Goal: Use online tool/utility: Utilize a website feature to perform a specific function

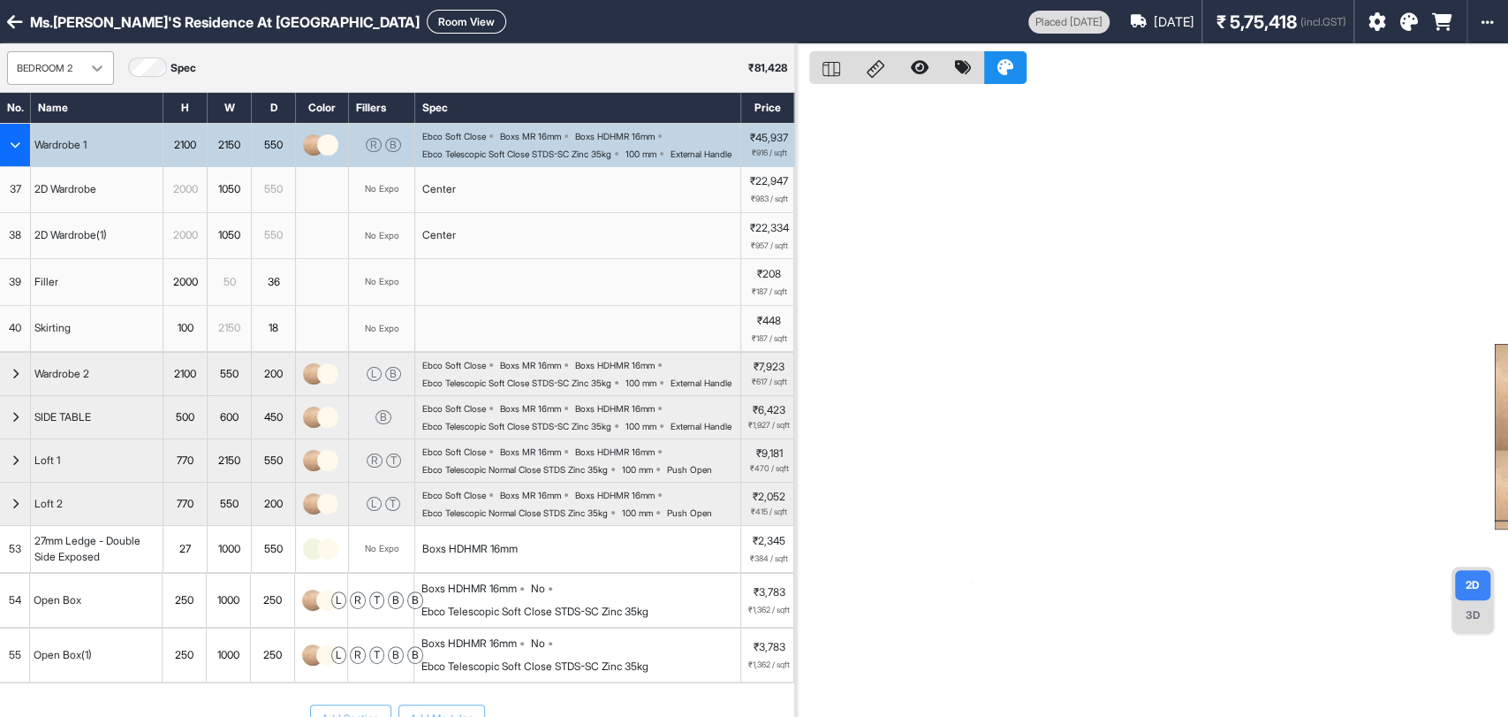
click at [98, 65] on icon at bounding box center [97, 68] width 18 height 18
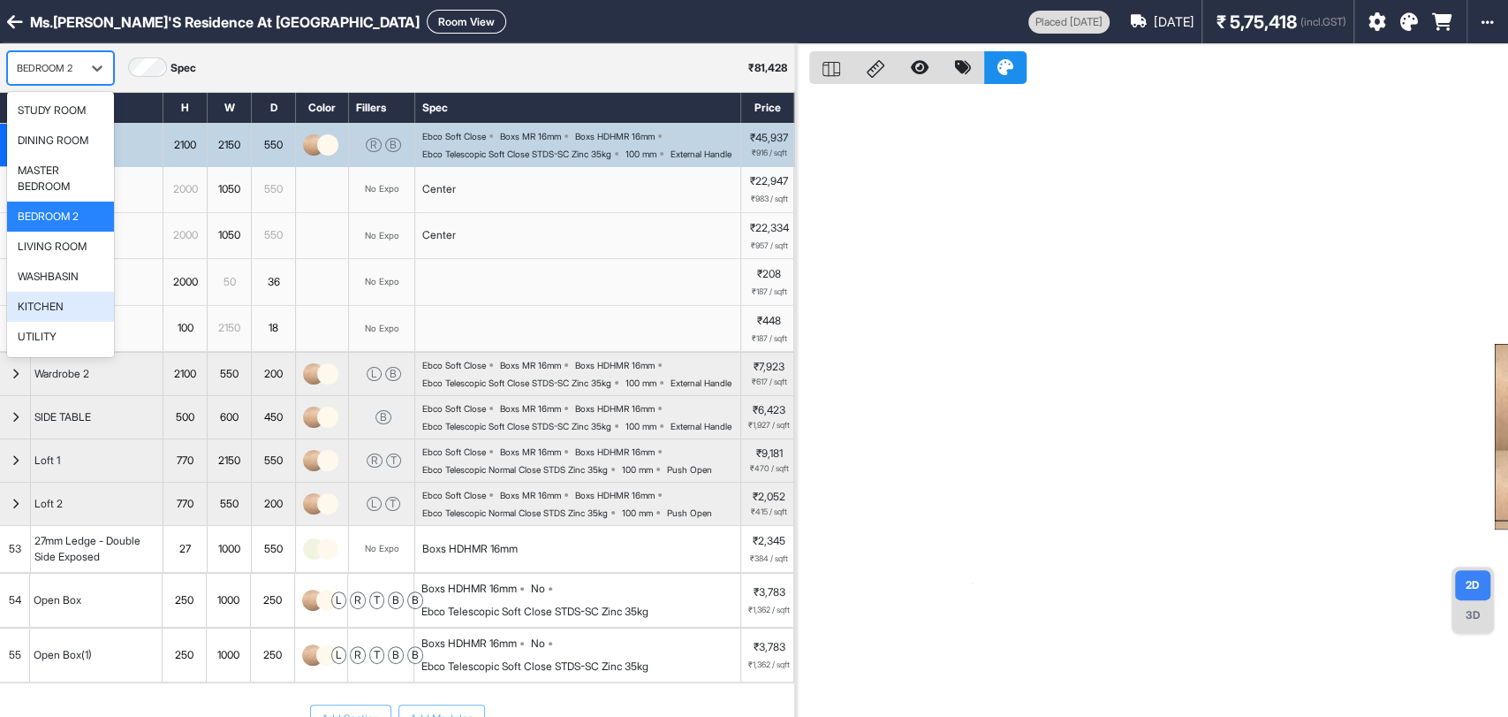
scroll to position [57, 0]
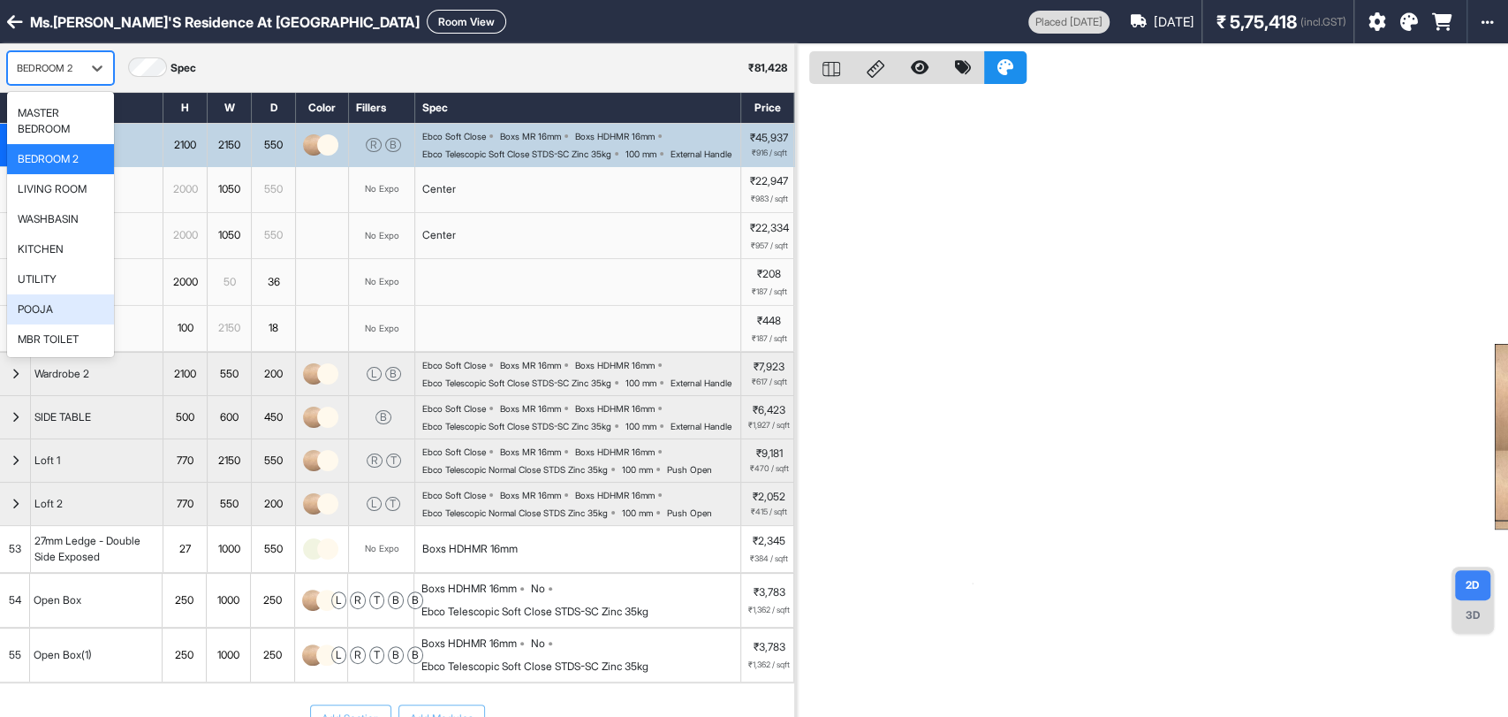
click at [44, 316] on div "POOJA" at bounding box center [60, 309] width 107 height 30
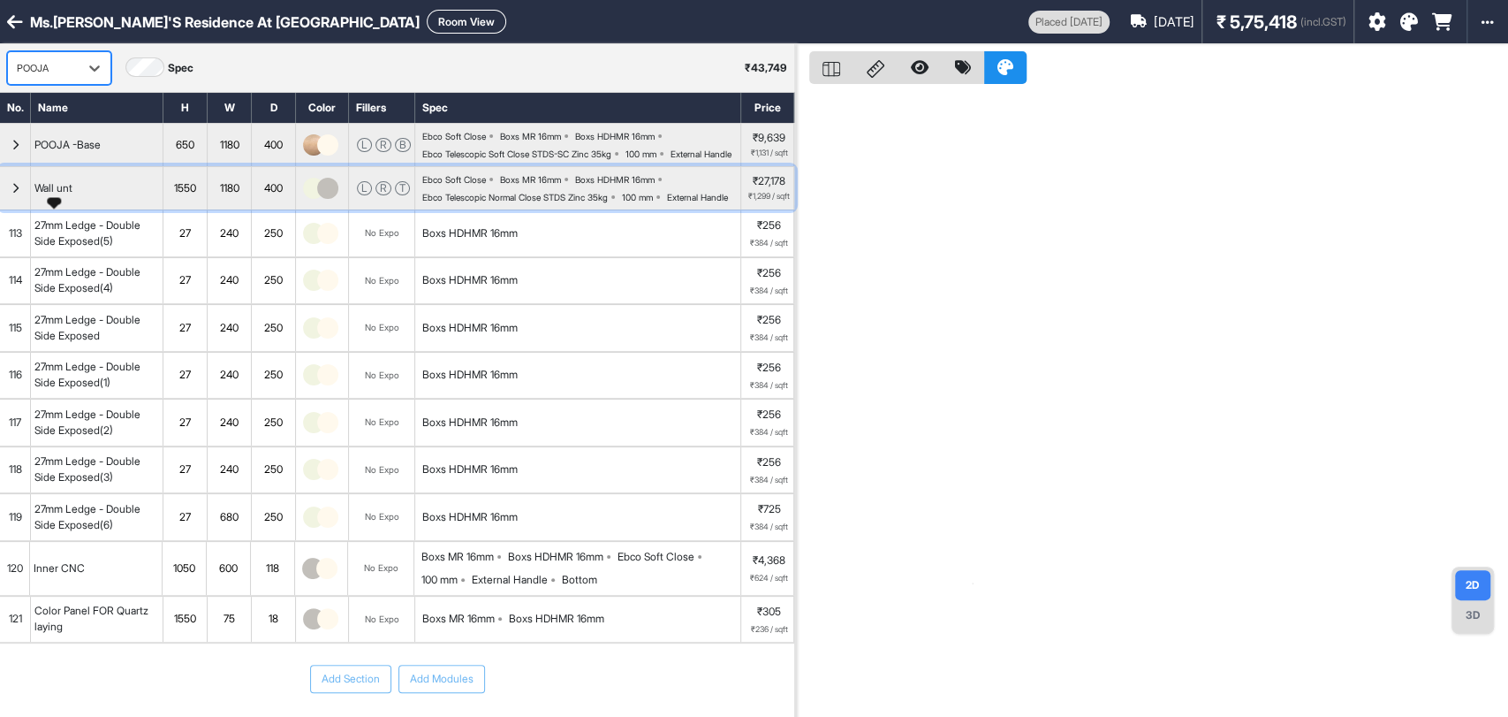
click at [64, 198] on div "Wall unt" at bounding box center [53, 187] width 45 height 19
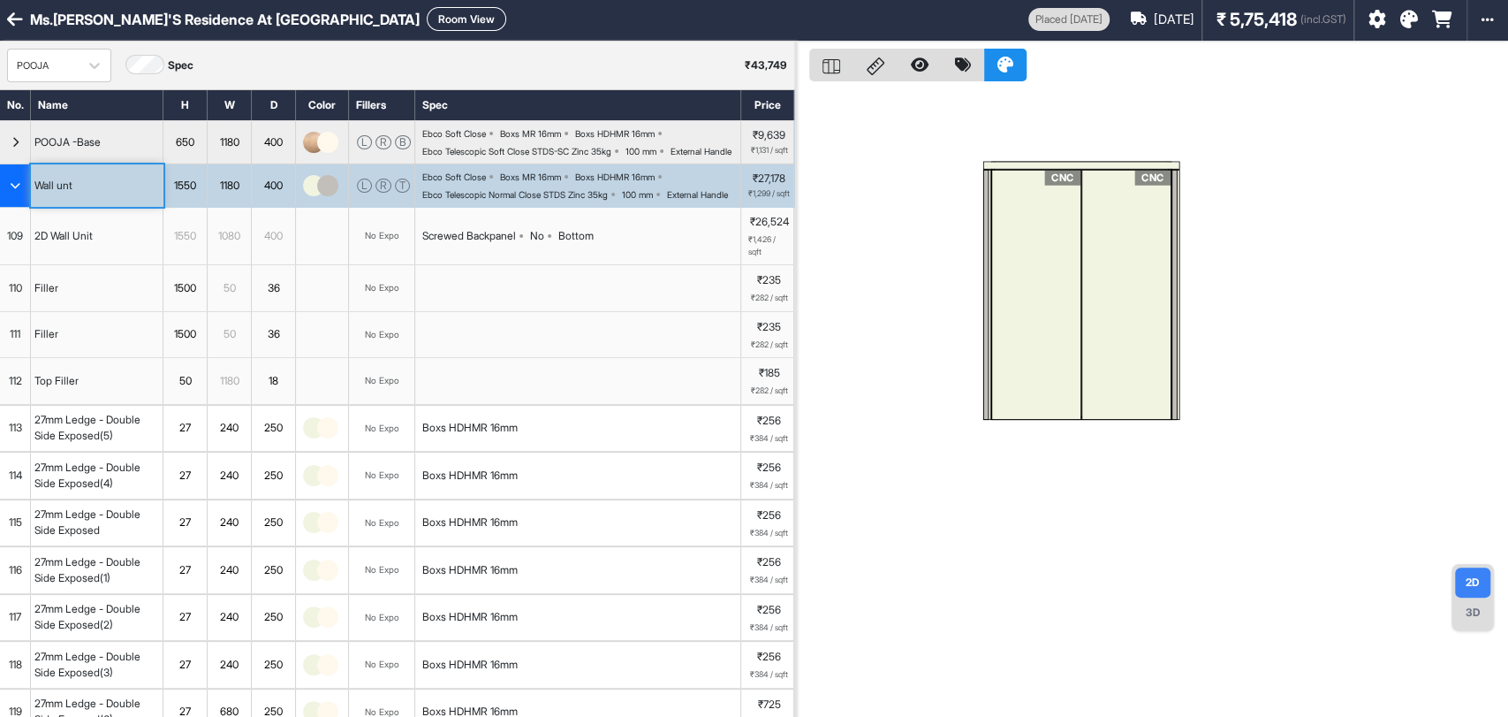
drag, startPoint x: 1333, startPoint y: 321, endPoint x: 973, endPoint y: 345, distance: 361.3
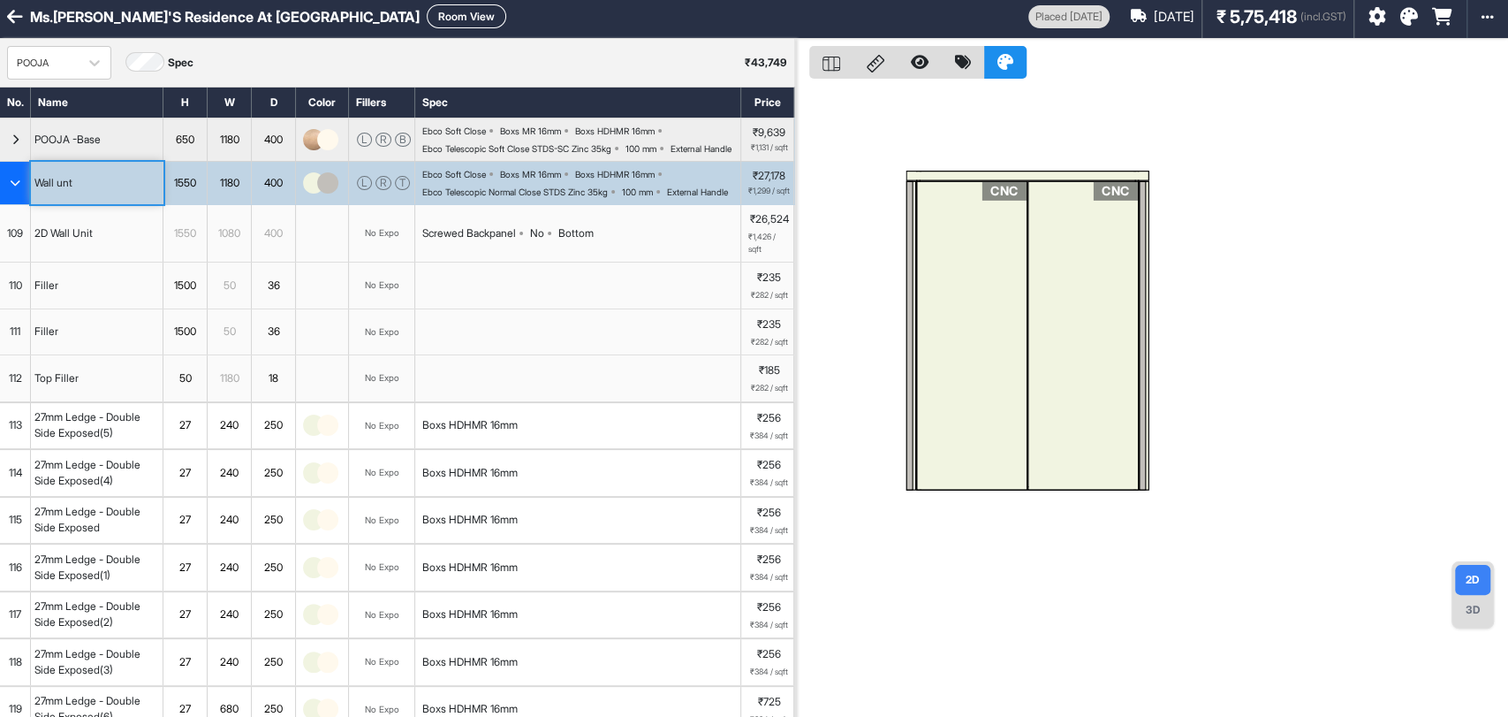
click at [942, 247] on div "CNC" at bounding box center [972, 335] width 111 height 309
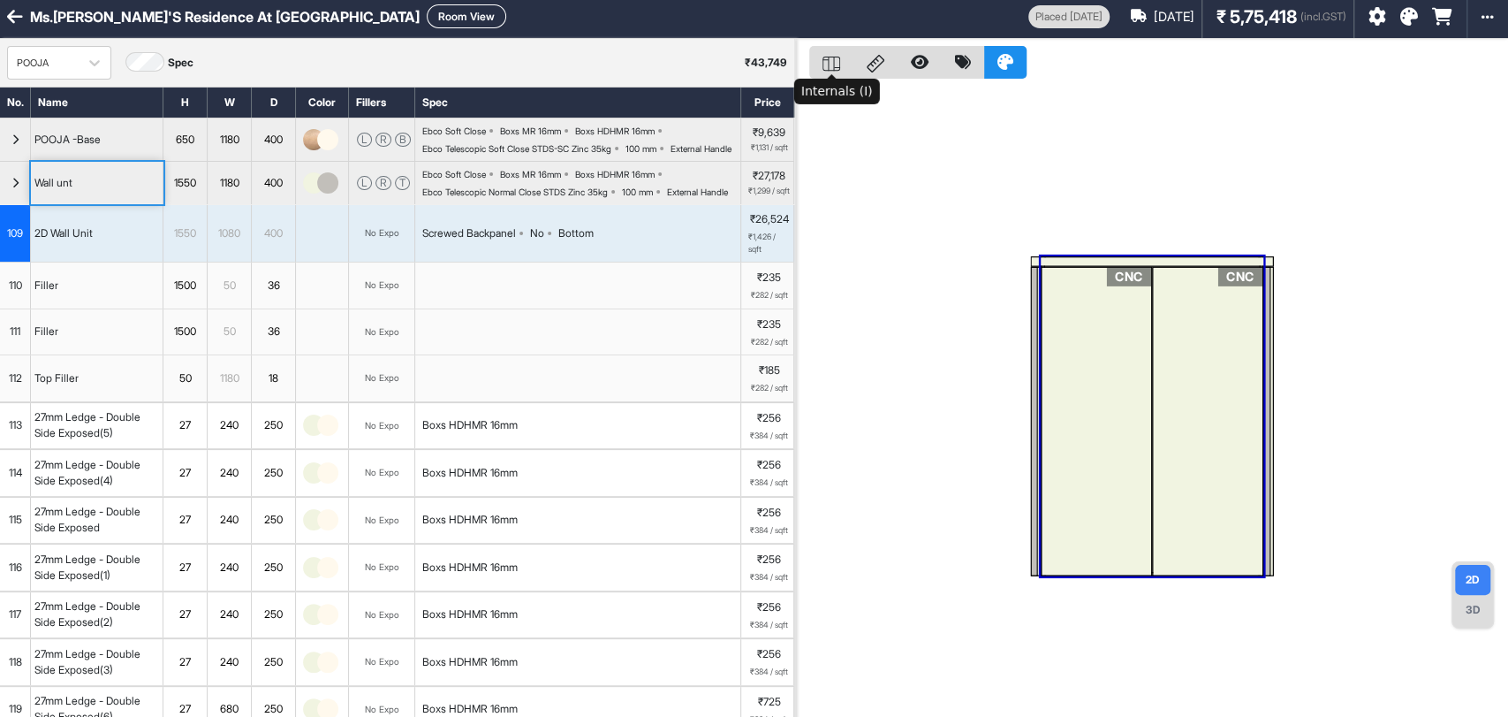
click at [843, 65] on div at bounding box center [831, 62] width 44 height 33
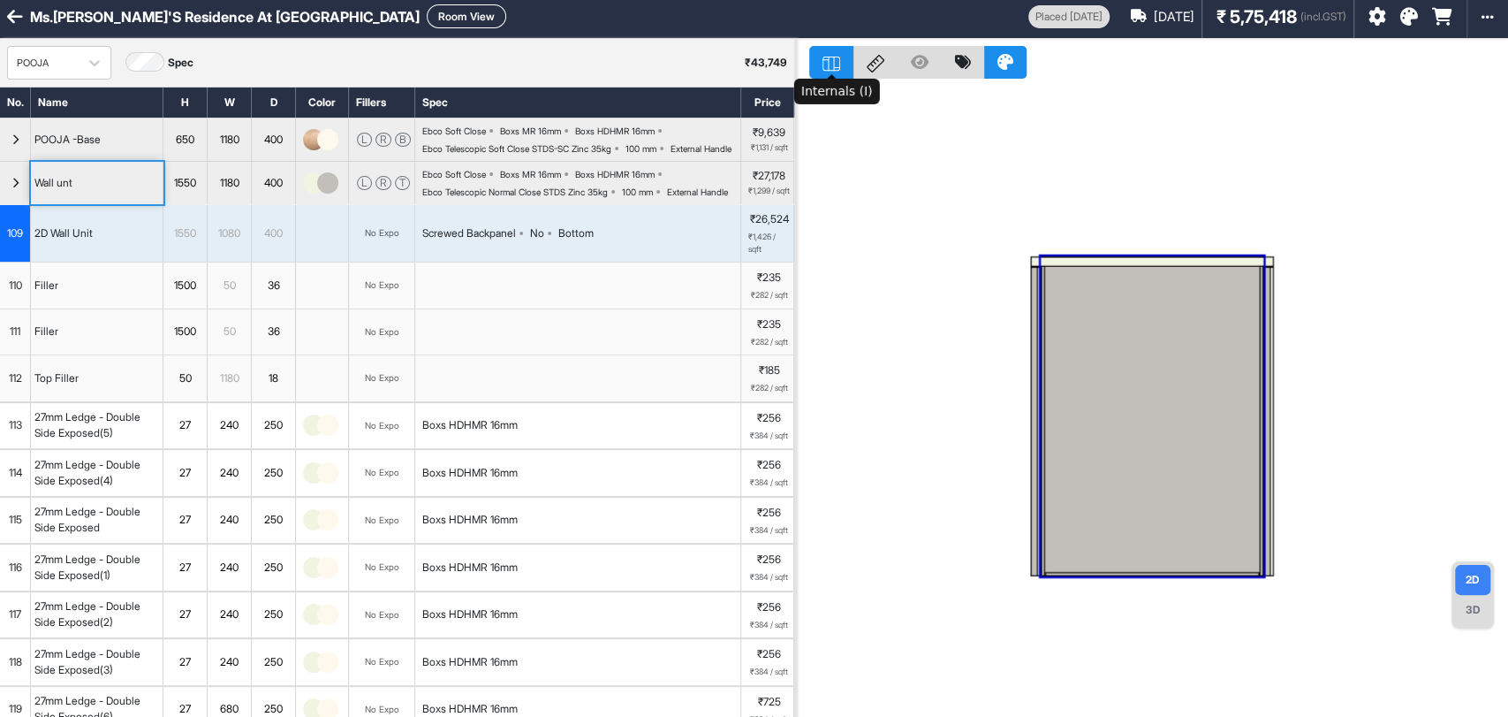
click at [843, 65] on div at bounding box center [831, 62] width 44 height 33
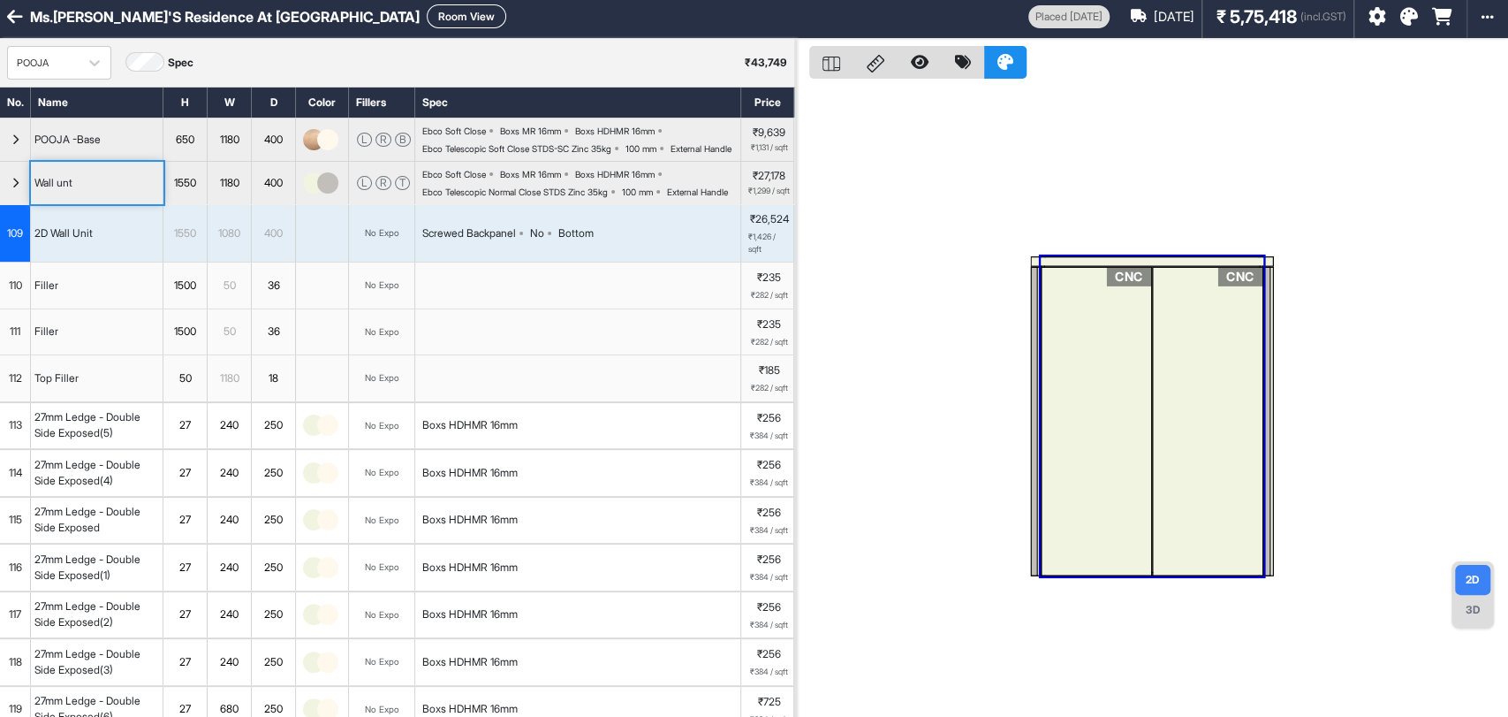
click at [1101, 354] on div "CNC" at bounding box center [1097, 420] width 111 height 309
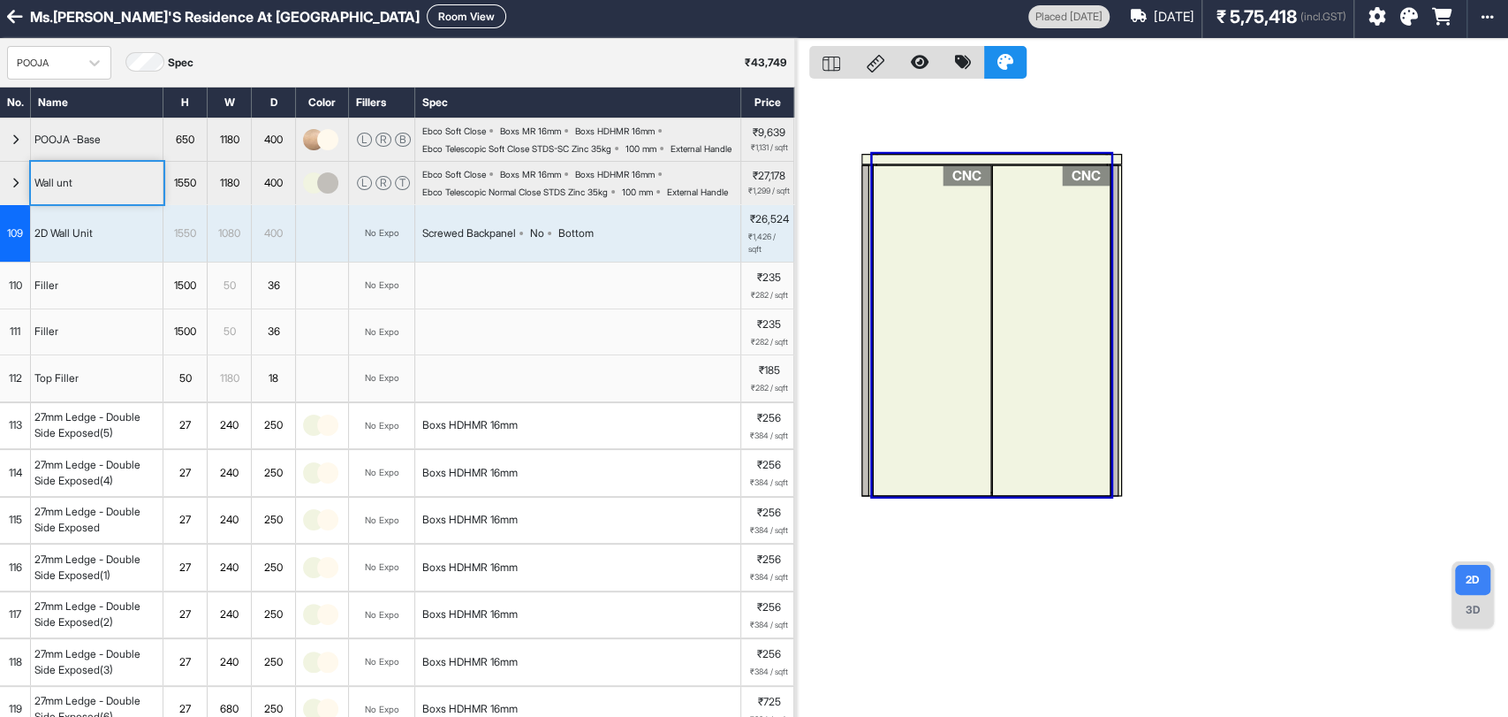
drag, startPoint x: 1145, startPoint y: 362, endPoint x: 950, endPoint y: 309, distance: 202.3
click at [193, 245] on div "1550" at bounding box center [184, 233] width 43 height 23
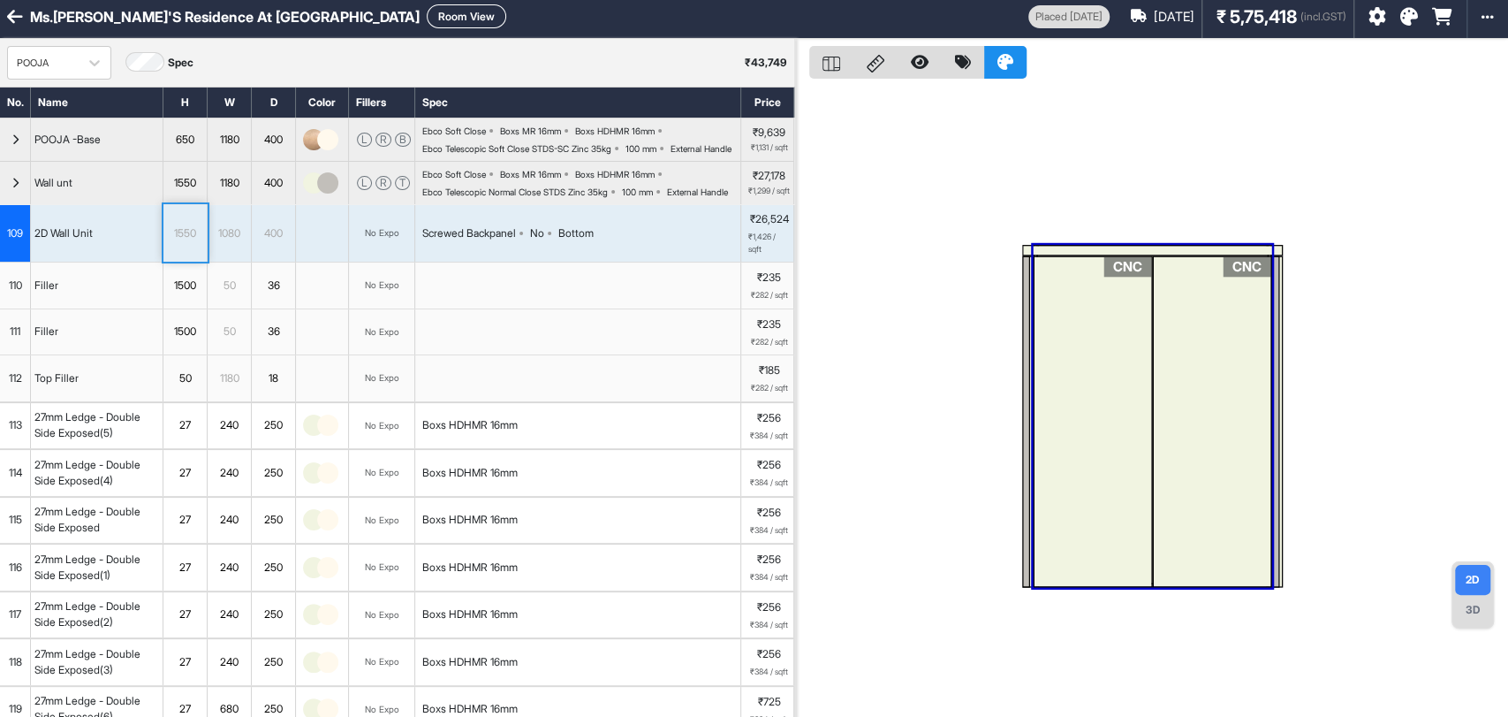
click at [1082, 333] on div "CNC" at bounding box center [1093, 420] width 118 height 331
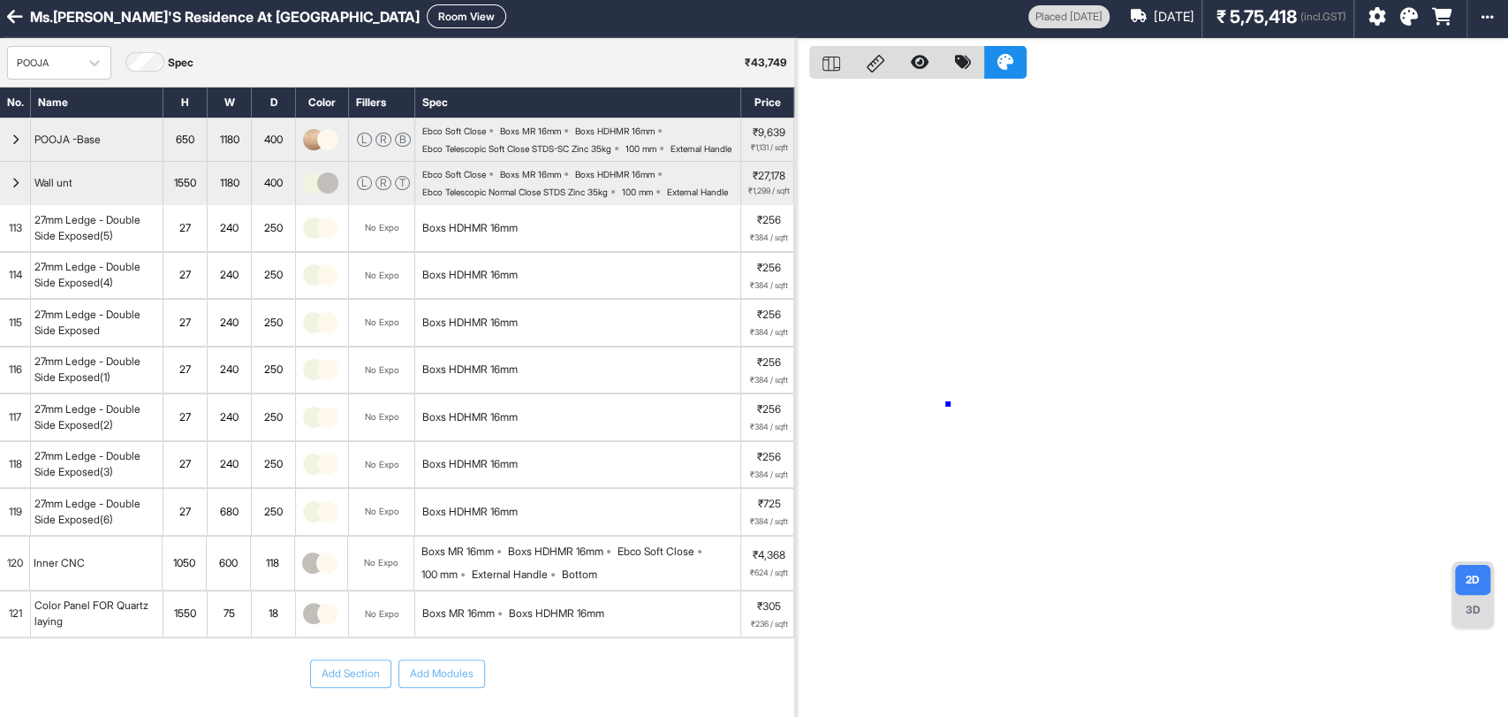
click at [948, 404] on div at bounding box center [1151, 397] width 713 height 717
click at [14, 204] on div "button" at bounding box center [15, 183] width 31 height 42
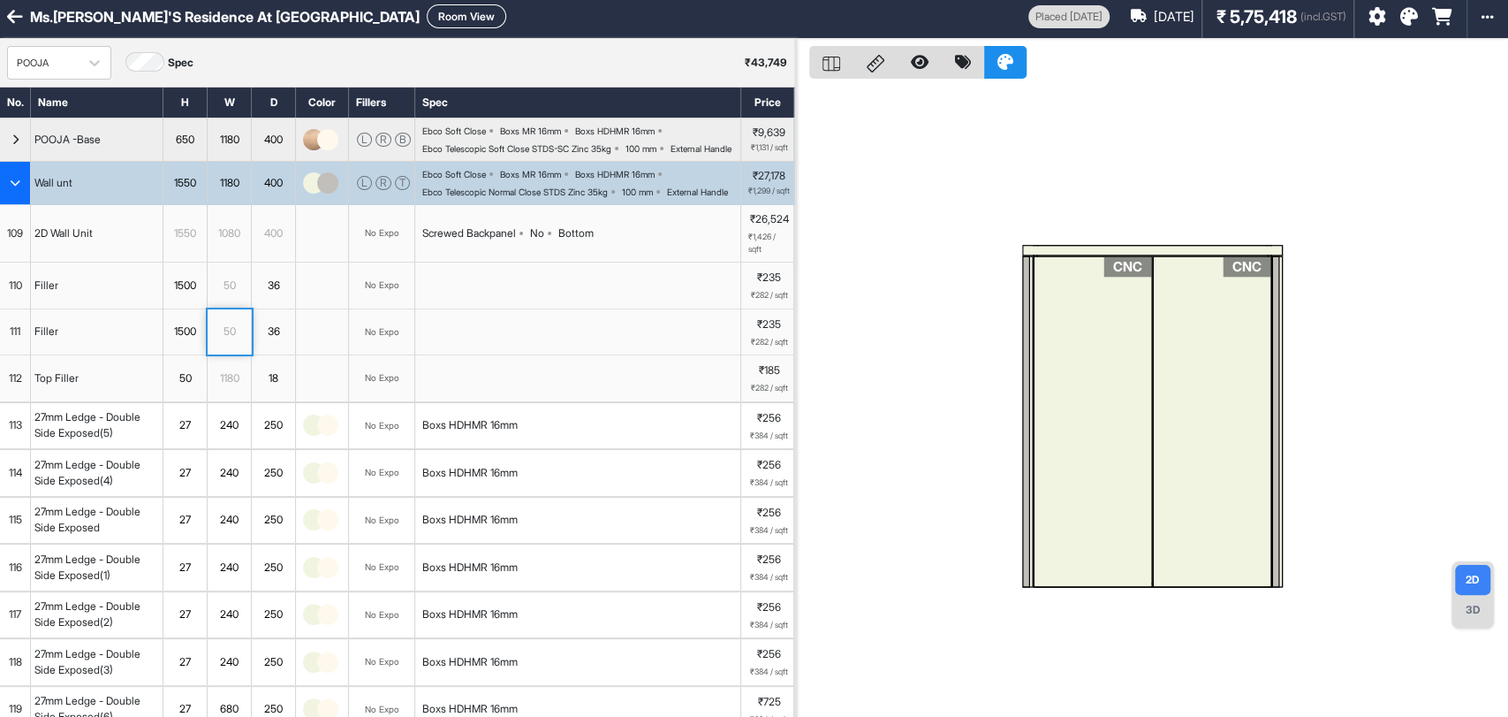
click at [90, 245] on div "2D Wall Unit" at bounding box center [63, 233] width 65 height 23
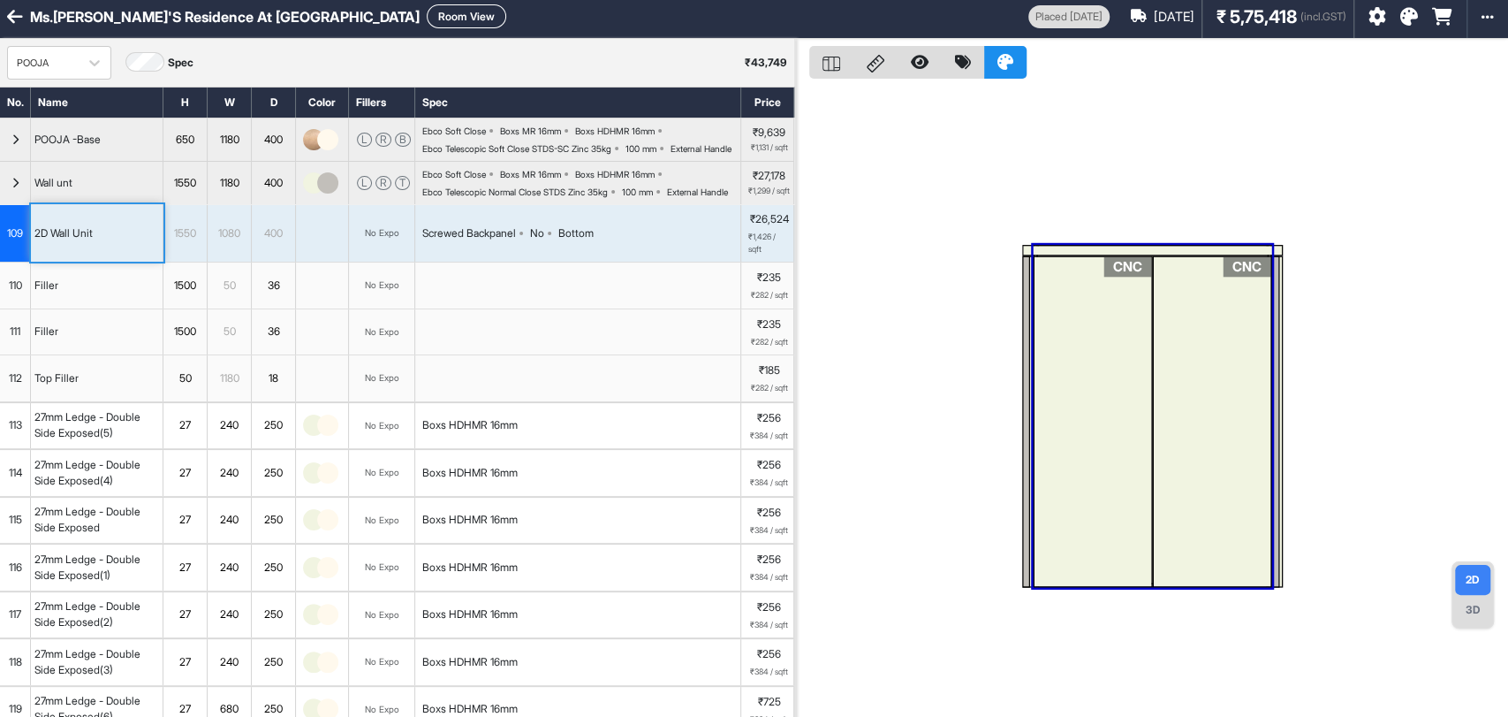
click at [1130, 370] on div "CNC" at bounding box center [1093, 420] width 118 height 331
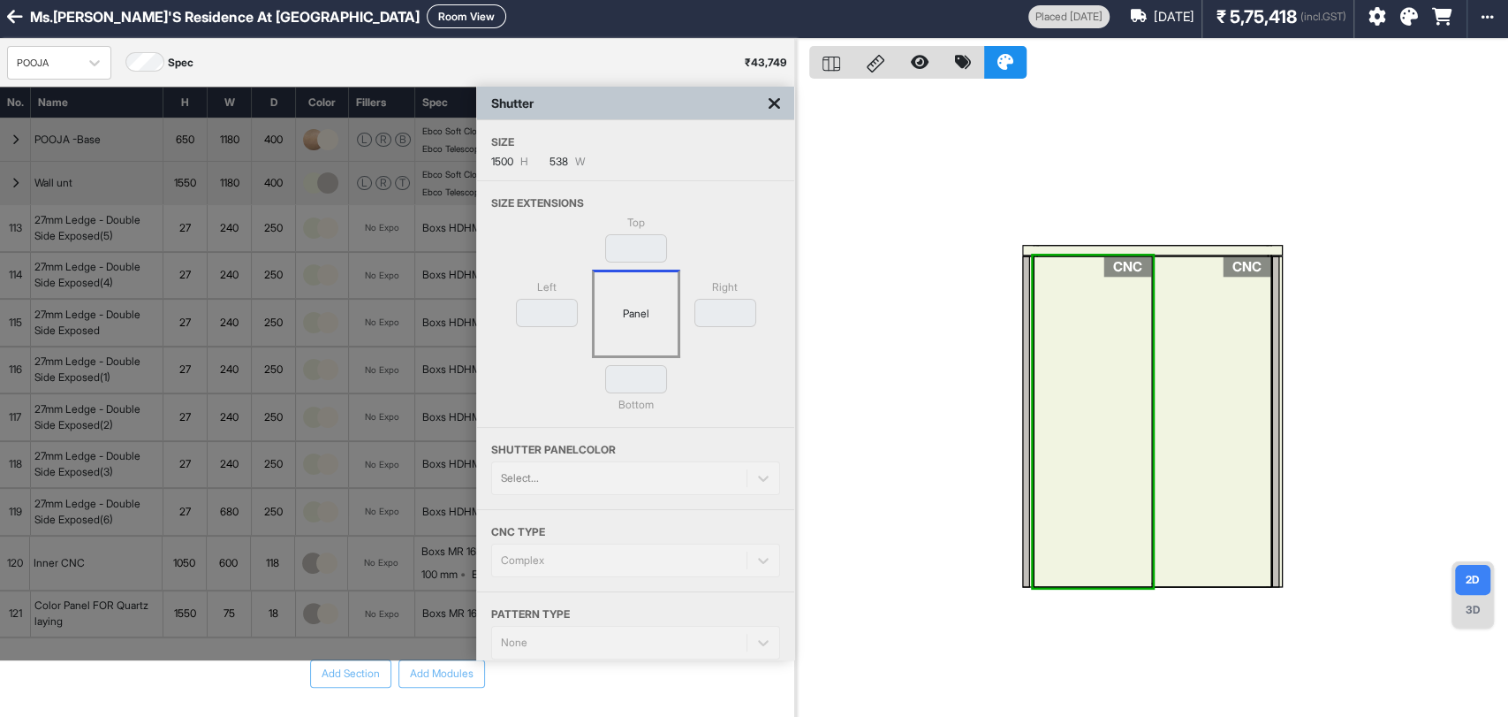
click at [777, 105] on icon at bounding box center [774, 104] width 11 height 18
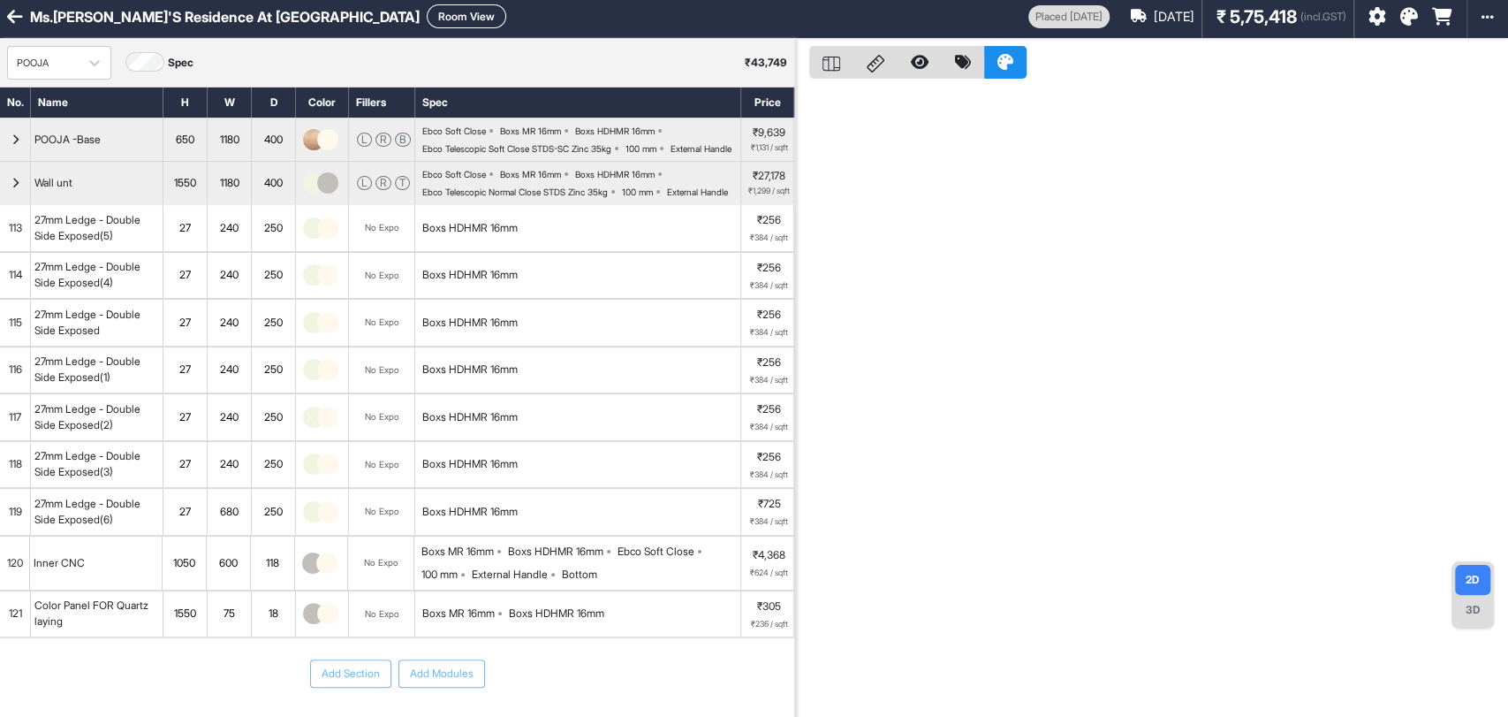
click at [1481, 607] on div "3D" at bounding box center [1472, 610] width 35 height 30
click at [1461, 574] on div "2D" at bounding box center [1472, 580] width 35 height 30
click at [7, 198] on div "button" at bounding box center [15, 183] width 31 height 42
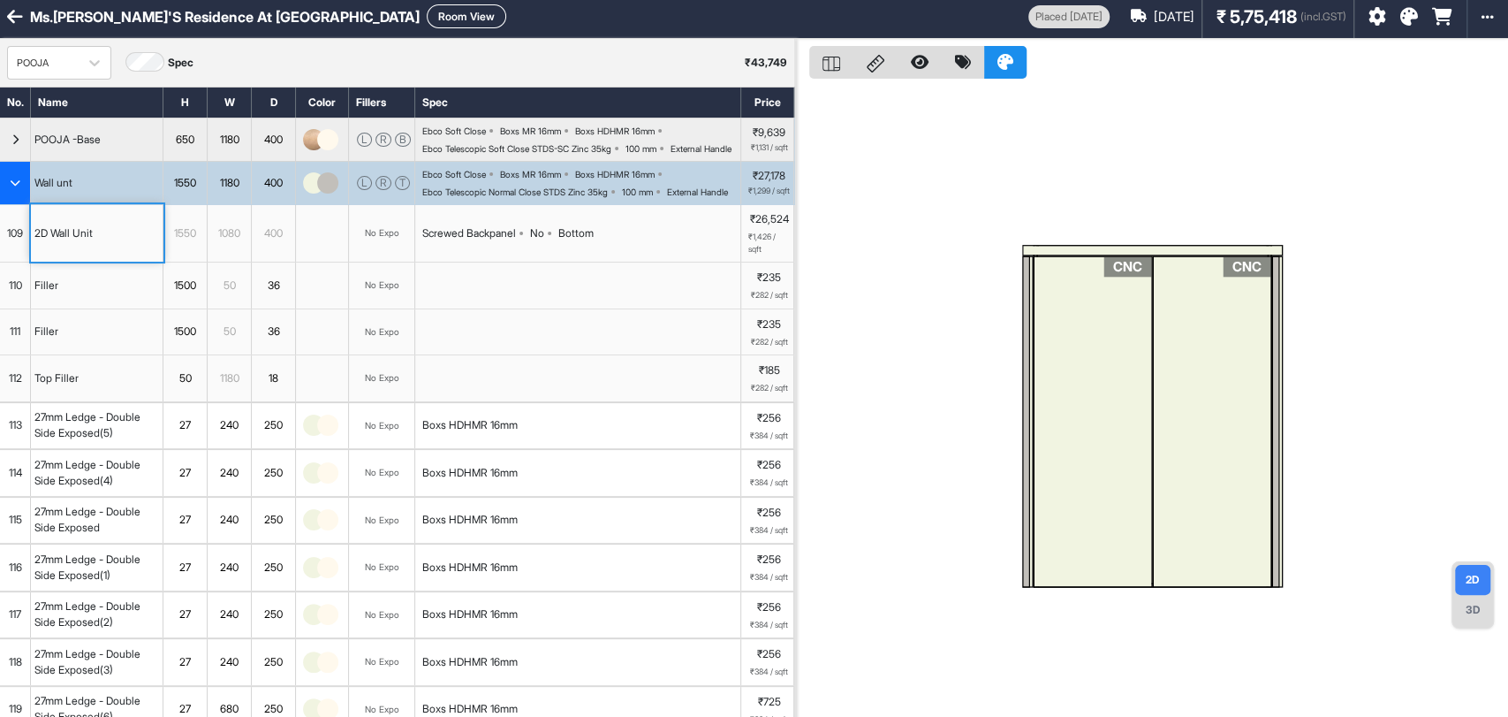
click at [190, 245] on div "1550" at bounding box center [184, 233] width 43 height 23
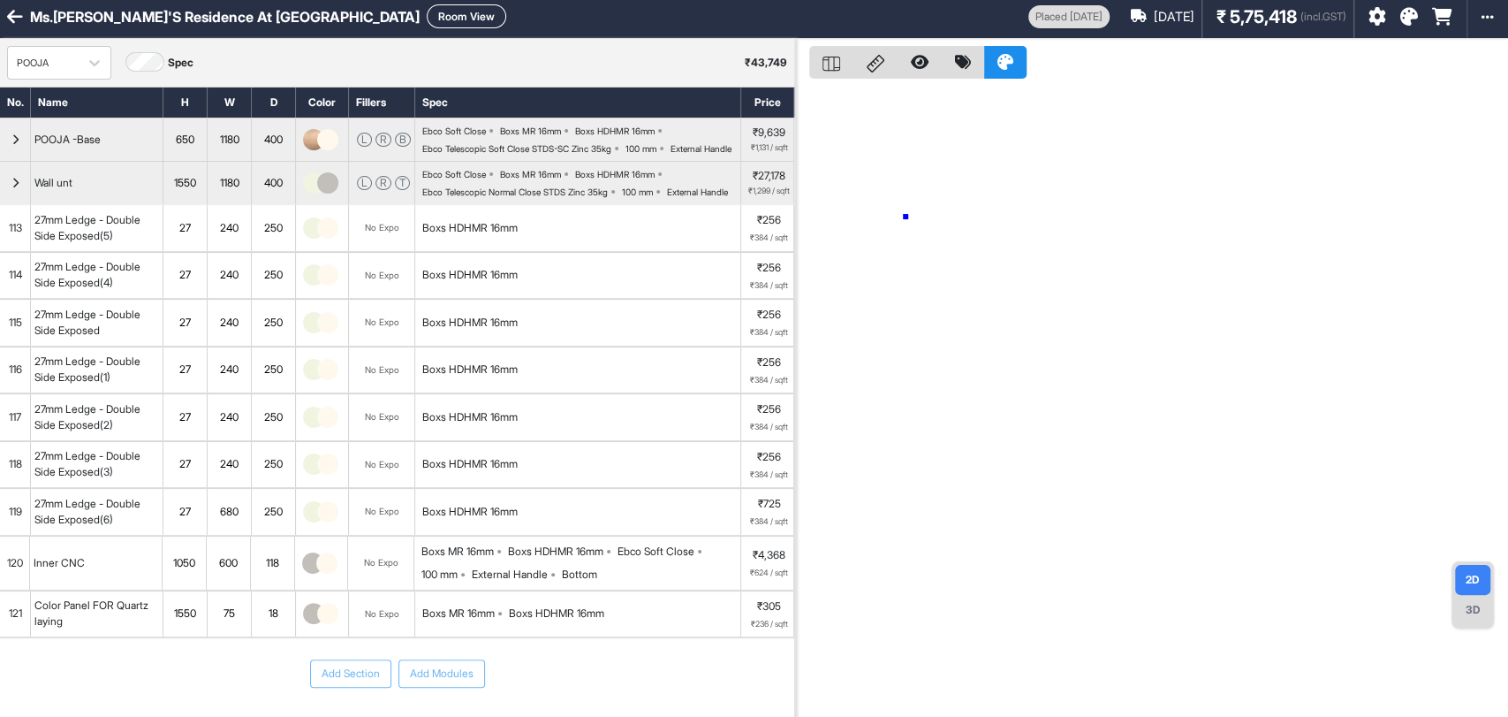
click at [906, 216] on div at bounding box center [1151, 397] width 713 height 717
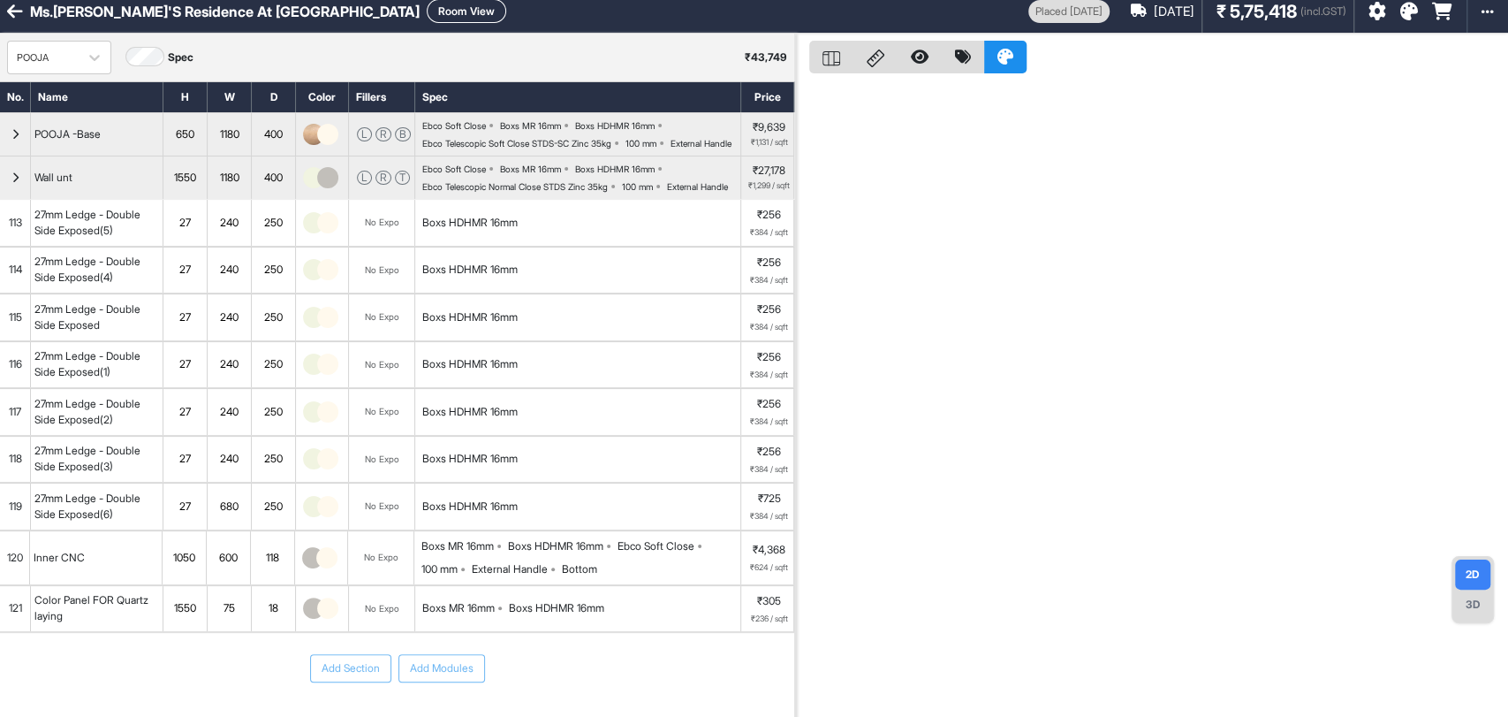
scroll to position [0, 0]
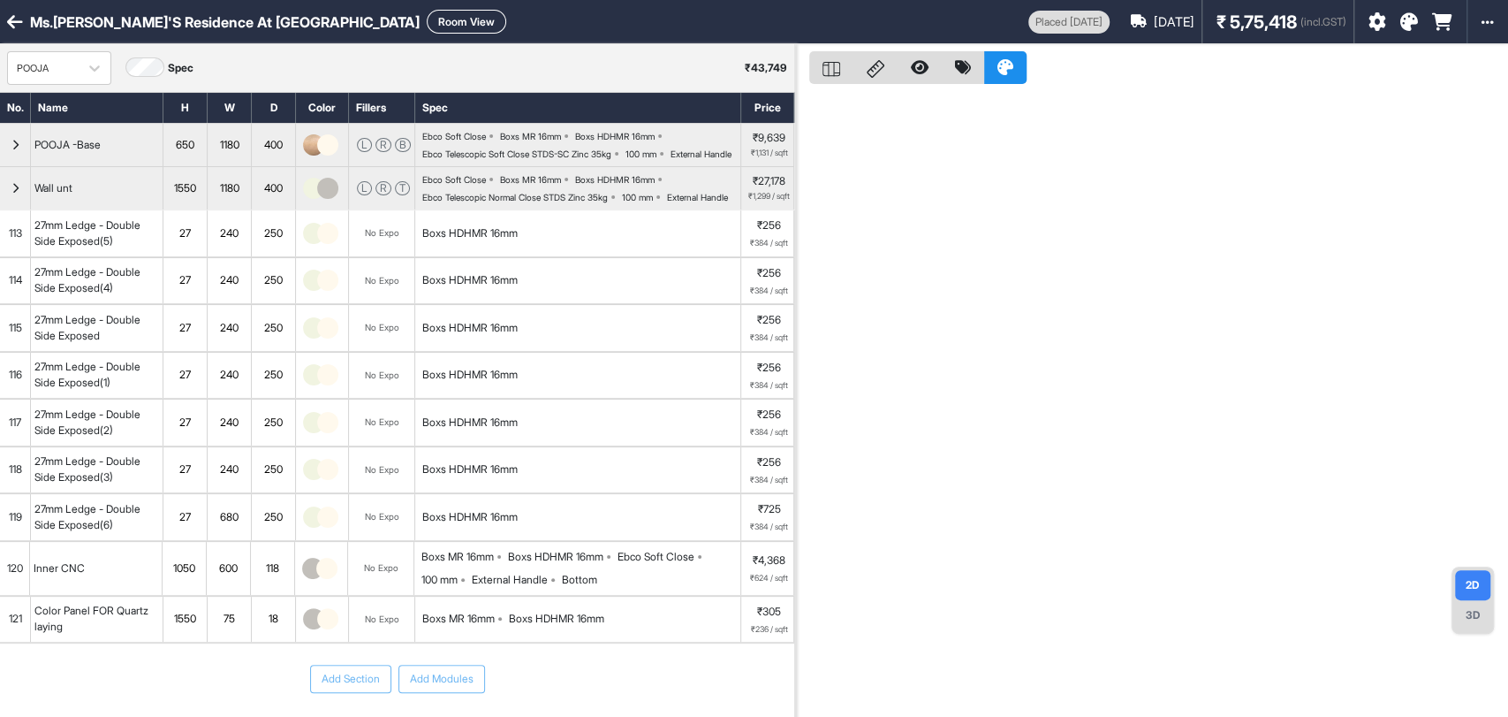
click at [4, 209] on div "button" at bounding box center [15, 188] width 31 height 42
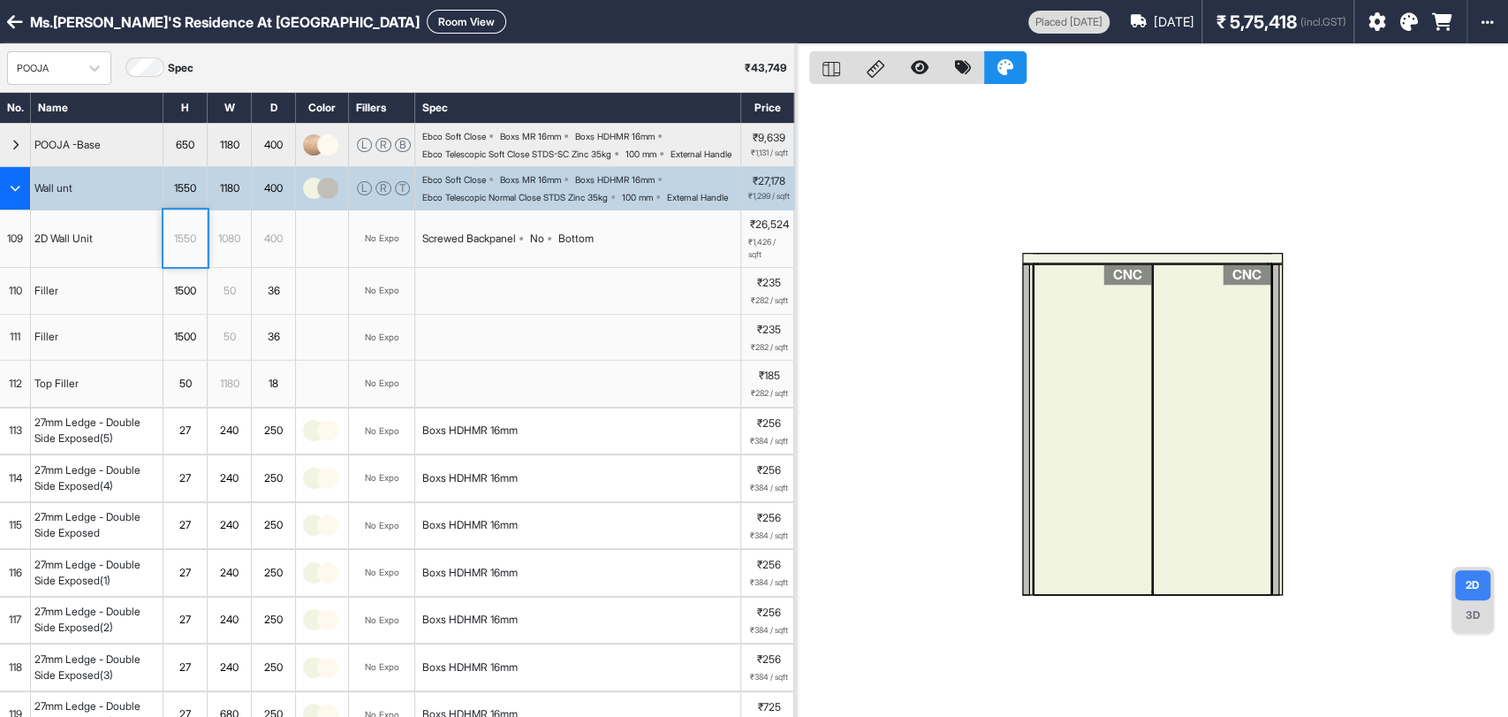
click at [110, 267] on div "2D Wall Unit" at bounding box center [97, 237] width 133 height 57
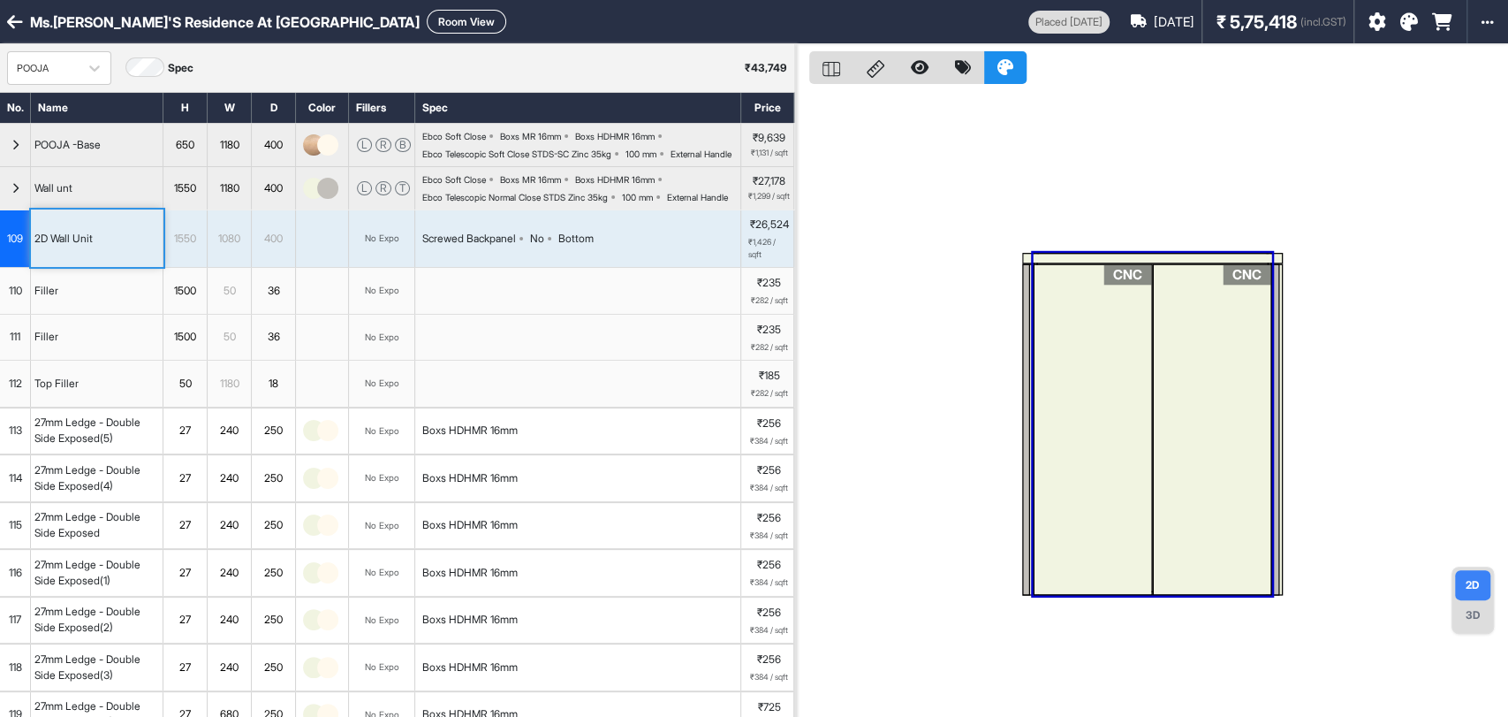
click at [198, 250] on div "1550" at bounding box center [184, 238] width 43 height 23
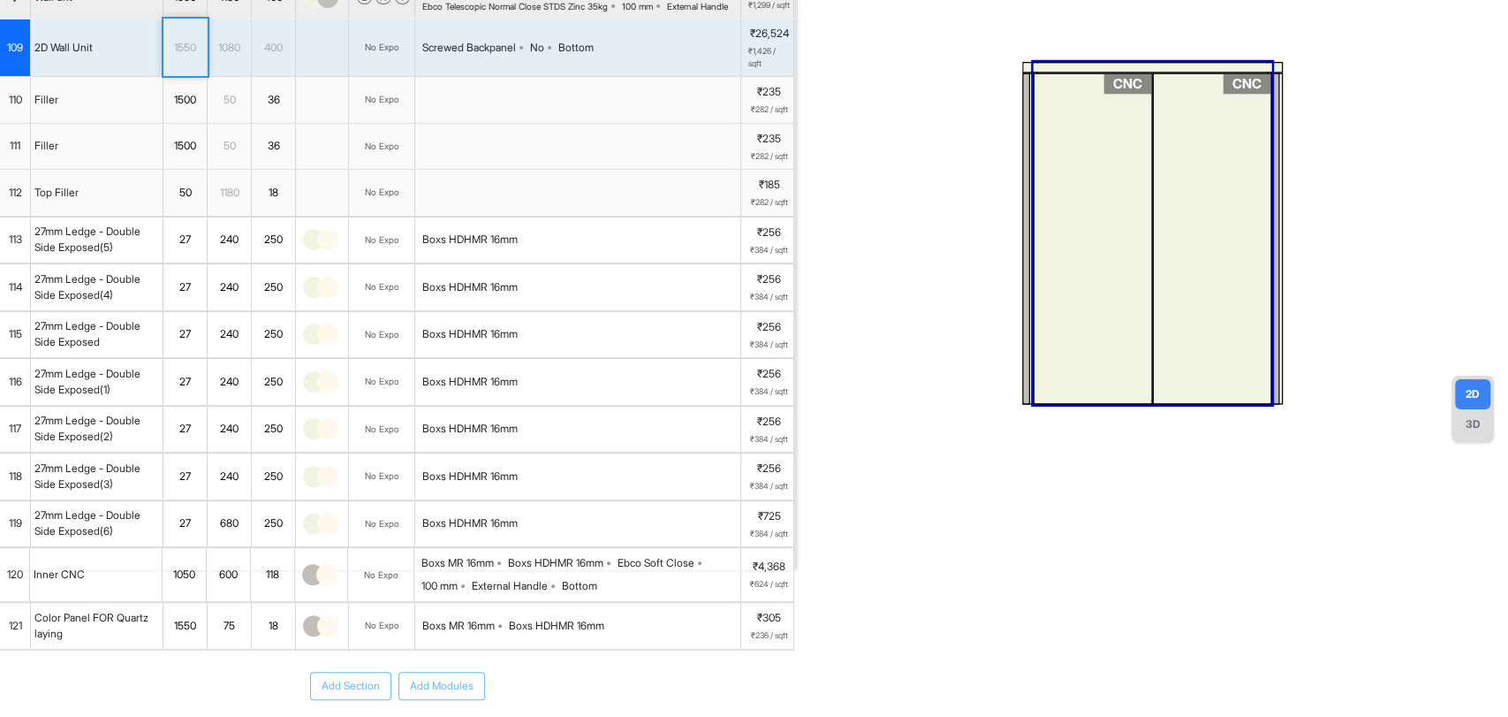
scroll to position [196, 0]
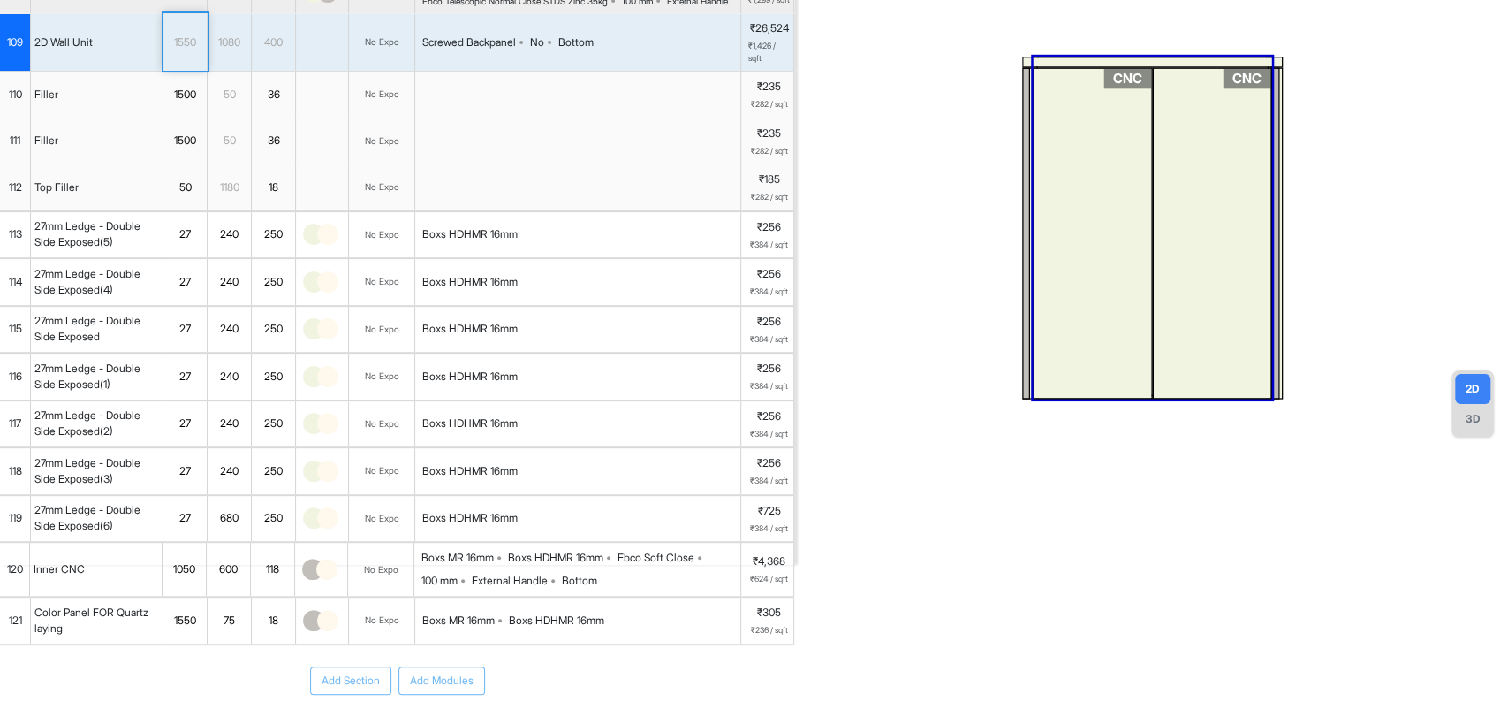
click at [230, 632] on div "75" at bounding box center [229, 620] width 43 height 23
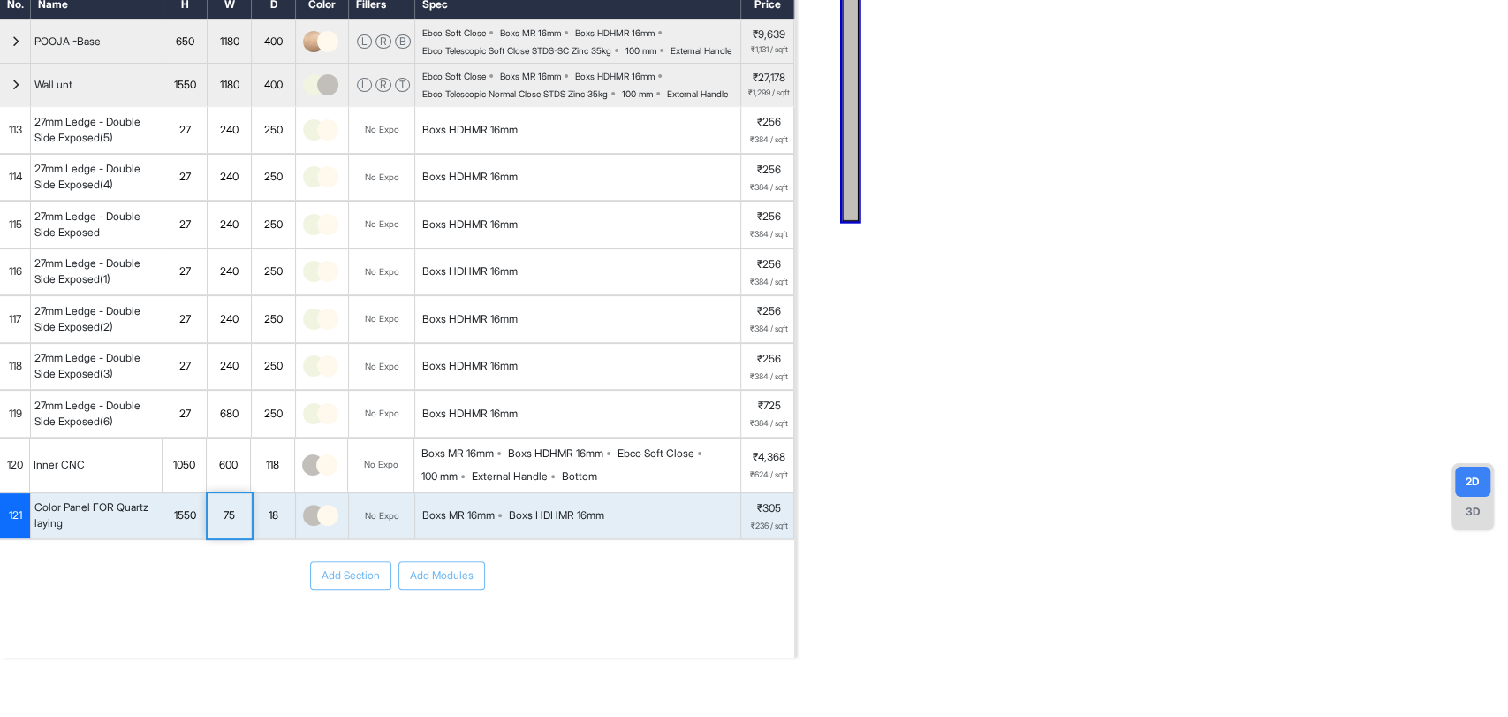
scroll to position [136, 0]
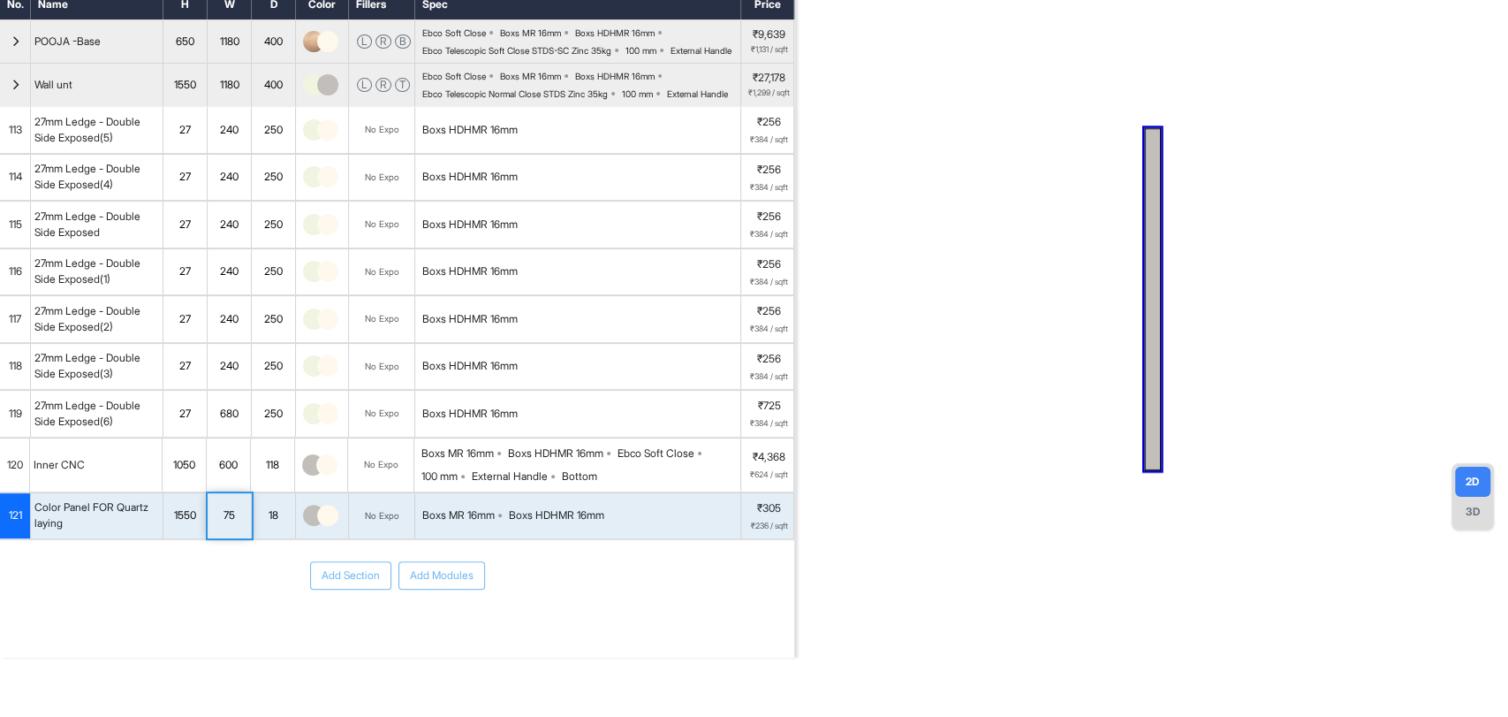
click at [220, 568] on div "Add Section Add Modules" at bounding box center [397, 575] width 794 height 28
click at [183, 532] on div "1550" at bounding box center [185, 516] width 44 height 46
click at [118, 523] on div "Color Panel FOR Quartz laying" at bounding box center [97, 515] width 132 height 39
click at [184, 520] on div "1550" at bounding box center [184, 515] width 43 height 23
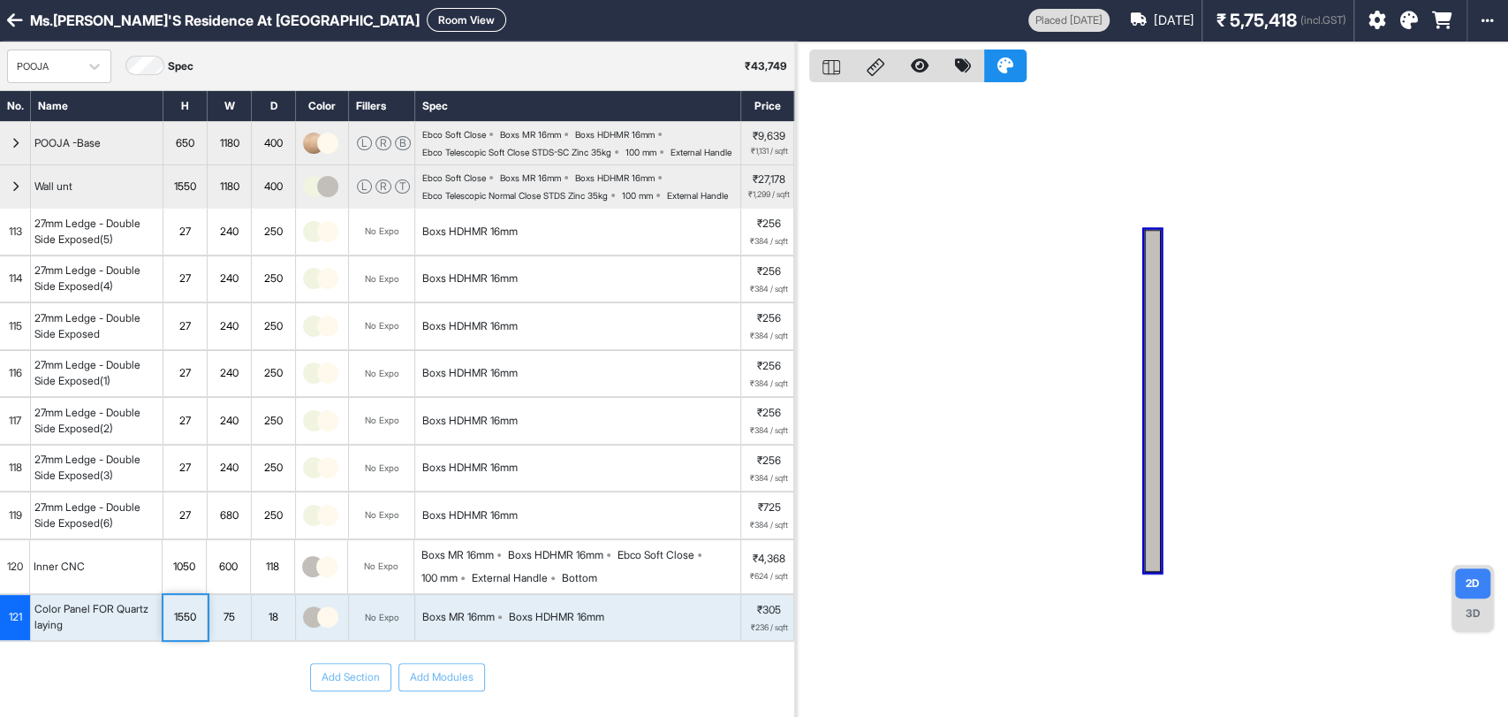
scroll to position [0, 0]
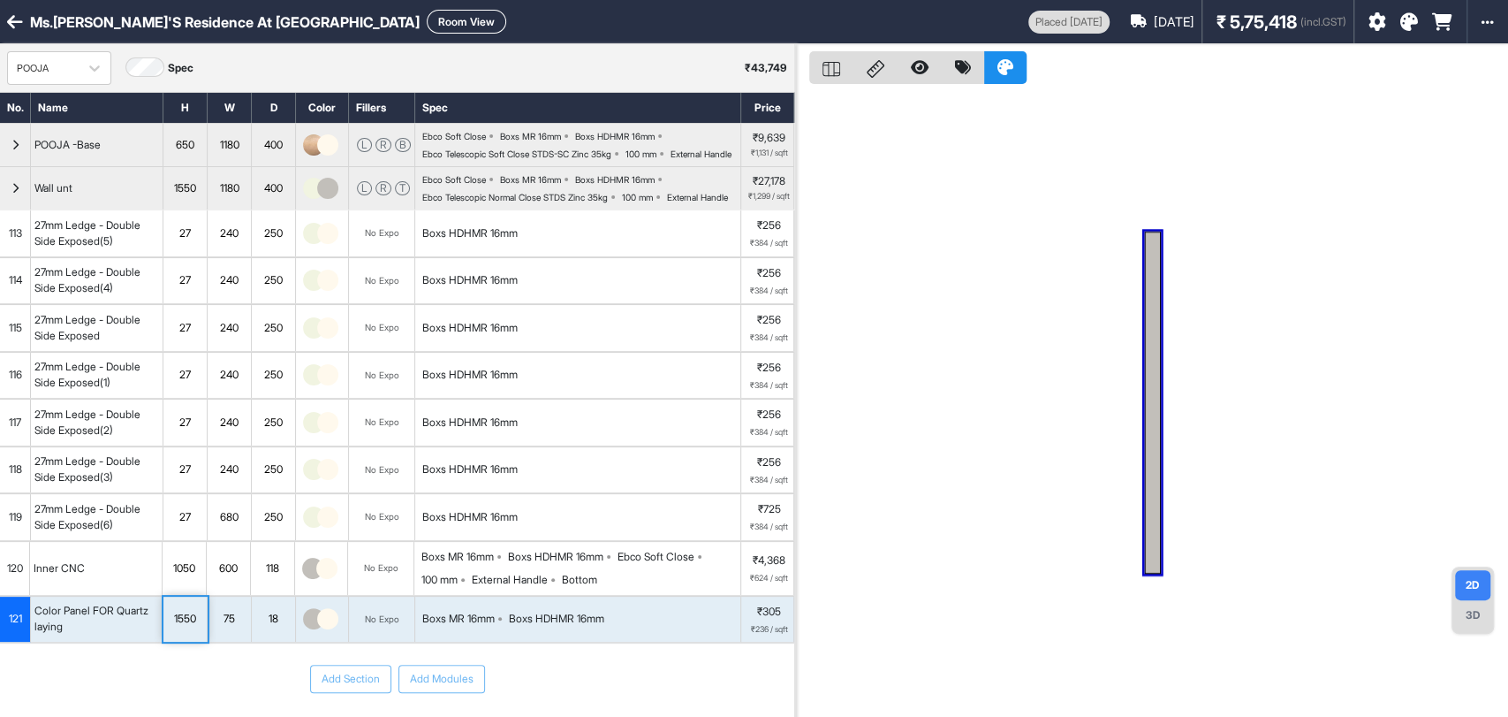
click at [2, 209] on div "button" at bounding box center [15, 188] width 31 height 42
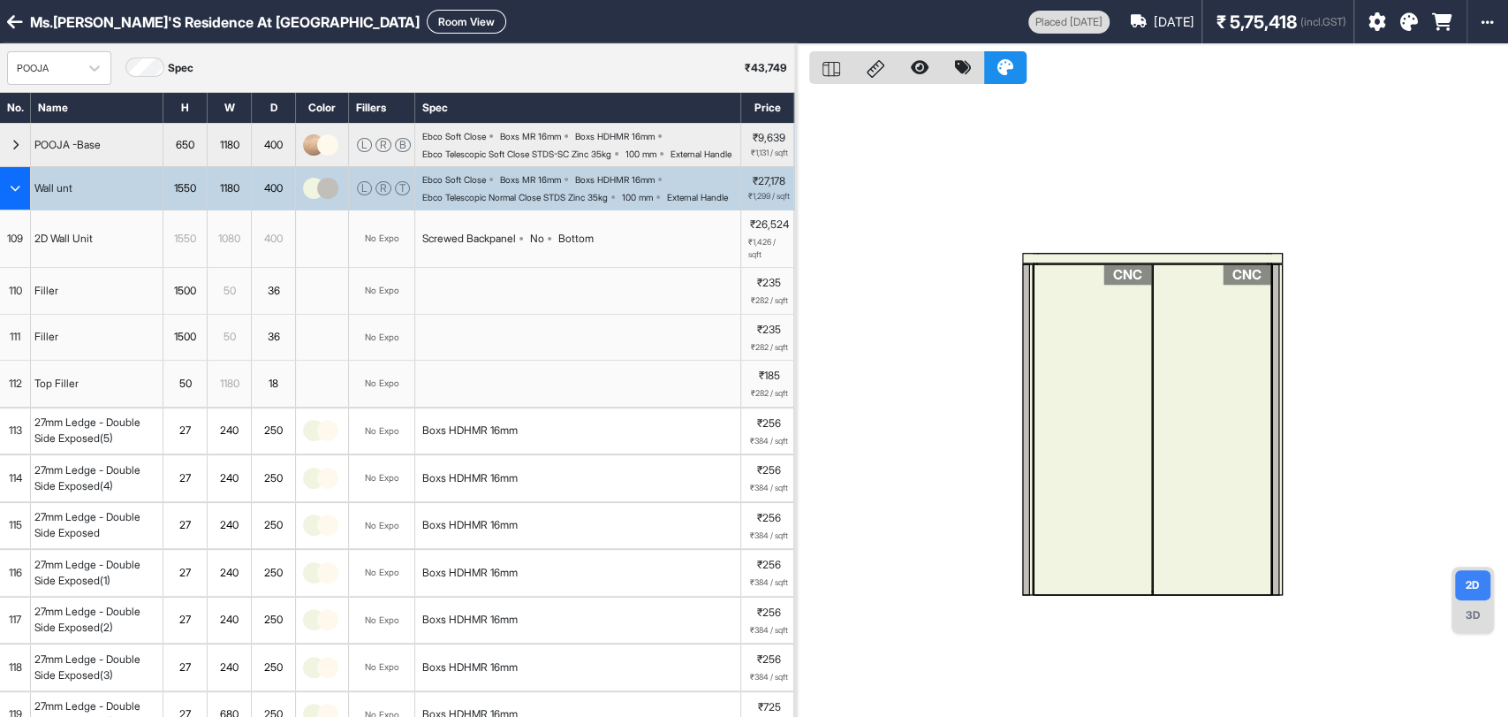
click at [179, 200] on div "1550" at bounding box center [185, 188] width 44 height 42
click at [3, 205] on div "button" at bounding box center [15, 188] width 31 height 42
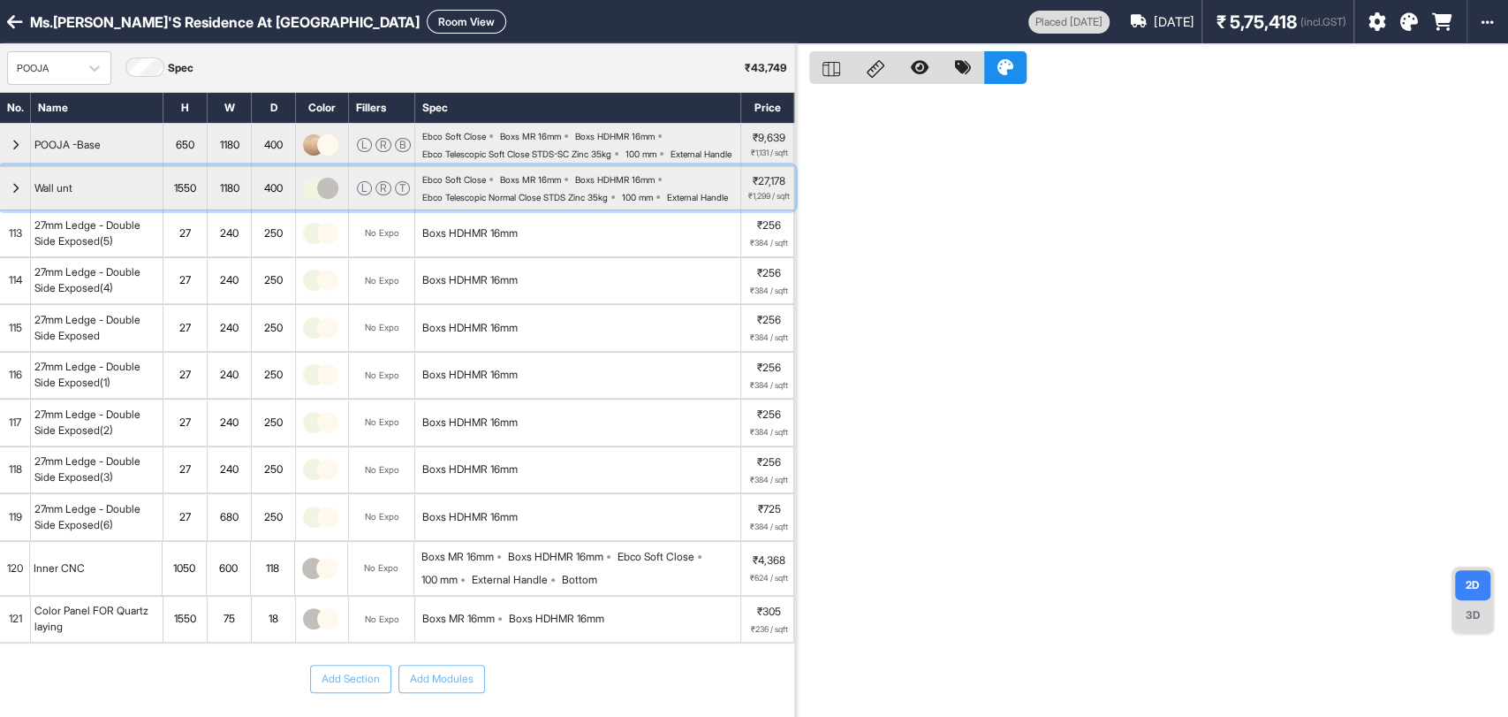
click at [3, 209] on div "button" at bounding box center [15, 188] width 31 height 42
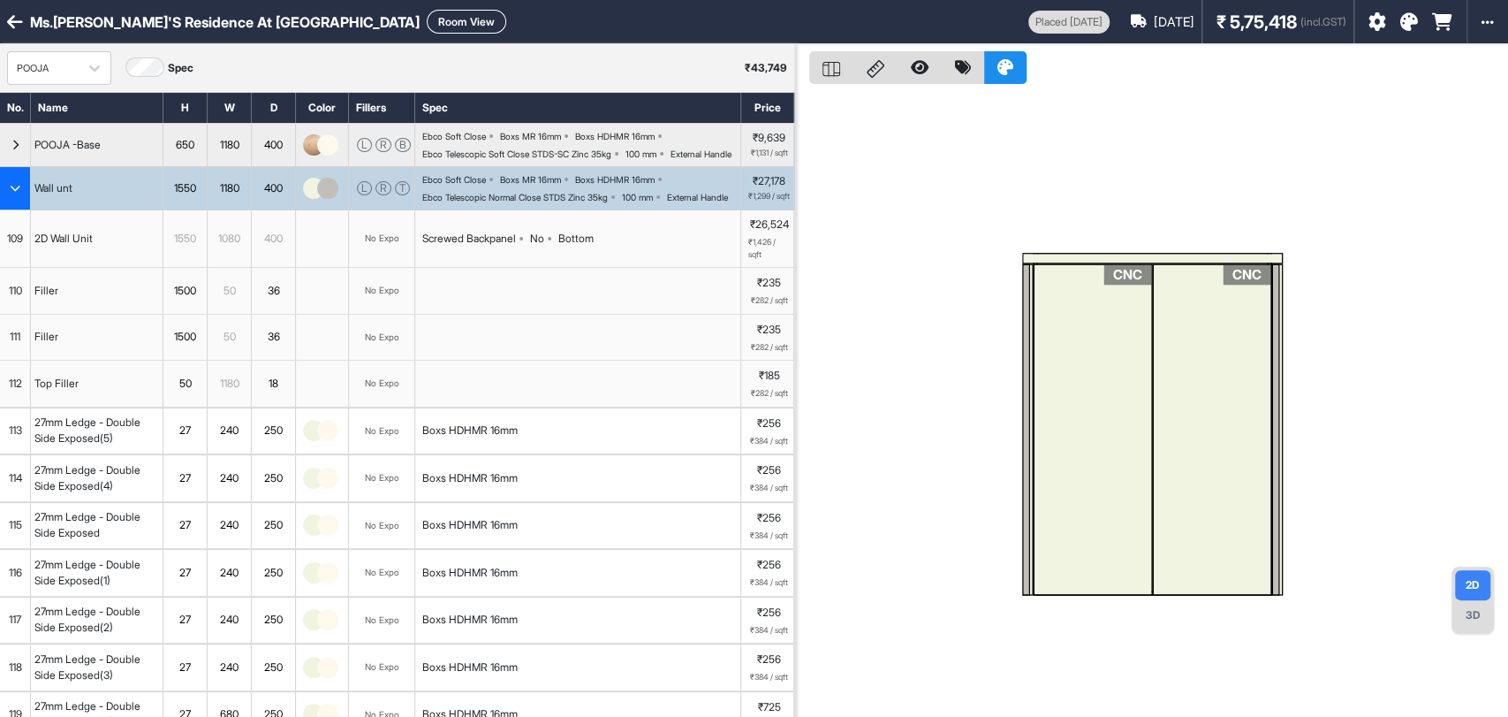
click at [194, 193] on div "1550" at bounding box center [185, 188] width 44 height 42
click at [7, 209] on div "button" at bounding box center [15, 188] width 31 height 42
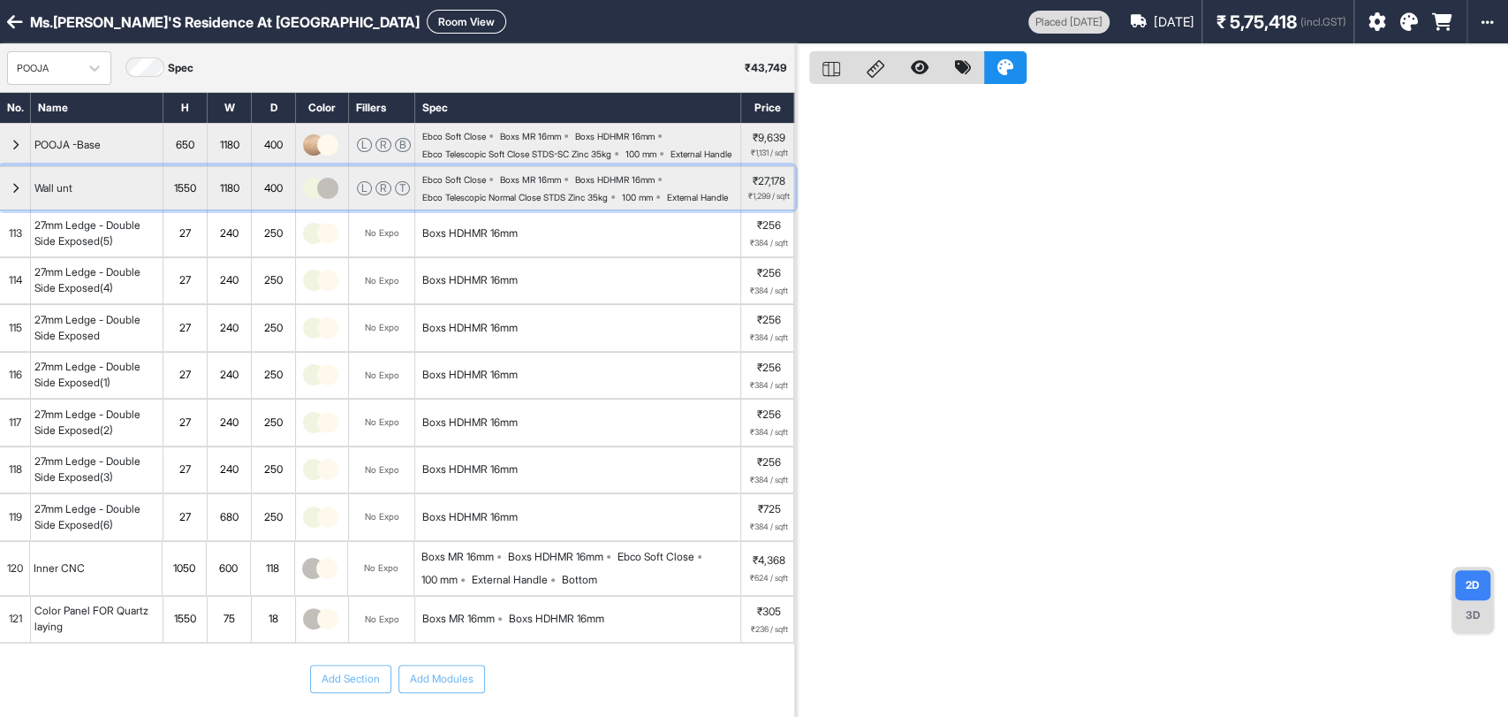
click at [3, 209] on div "button" at bounding box center [15, 188] width 31 height 42
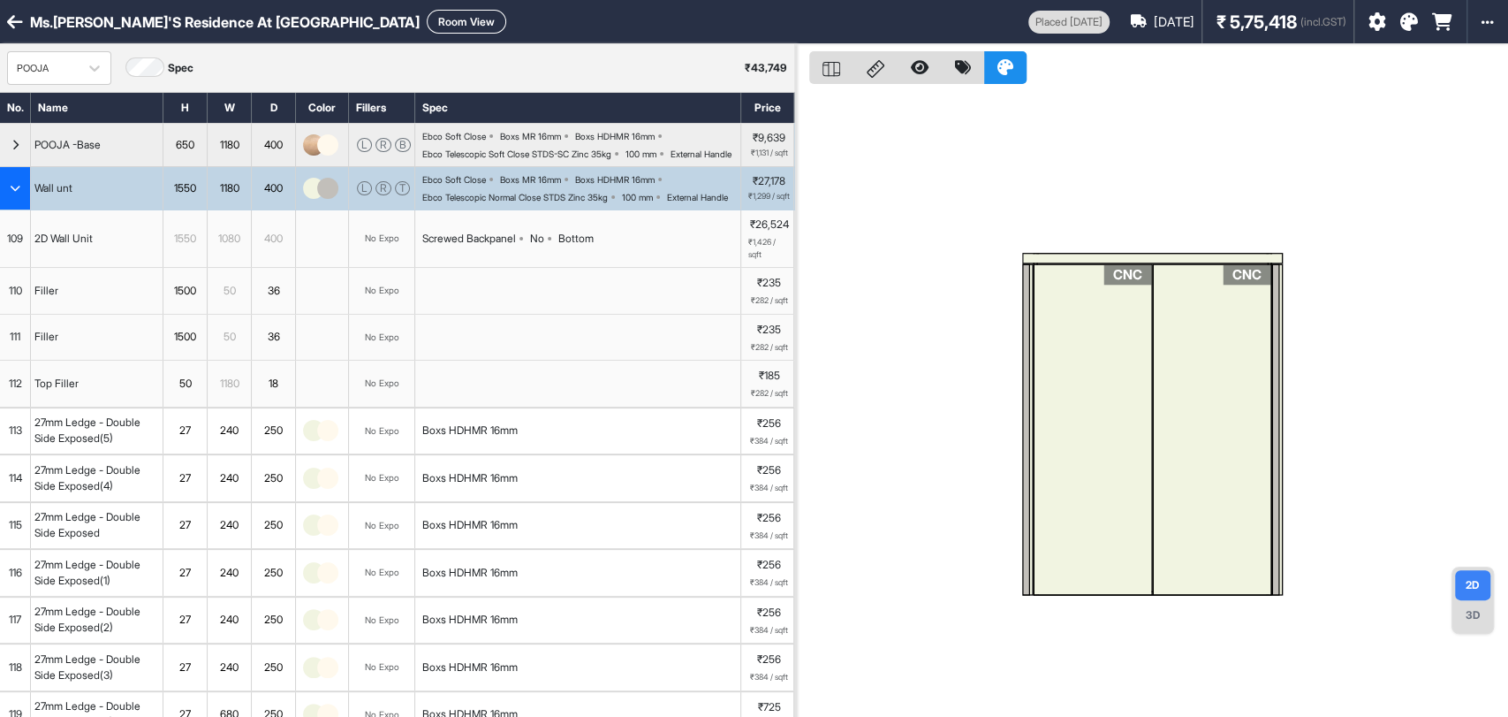
click at [188, 203] on div "1550" at bounding box center [185, 188] width 44 height 42
click at [20, 209] on div "button" at bounding box center [15, 188] width 31 height 42
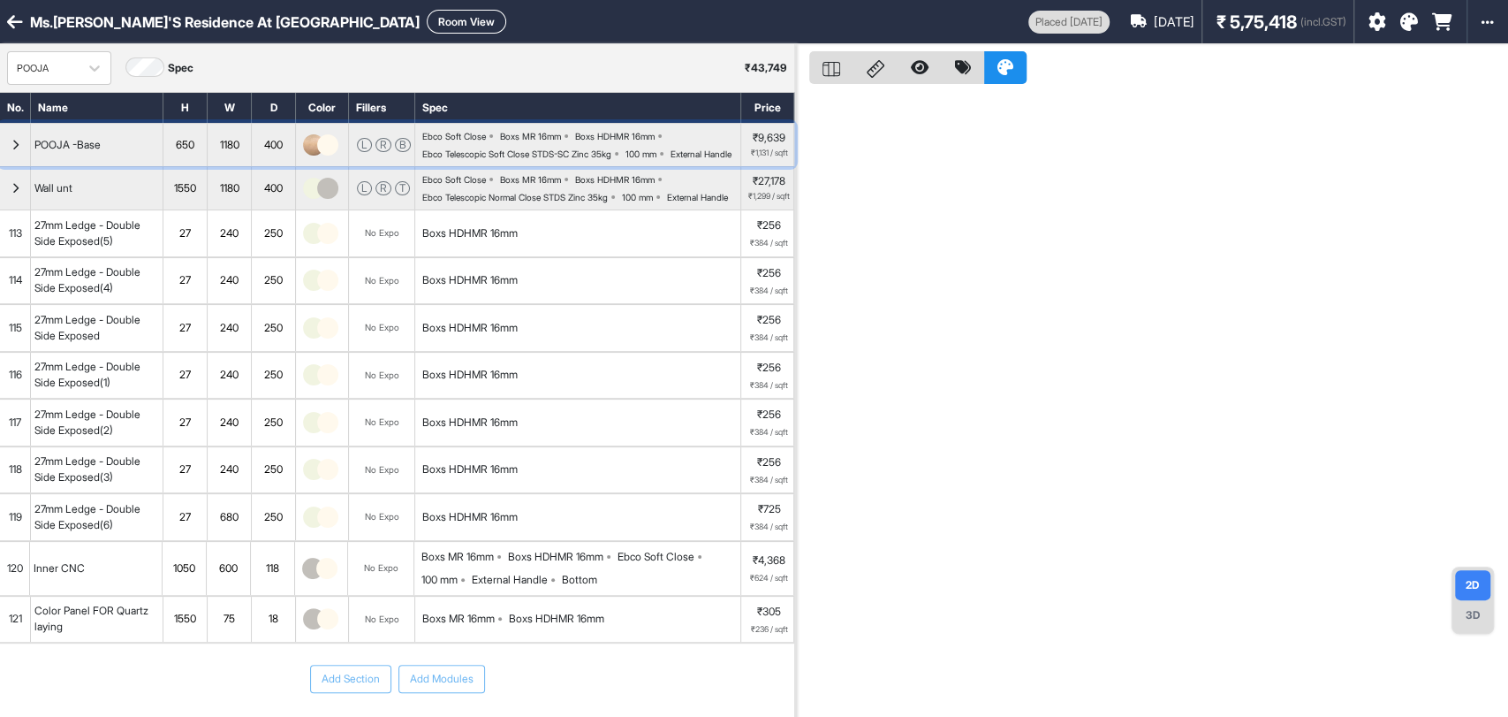
click at [6, 163] on div "button" at bounding box center [15, 145] width 31 height 42
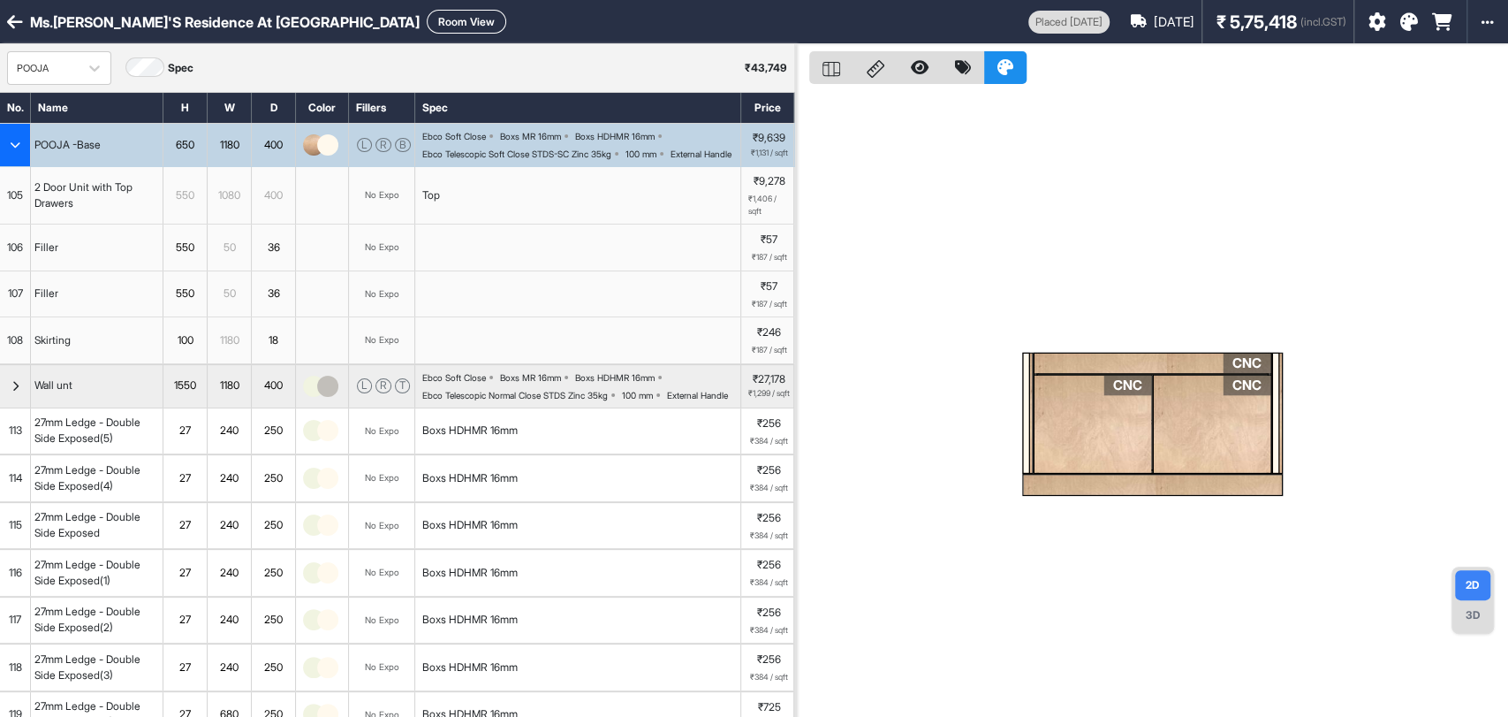
click at [19, 145] on div "button" at bounding box center [15, 145] width 31 height 42
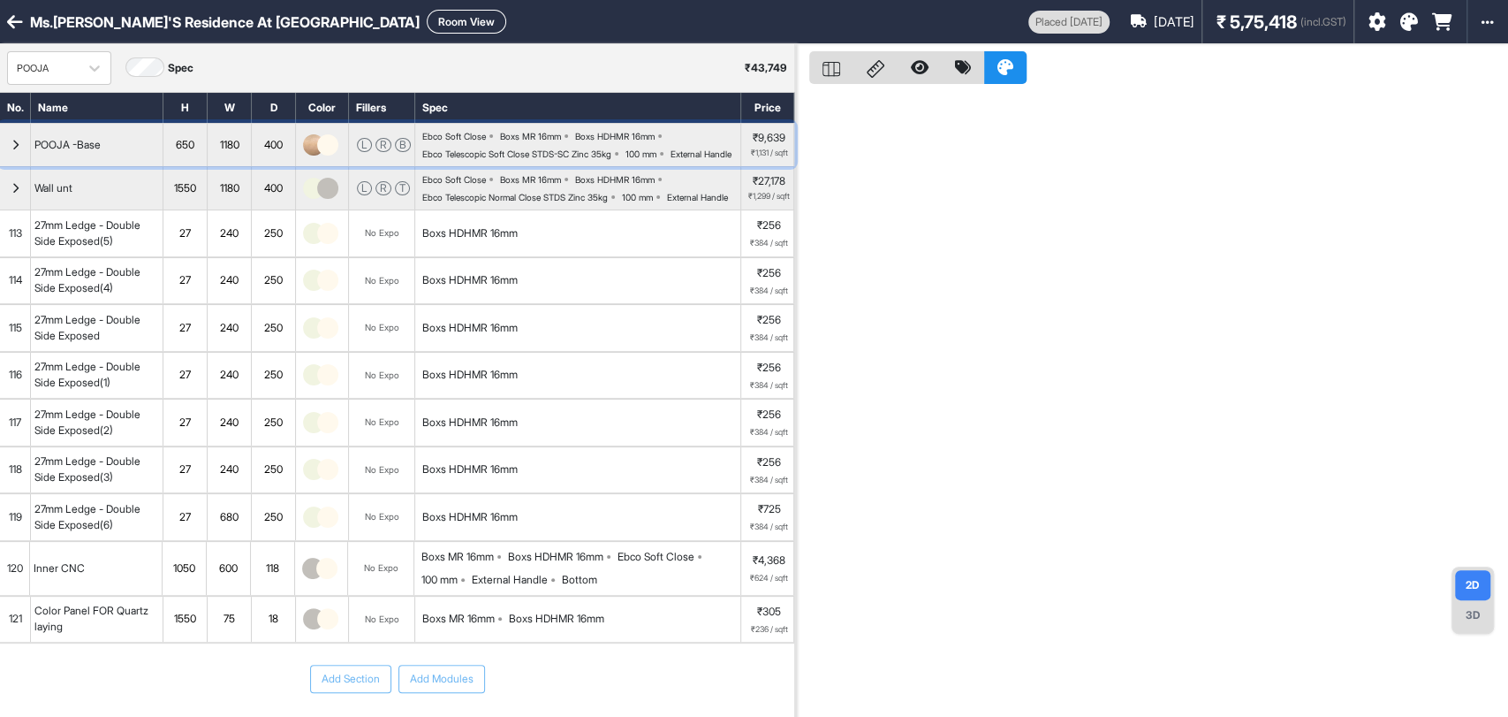
click at [8, 133] on div "button" at bounding box center [15, 145] width 31 height 42
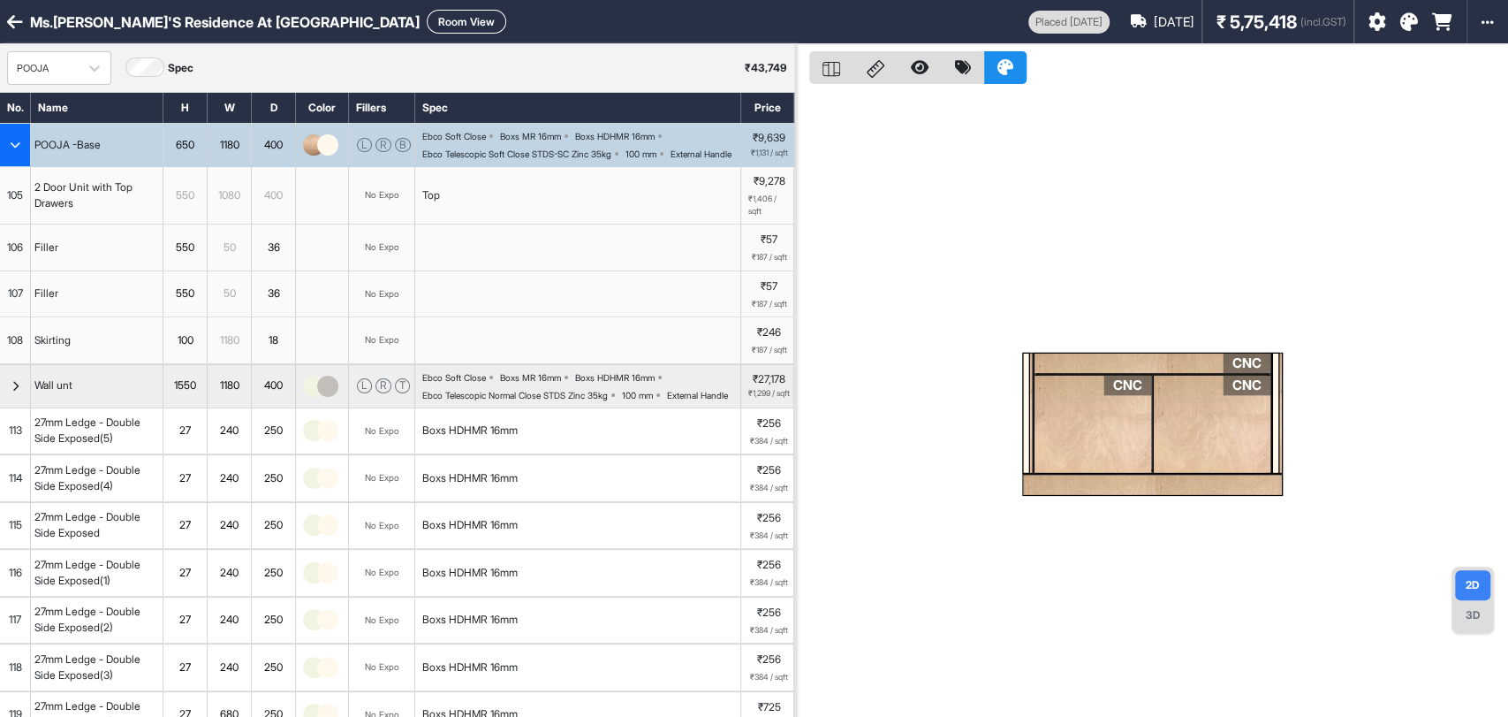
click at [8, 133] on div "button" at bounding box center [15, 145] width 31 height 42
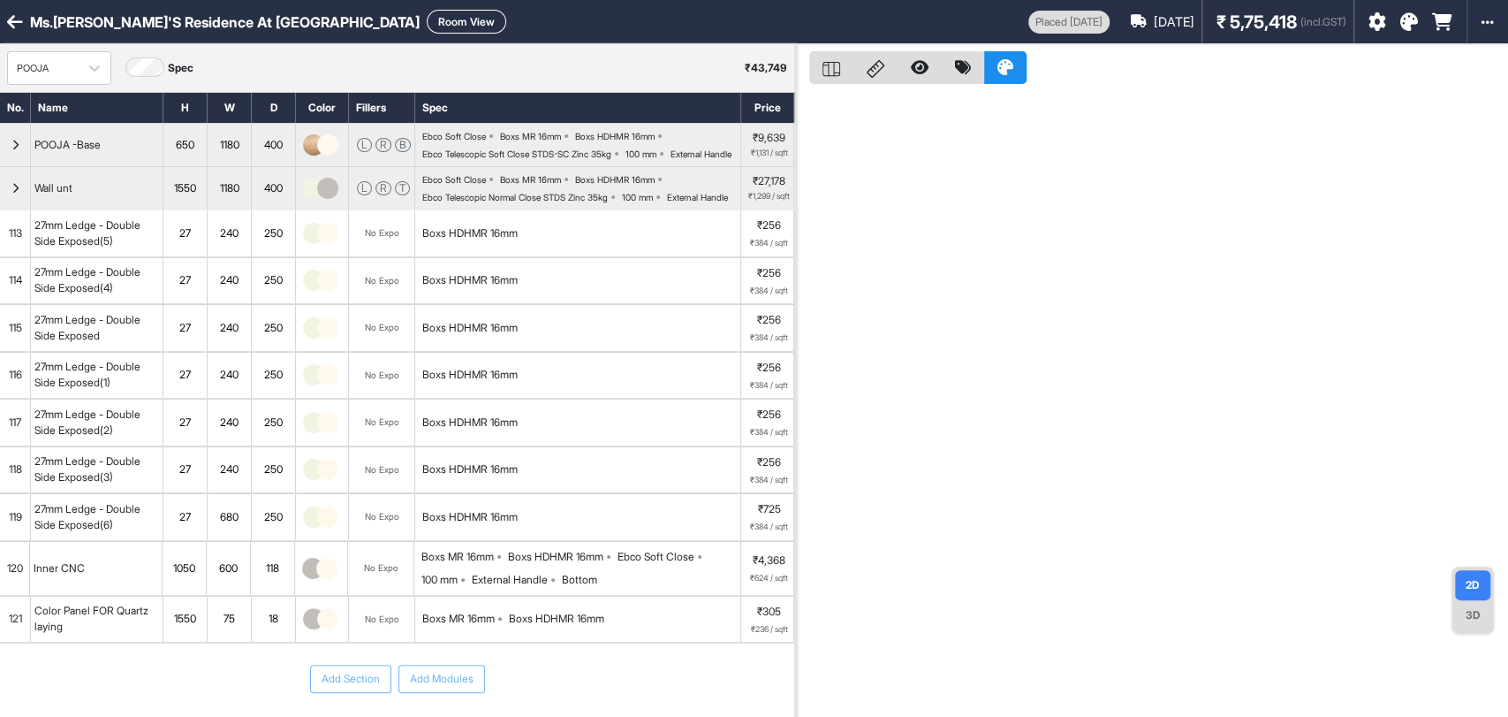
click at [427, 19] on button "Room View" at bounding box center [467, 22] width 80 height 24
select select "****"
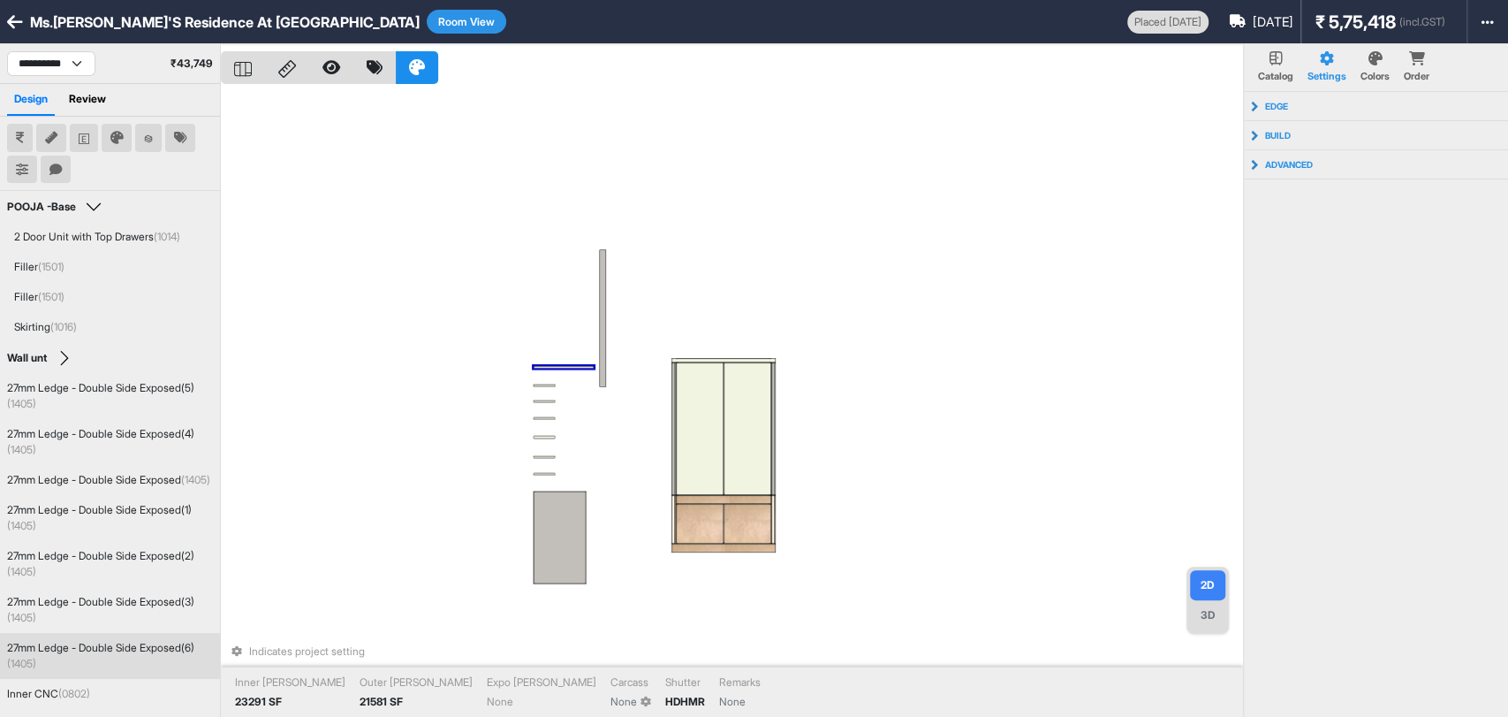
click at [290, 72] on icon at bounding box center [287, 69] width 18 height 18
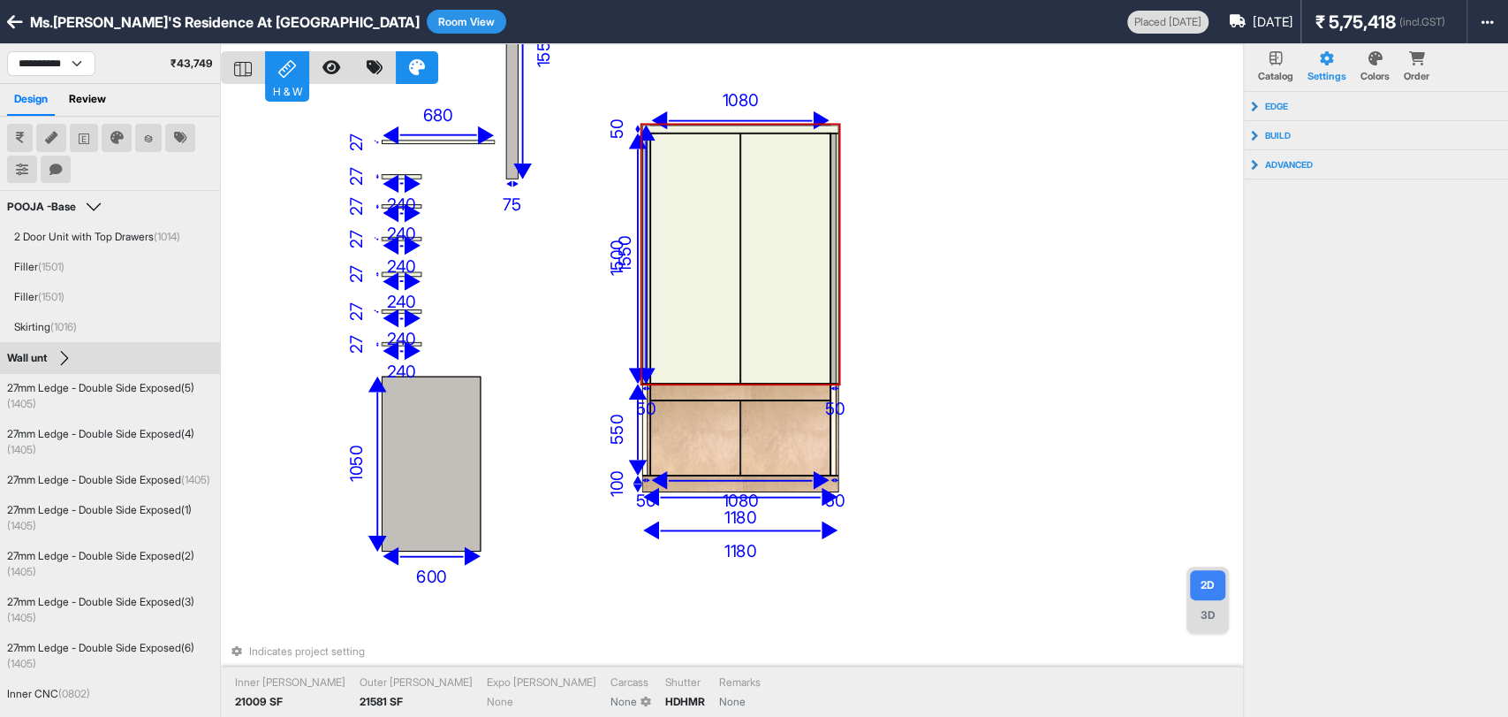
click at [940, 122] on div "82 eq eq 27 240 27 240 27 240 27 240 27 240 27 240 27 680 1050 600 1550 75 1180…" at bounding box center [732, 402] width 1022 height 717
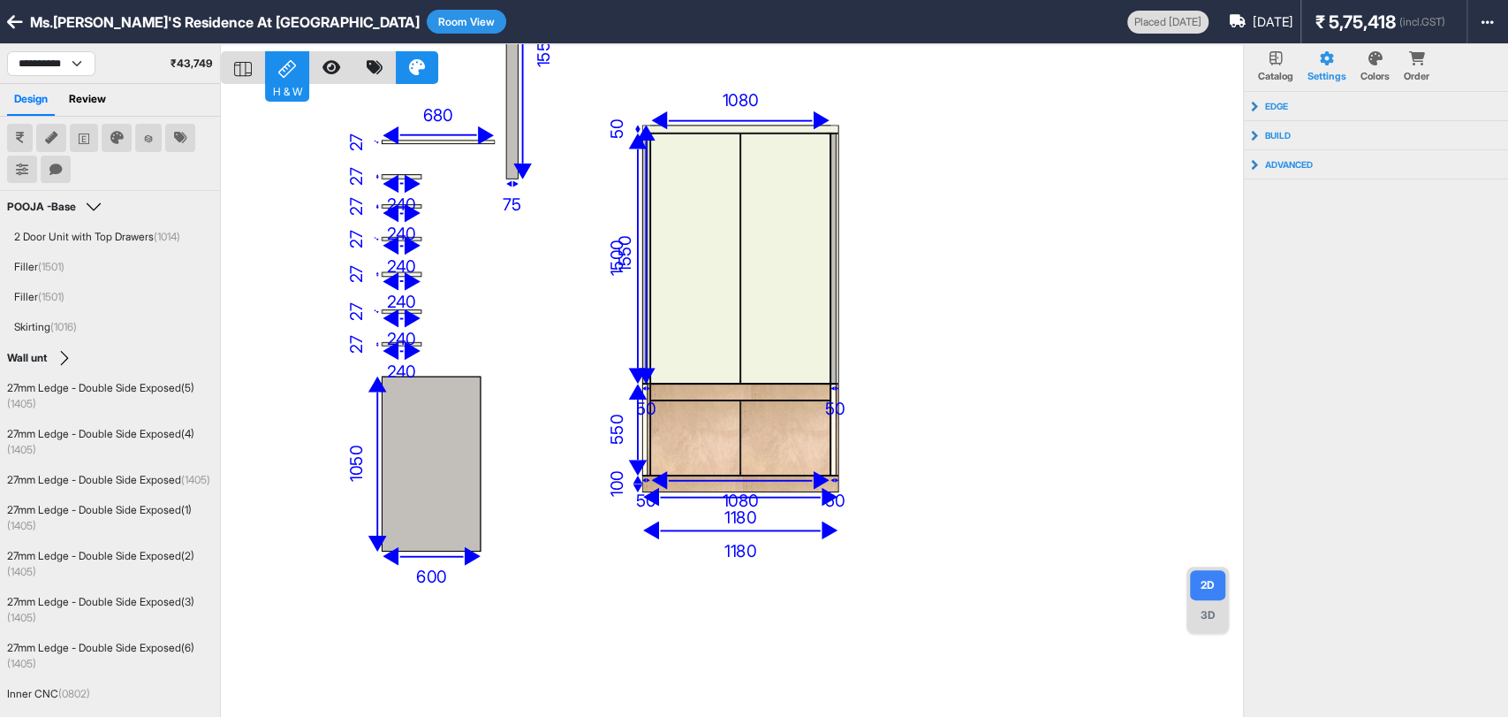
click at [1218, 614] on div "3D" at bounding box center [1207, 615] width 35 height 30
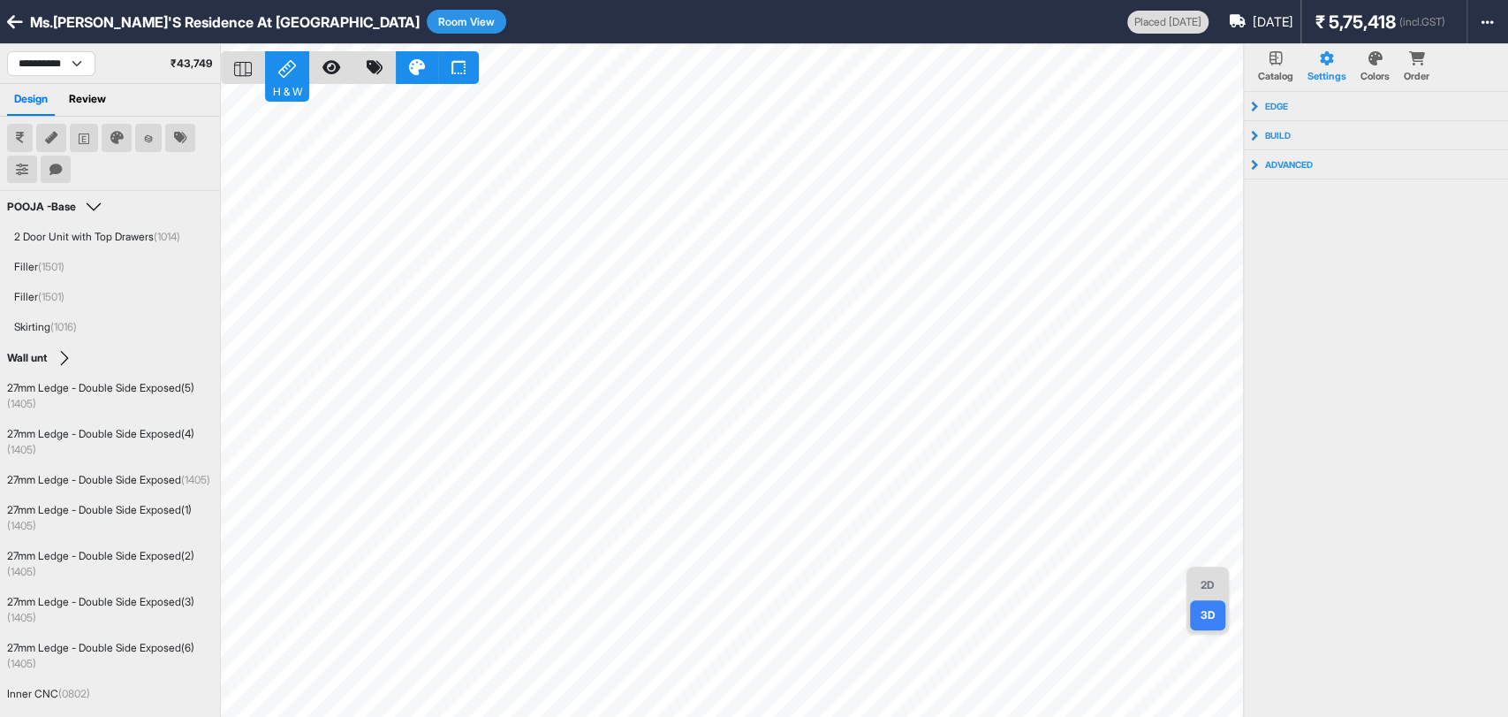
click at [1207, 588] on div "2D" at bounding box center [1207, 585] width 35 height 30
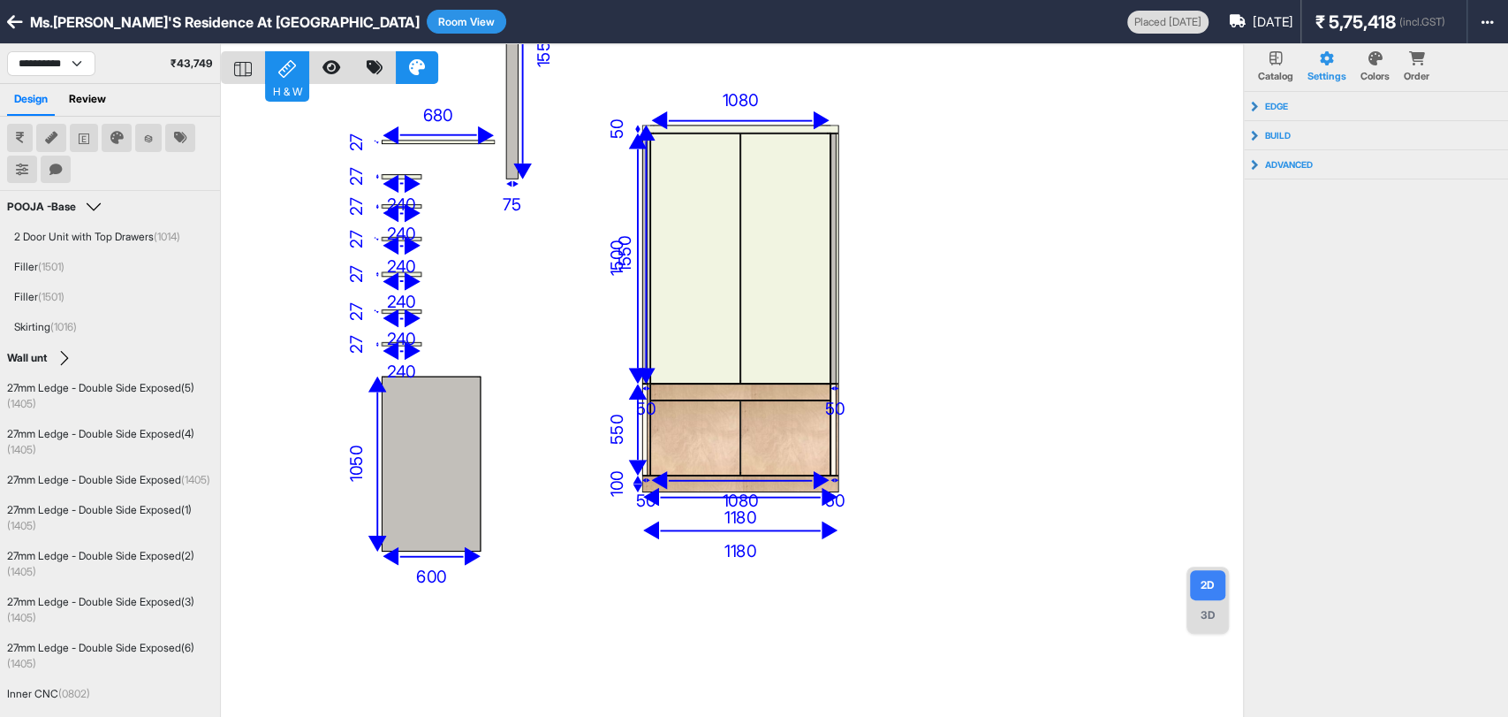
click at [1203, 626] on div "3D" at bounding box center [1207, 615] width 35 height 30
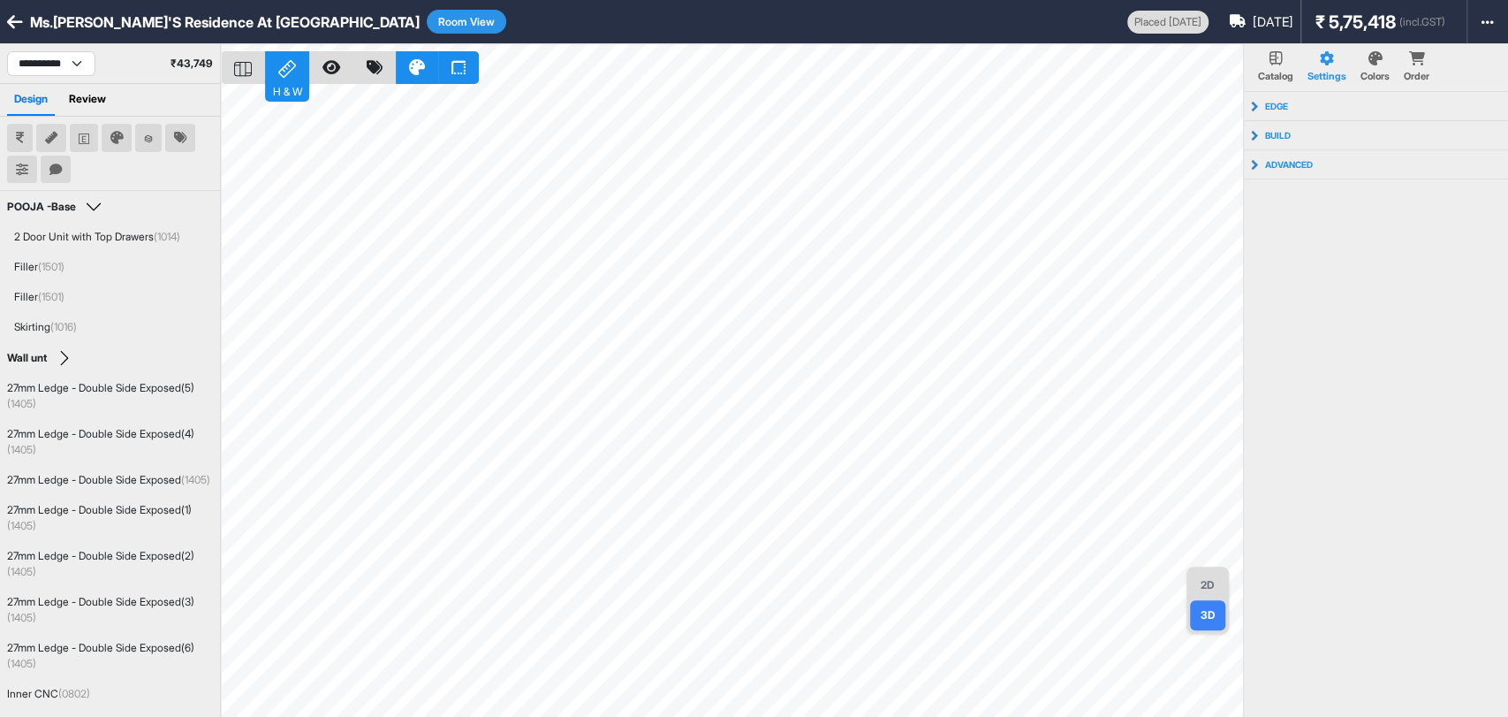
click at [237, 68] on icon at bounding box center [243, 69] width 18 height 15
click at [427, 22] on button "Room View" at bounding box center [467, 22] width 80 height 24
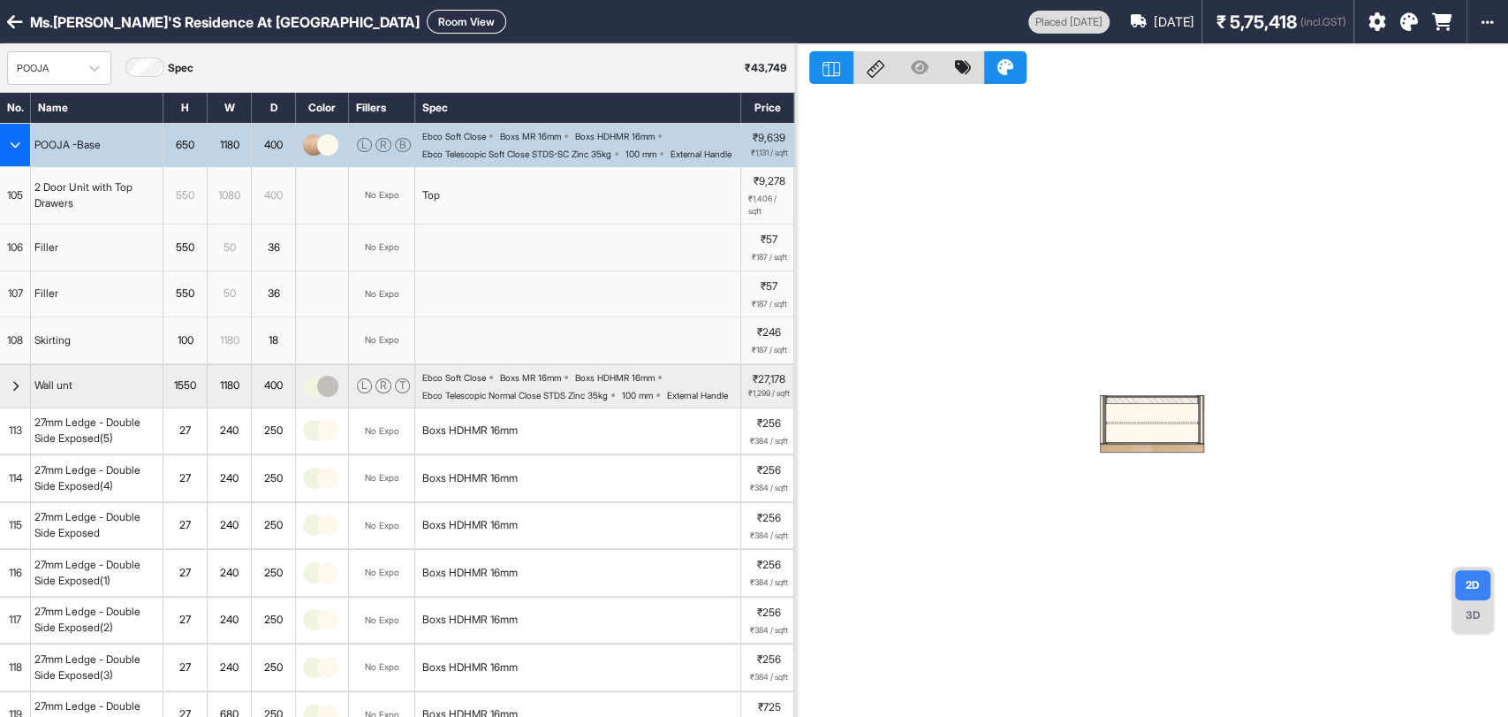
click at [0, 145] on div "button" at bounding box center [15, 145] width 31 height 42
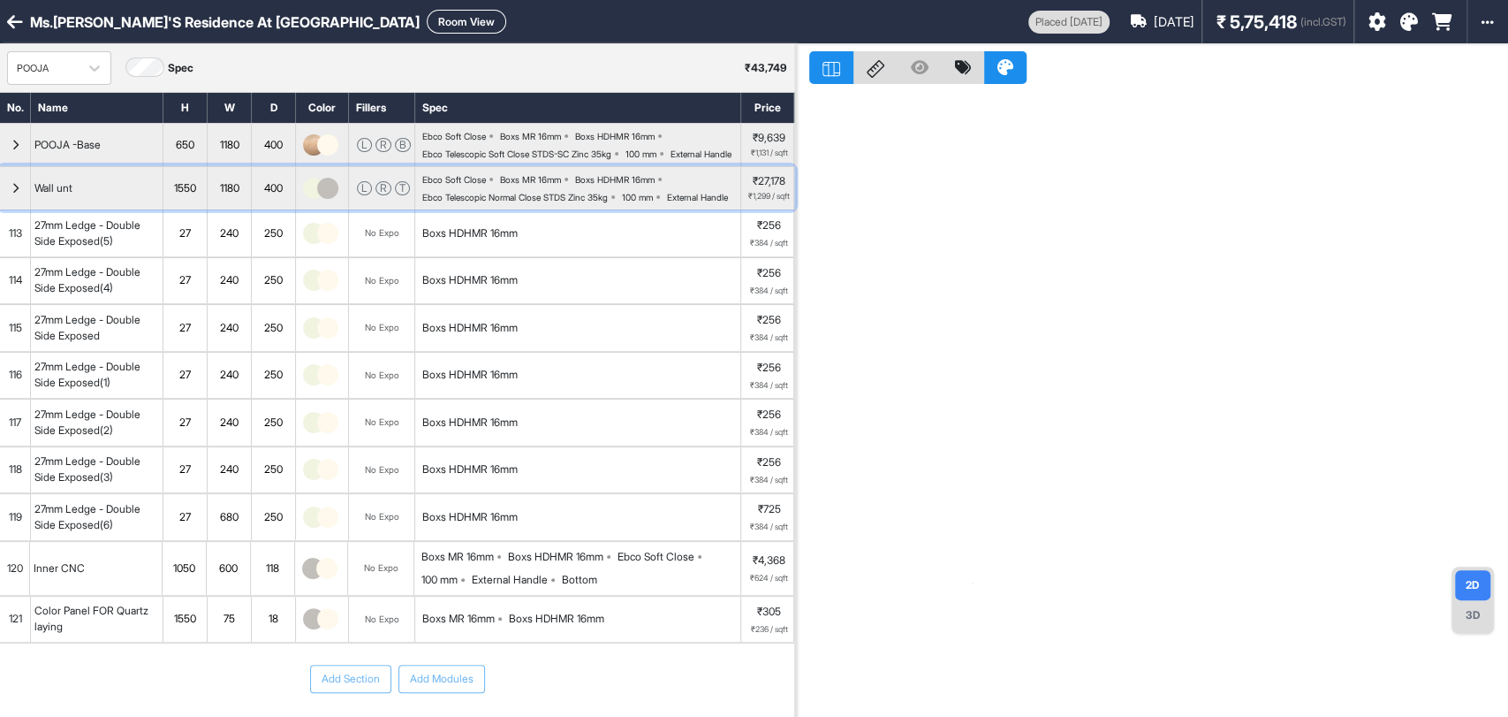
click at [0, 209] on div "button" at bounding box center [15, 188] width 31 height 42
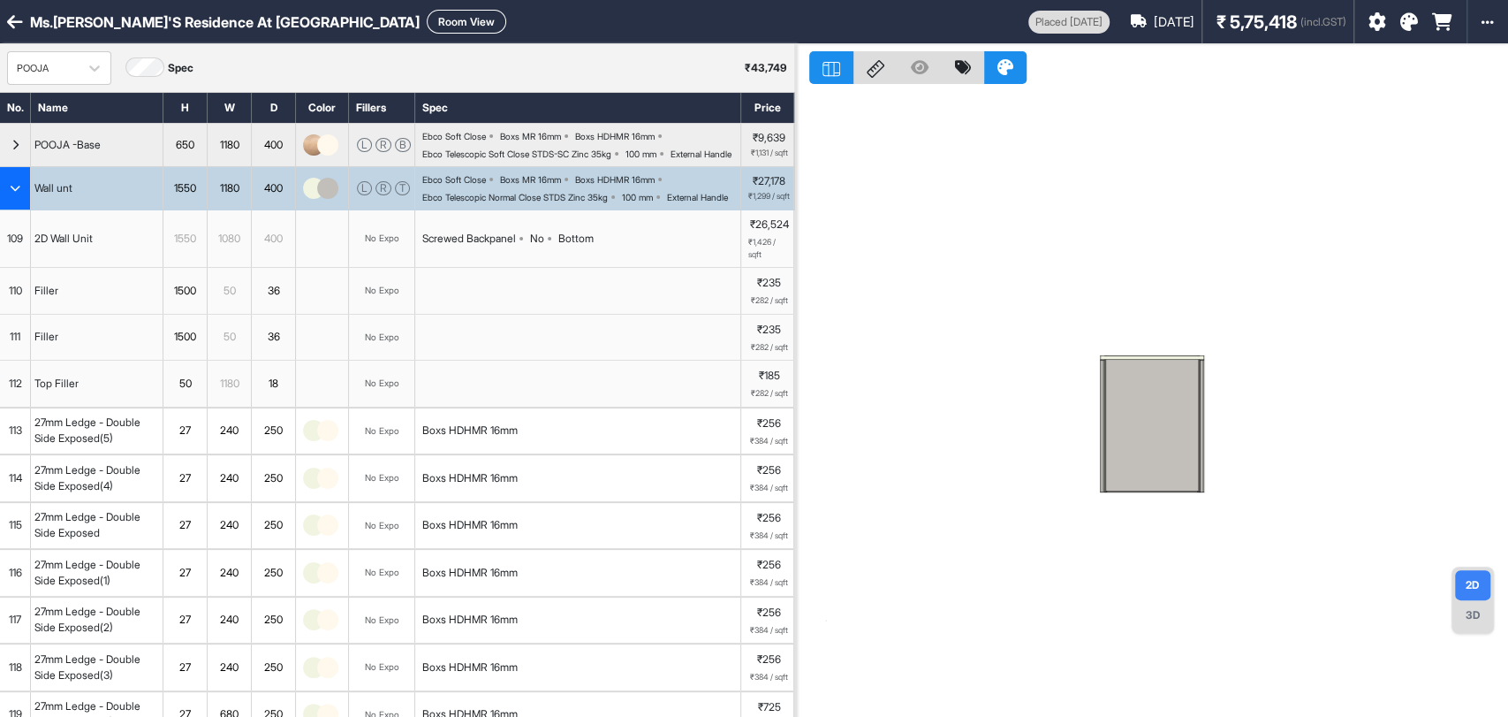
click at [3, 209] on div "button" at bounding box center [15, 188] width 31 height 42
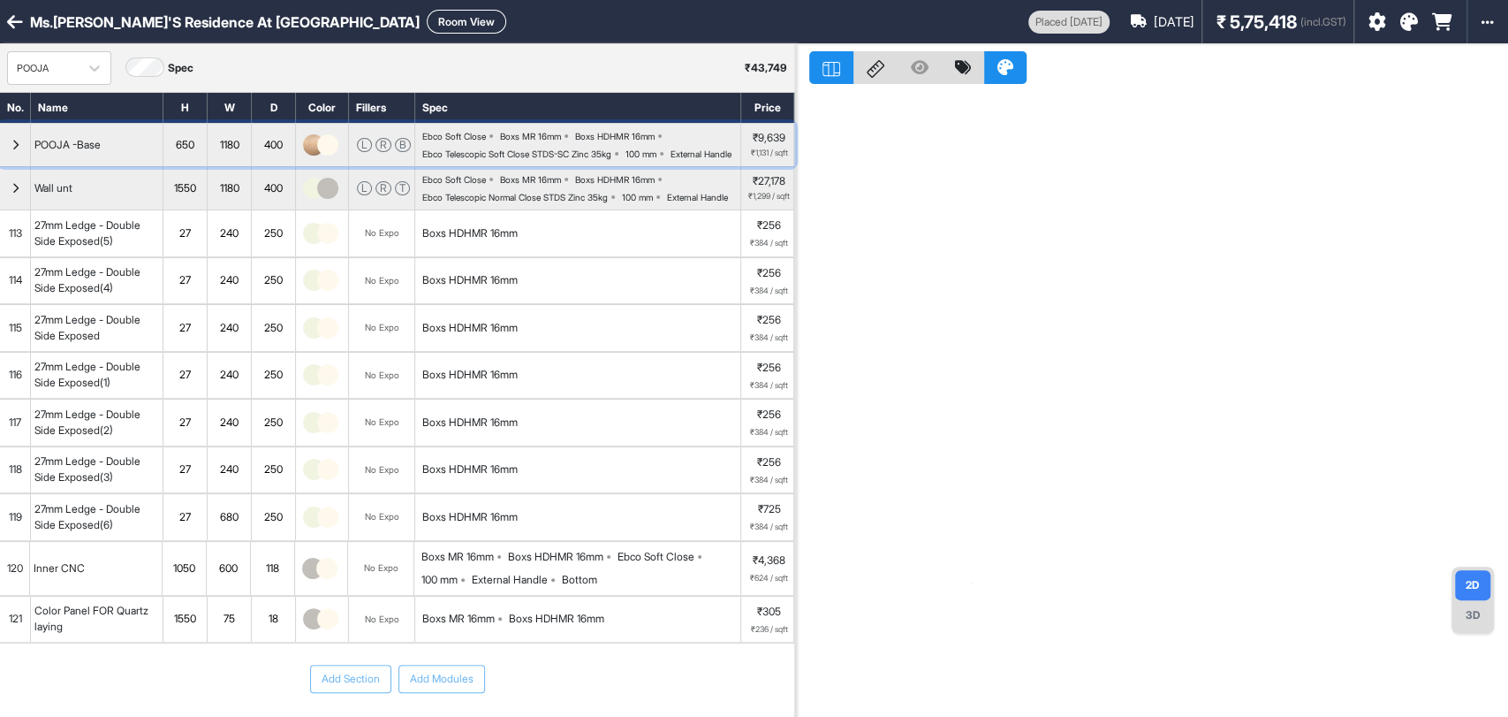
click at [11, 150] on icon "button" at bounding box center [15, 145] width 8 height 11
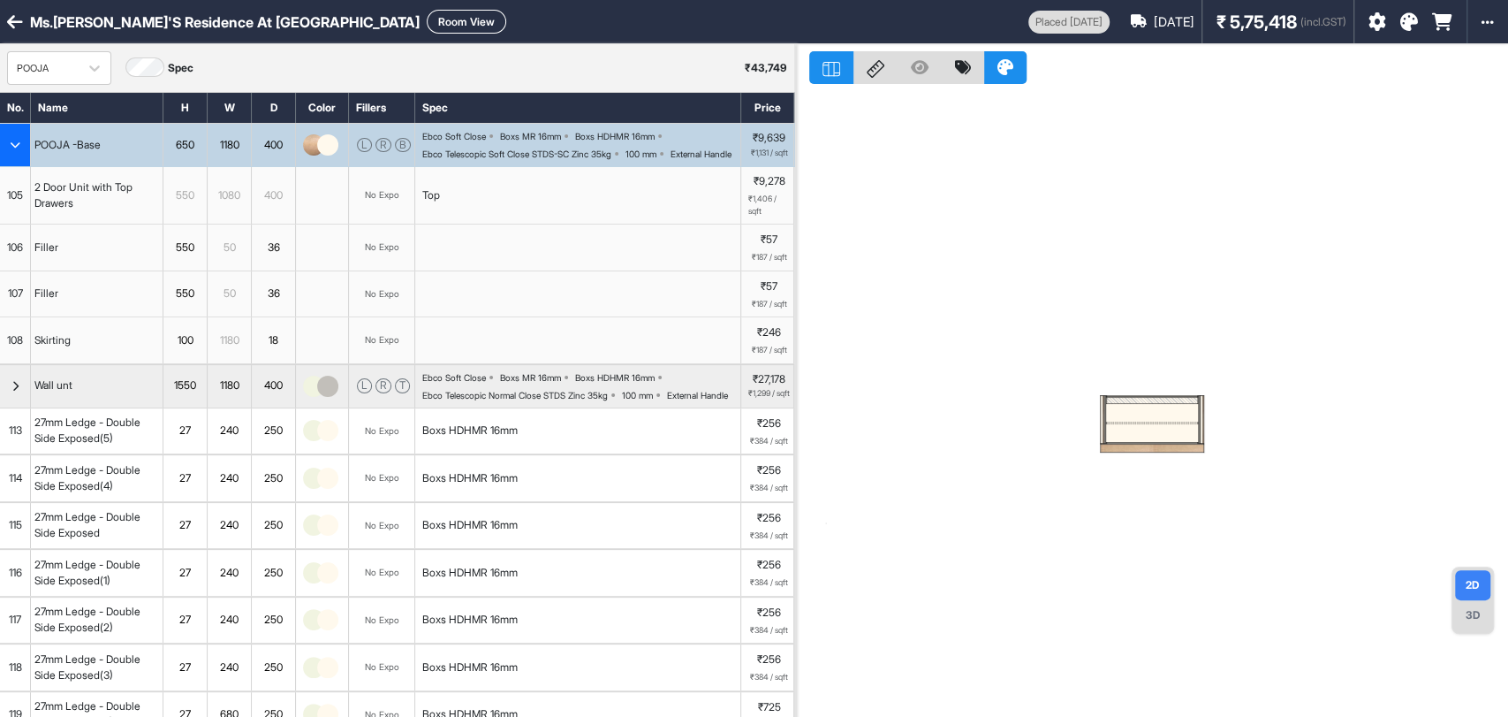
click at [16, 150] on icon "button" at bounding box center [15, 145] width 11 height 11
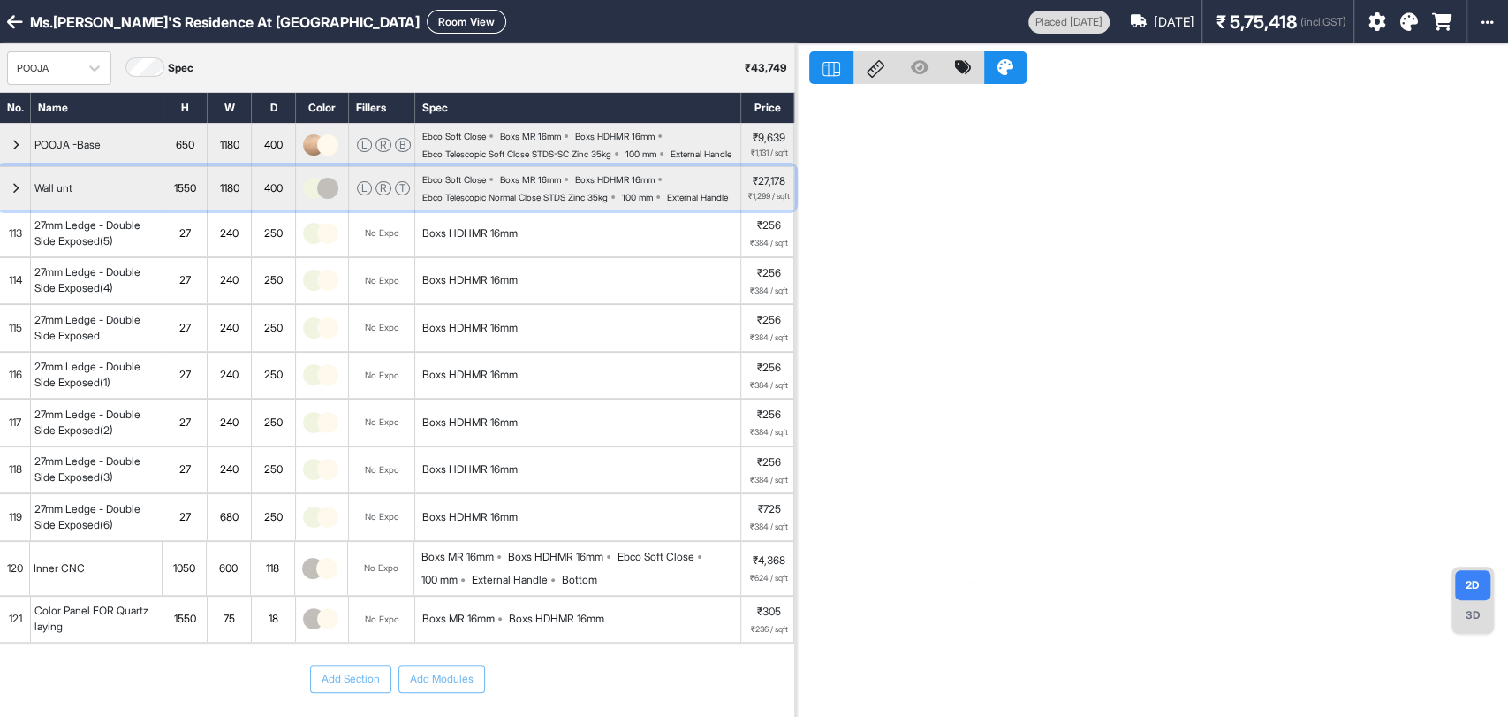
click at [7, 205] on div "button" at bounding box center [15, 188] width 31 height 42
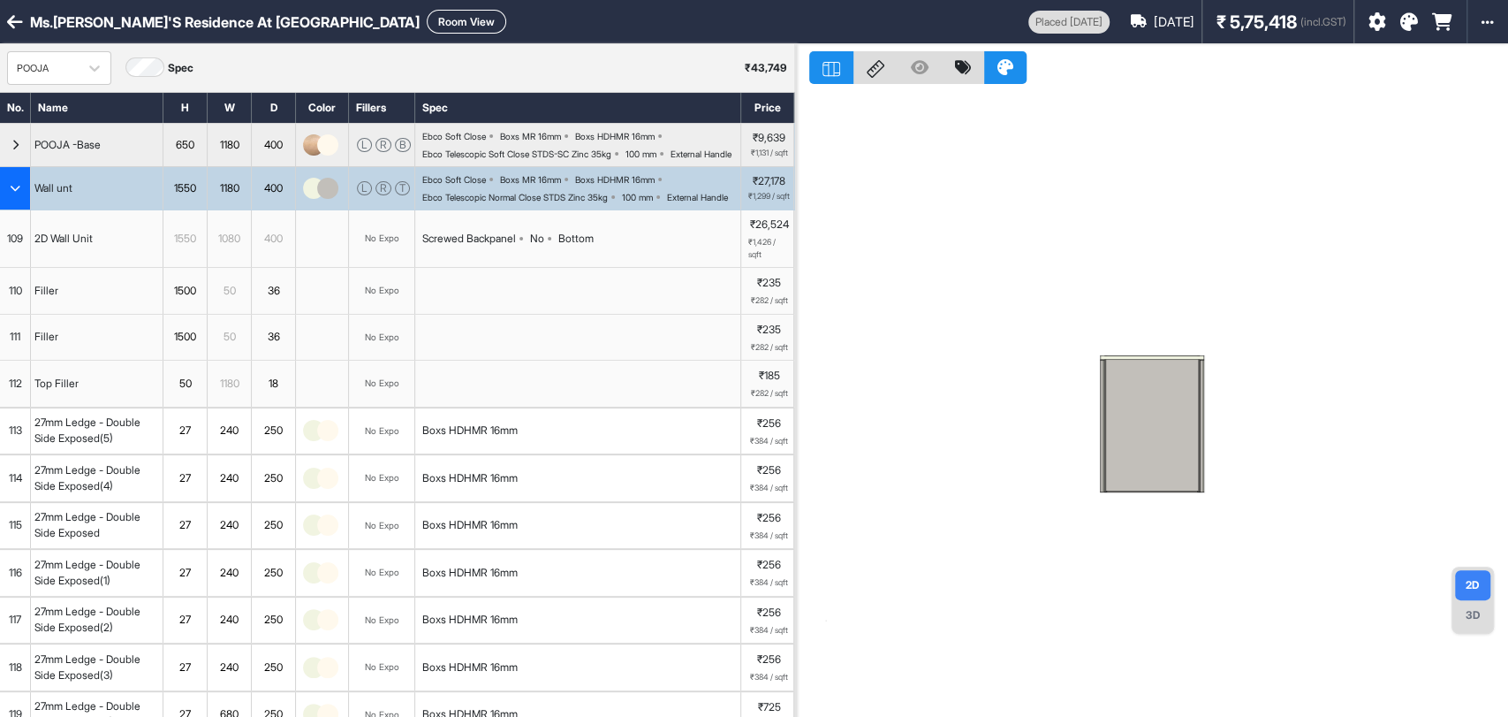
click at [7, 205] on div "button" at bounding box center [15, 188] width 31 height 42
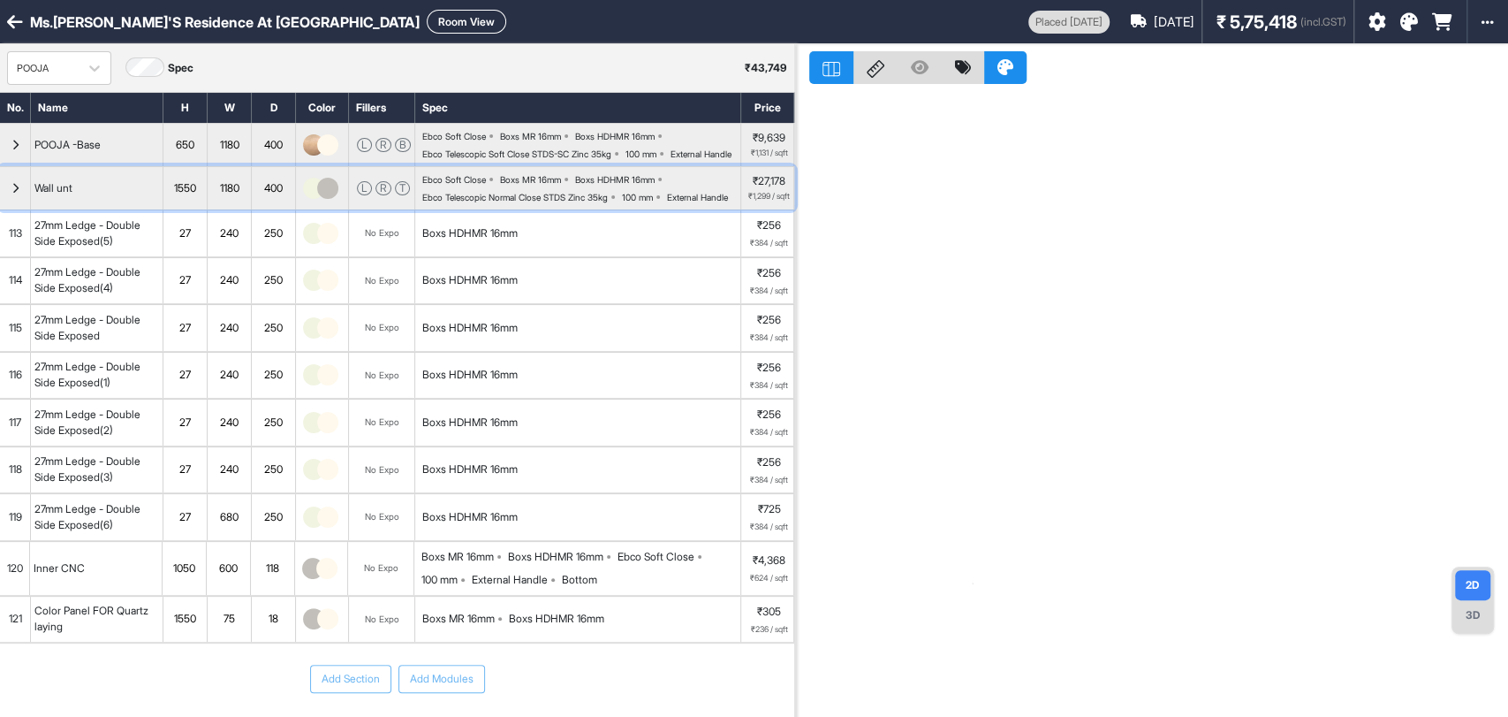
click at [7, 205] on div "button" at bounding box center [15, 188] width 31 height 42
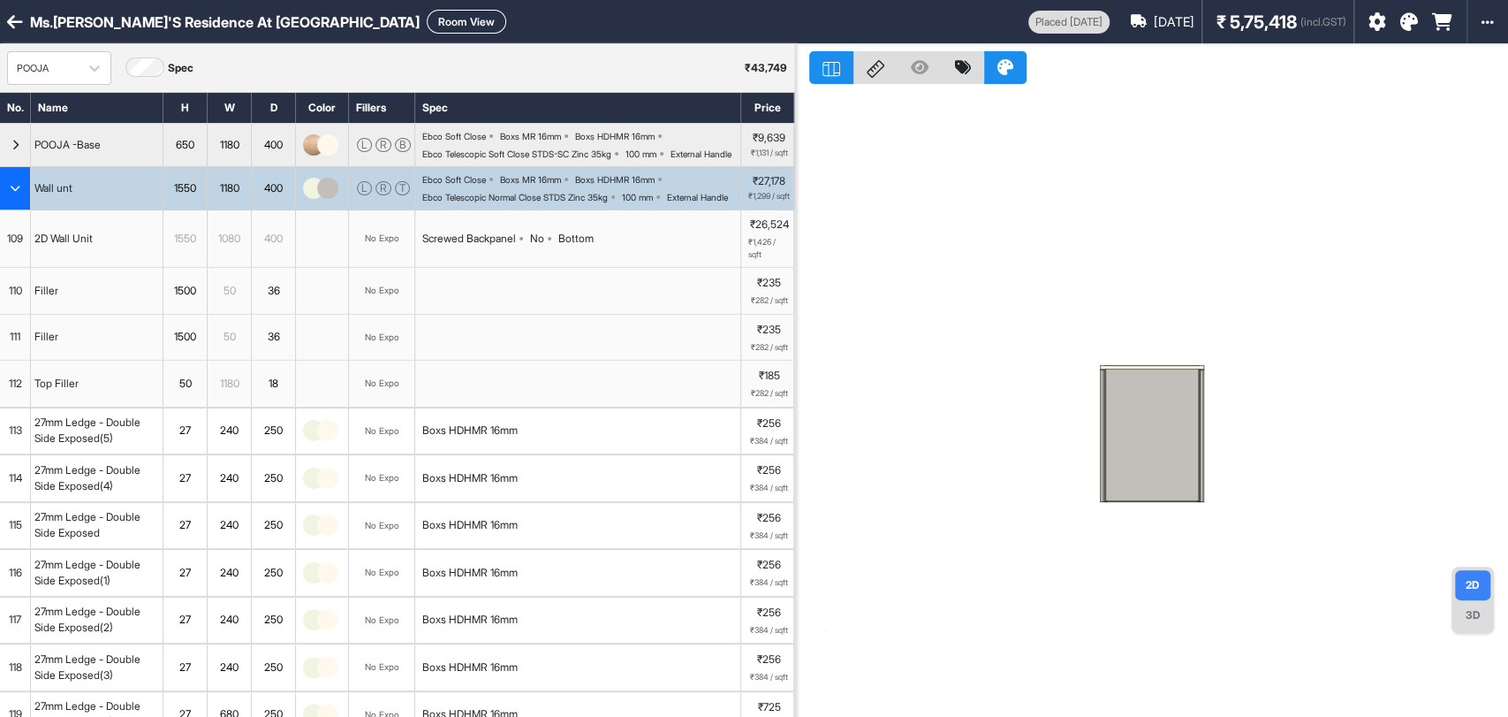
click at [0, 209] on div "button" at bounding box center [15, 188] width 31 height 42
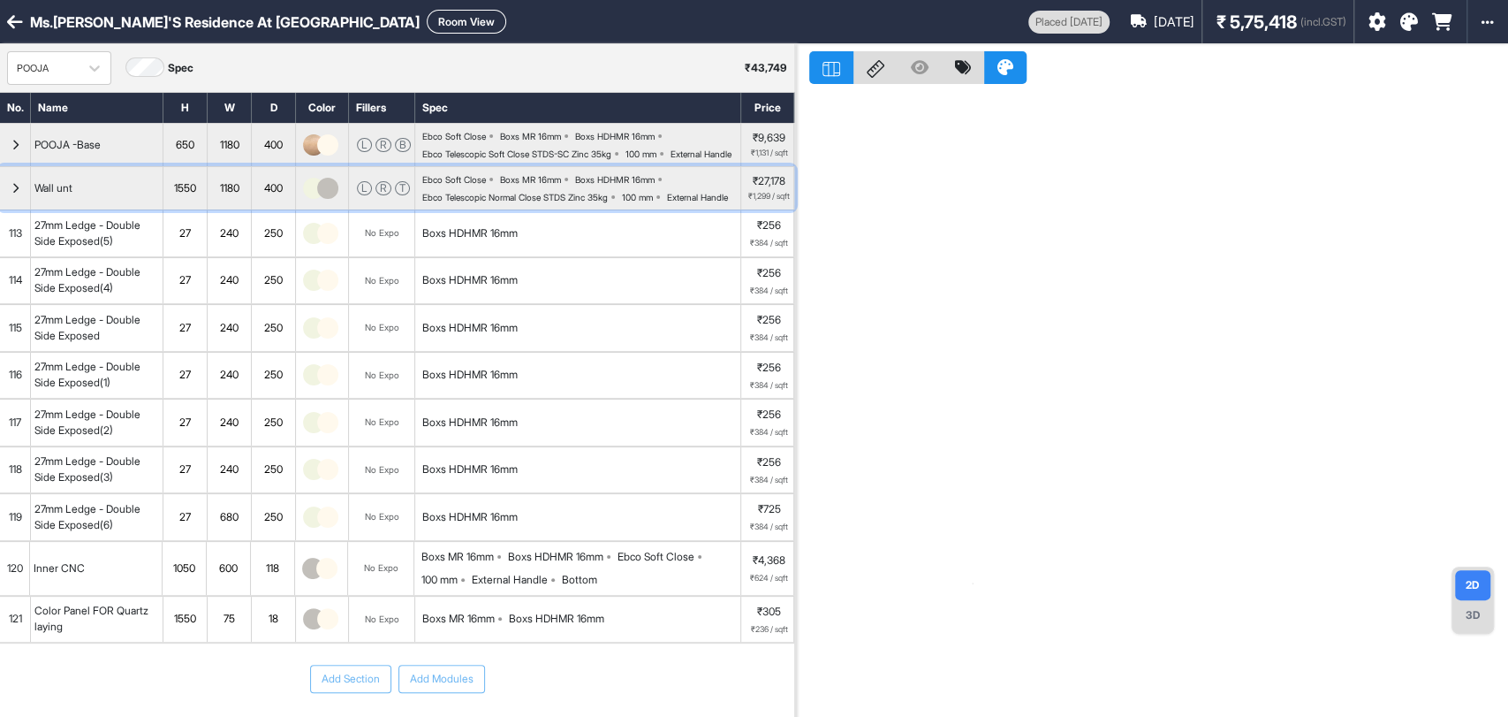
click at [0, 209] on div "button" at bounding box center [15, 188] width 31 height 42
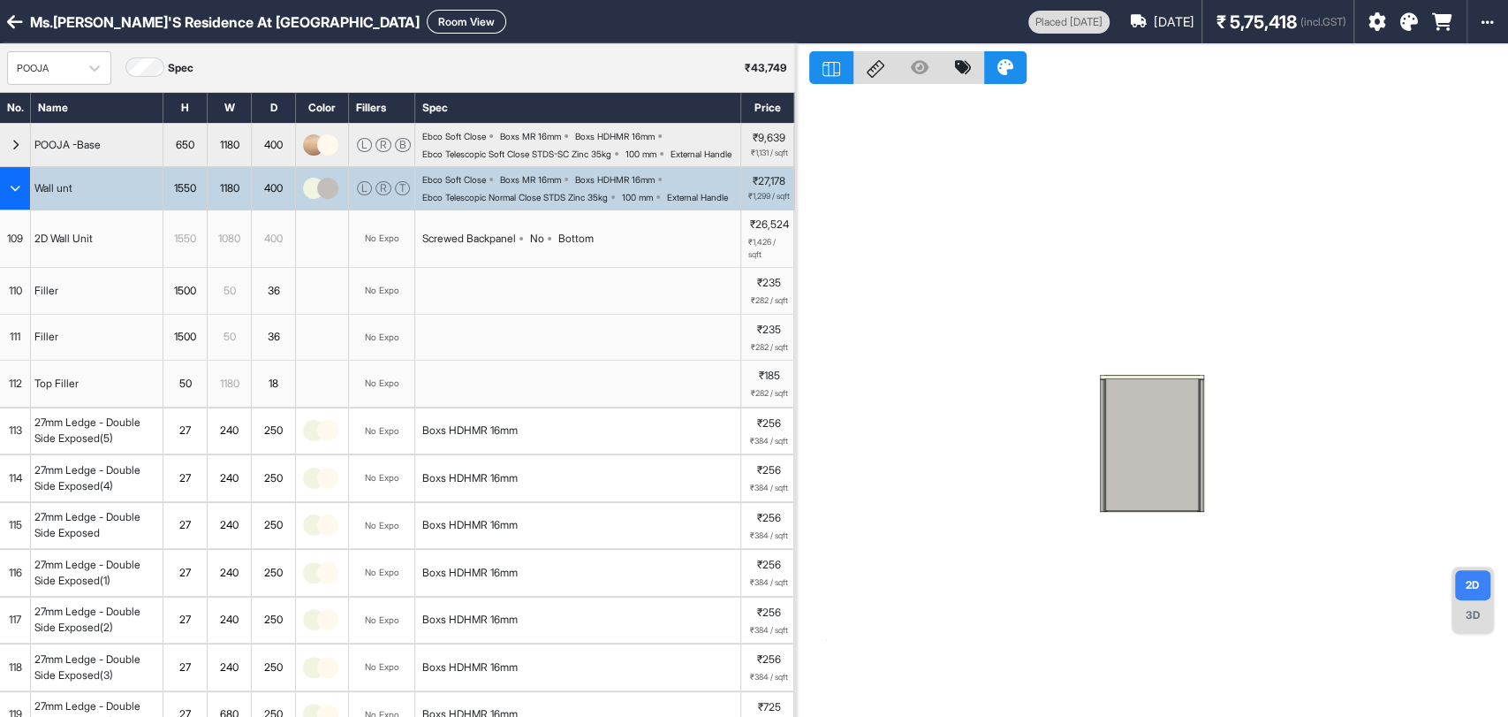
click at [1470, 624] on div "3D" at bounding box center [1472, 615] width 35 height 30
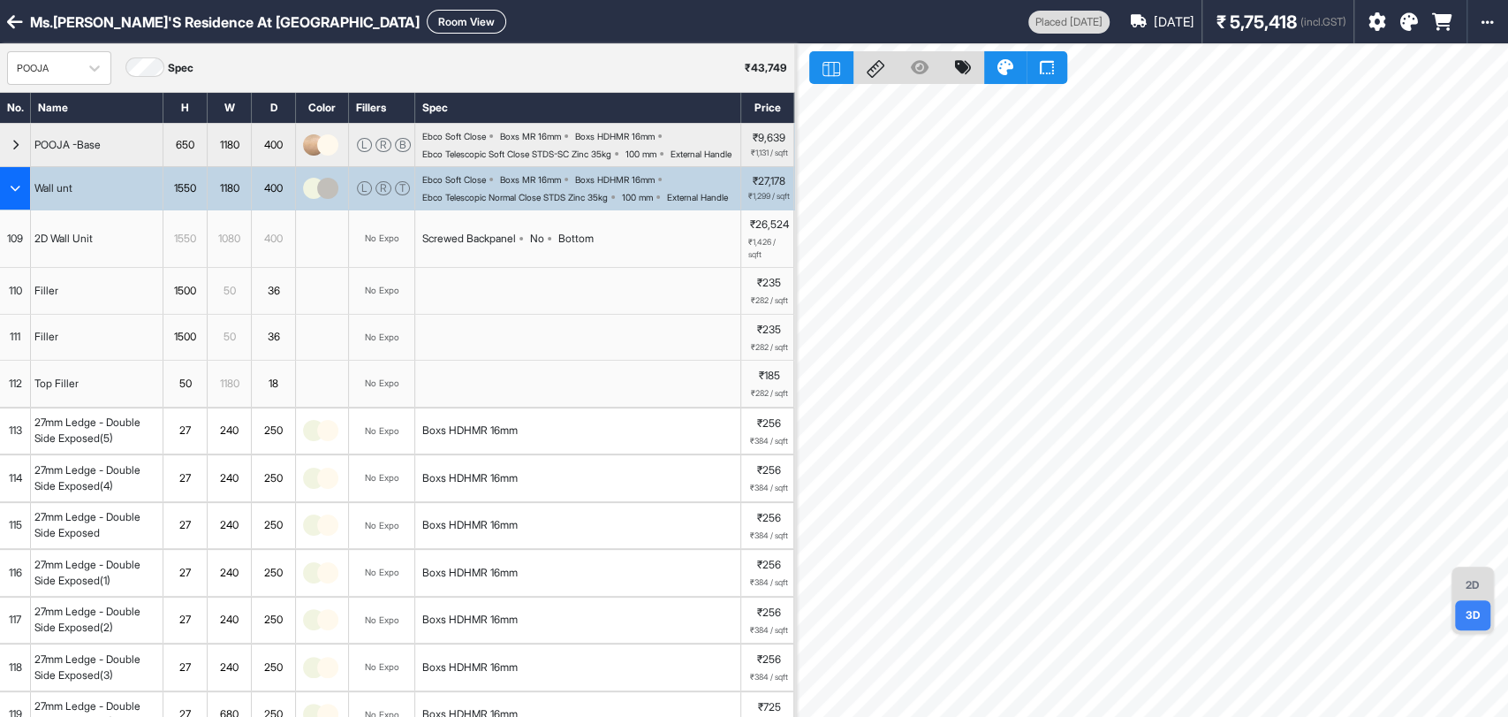
click at [1477, 587] on div "2D" at bounding box center [1472, 585] width 35 height 30
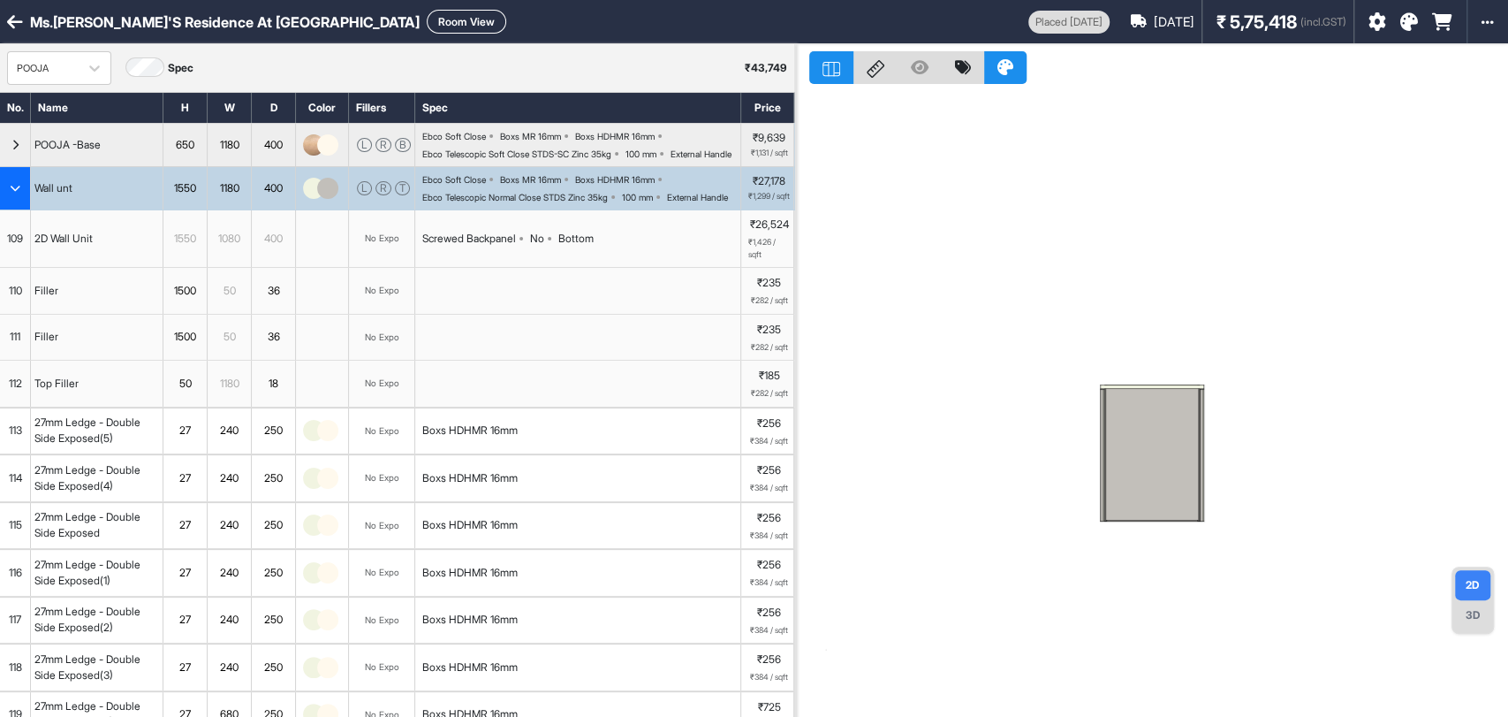
click at [13, 209] on div "button" at bounding box center [15, 188] width 31 height 42
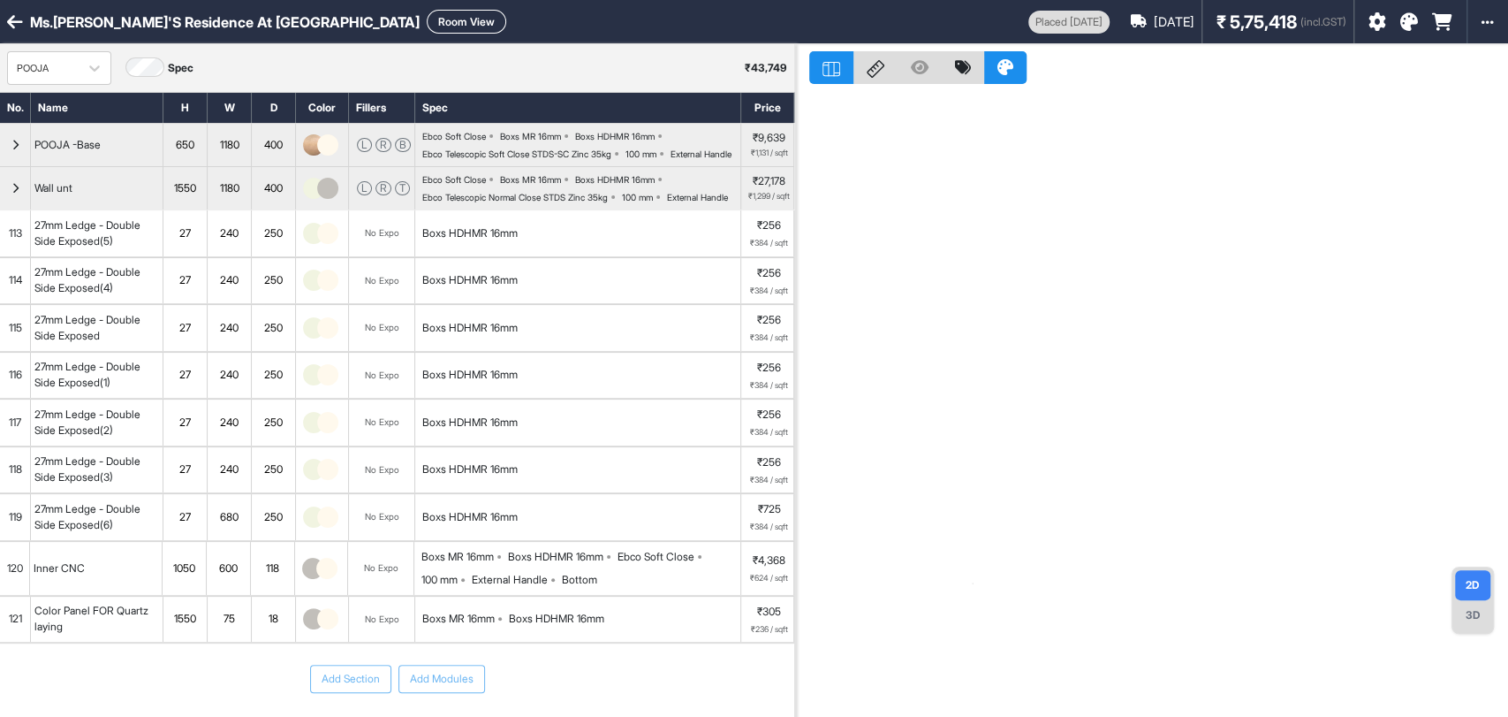
click at [0, 21] on div "Ms.[PERSON_NAME]'s Residence at [GEOGRAPHIC_DATA]" at bounding box center [514, 22] width 1028 height 24
click at [11, 14] on icon at bounding box center [15, 22] width 16 height 18
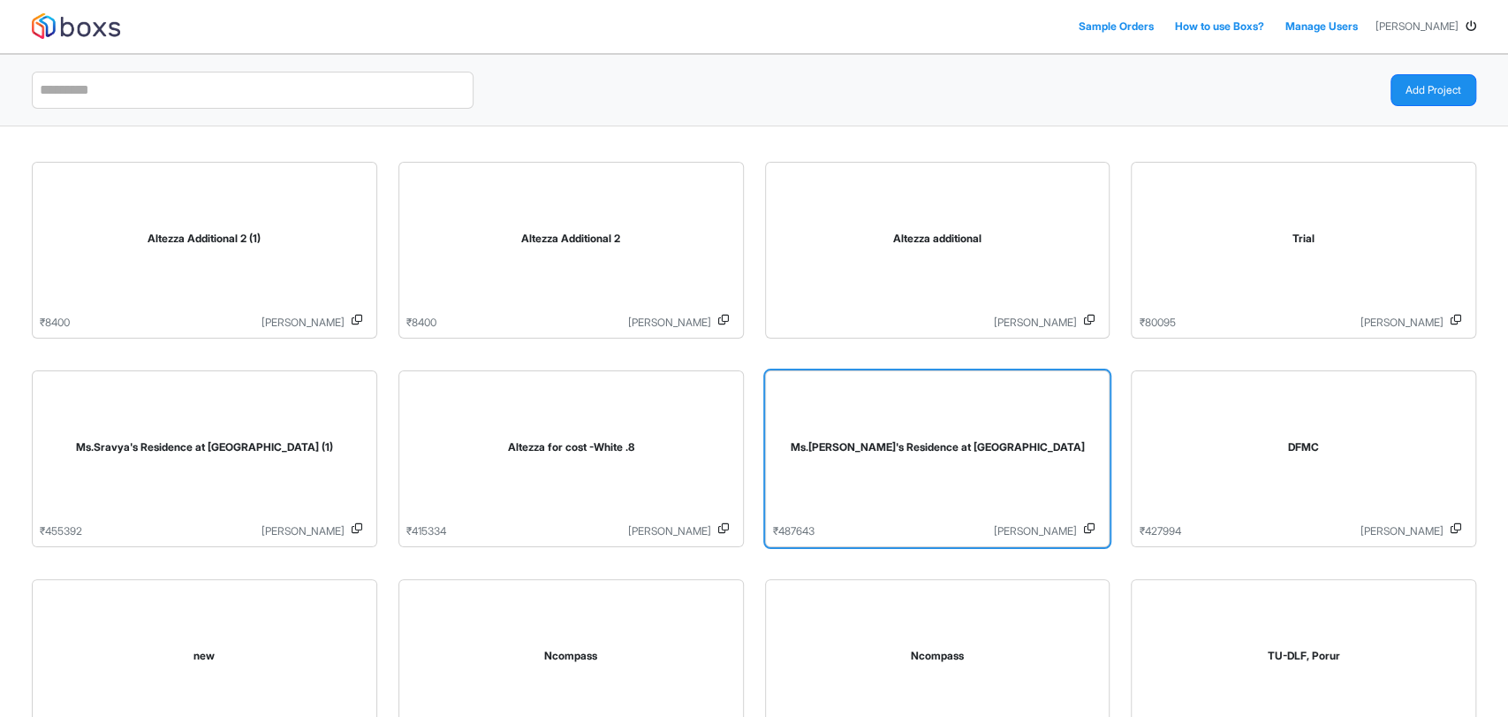
click at [870, 510] on div "Ms.[PERSON_NAME]'s Residence at [GEOGRAPHIC_DATA]" at bounding box center [938, 450] width 330 height 145
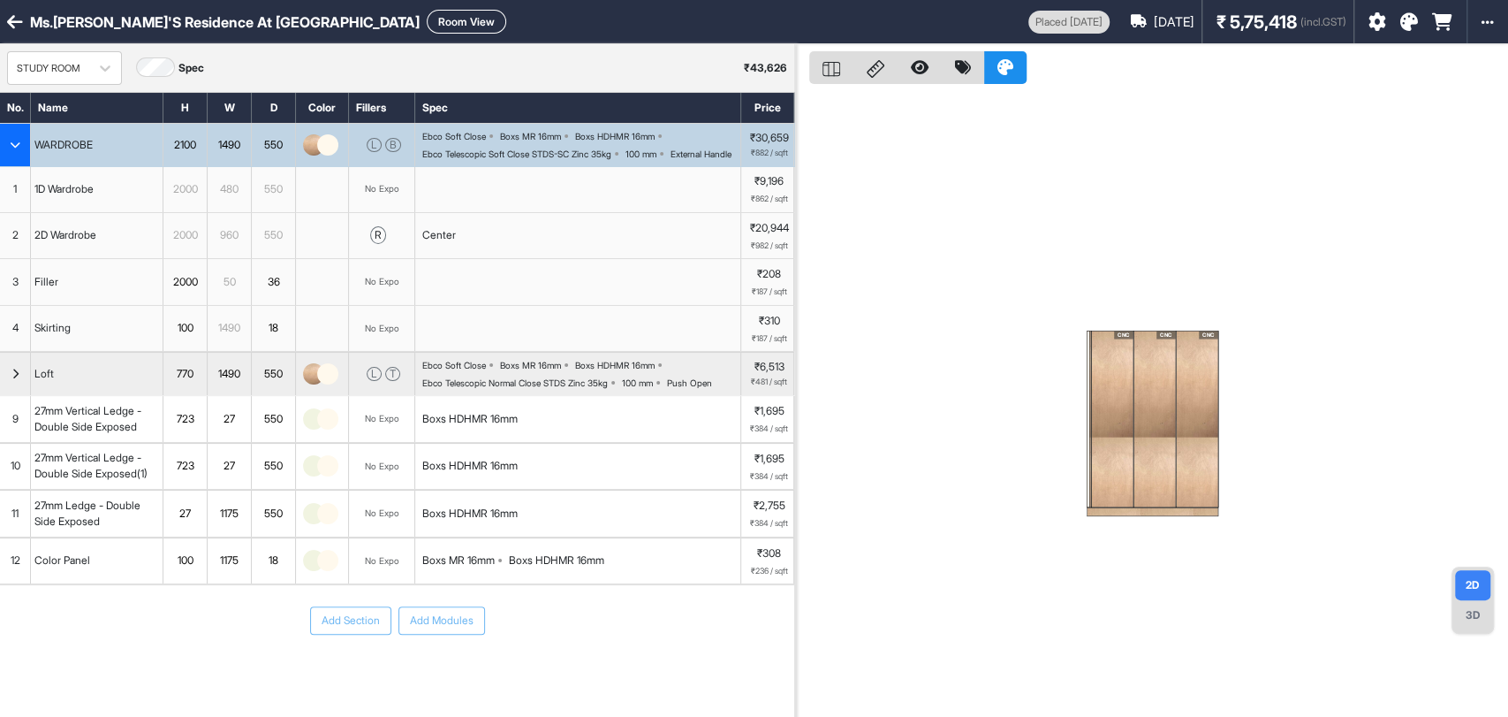
click at [17, 160] on div "button" at bounding box center [15, 145] width 31 height 42
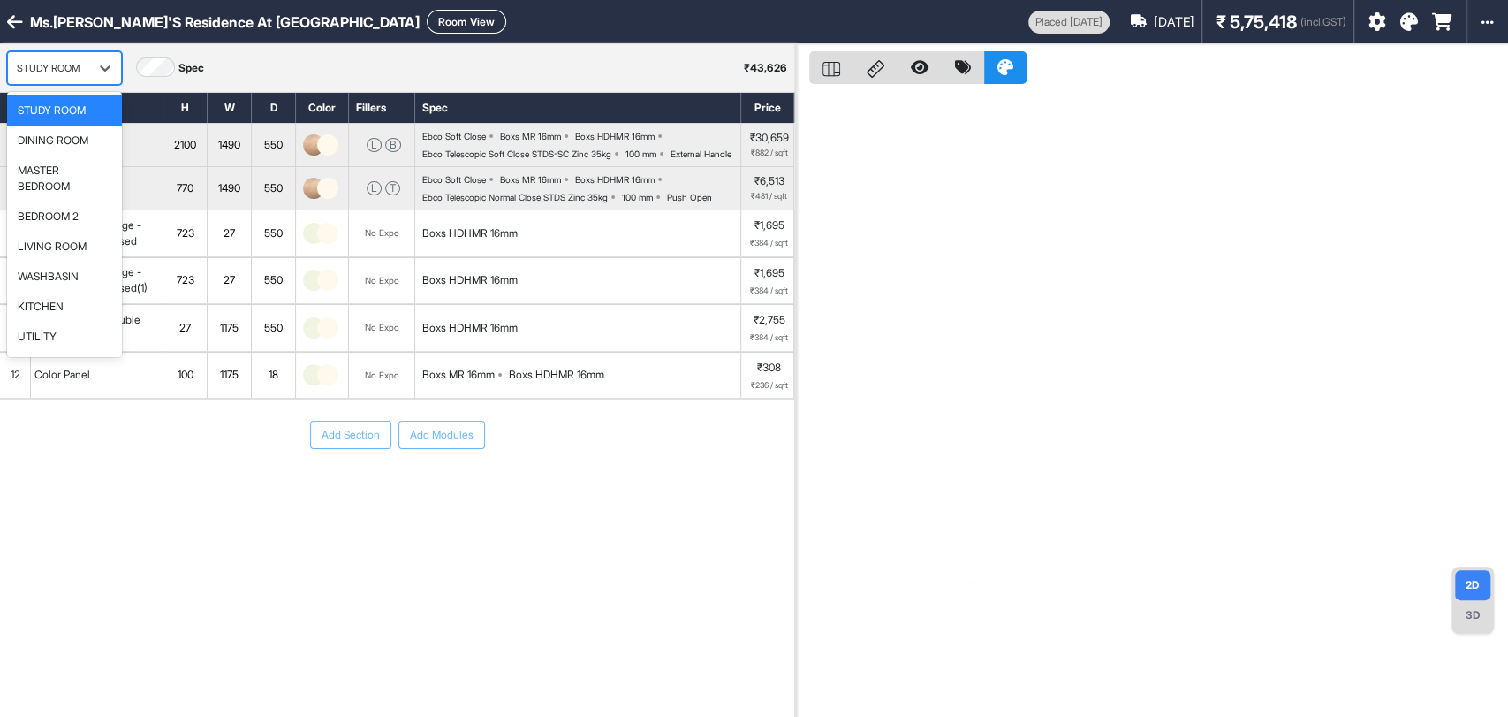
click at [85, 74] on div "STUDY ROOM" at bounding box center [48, 68] width 81 height 27
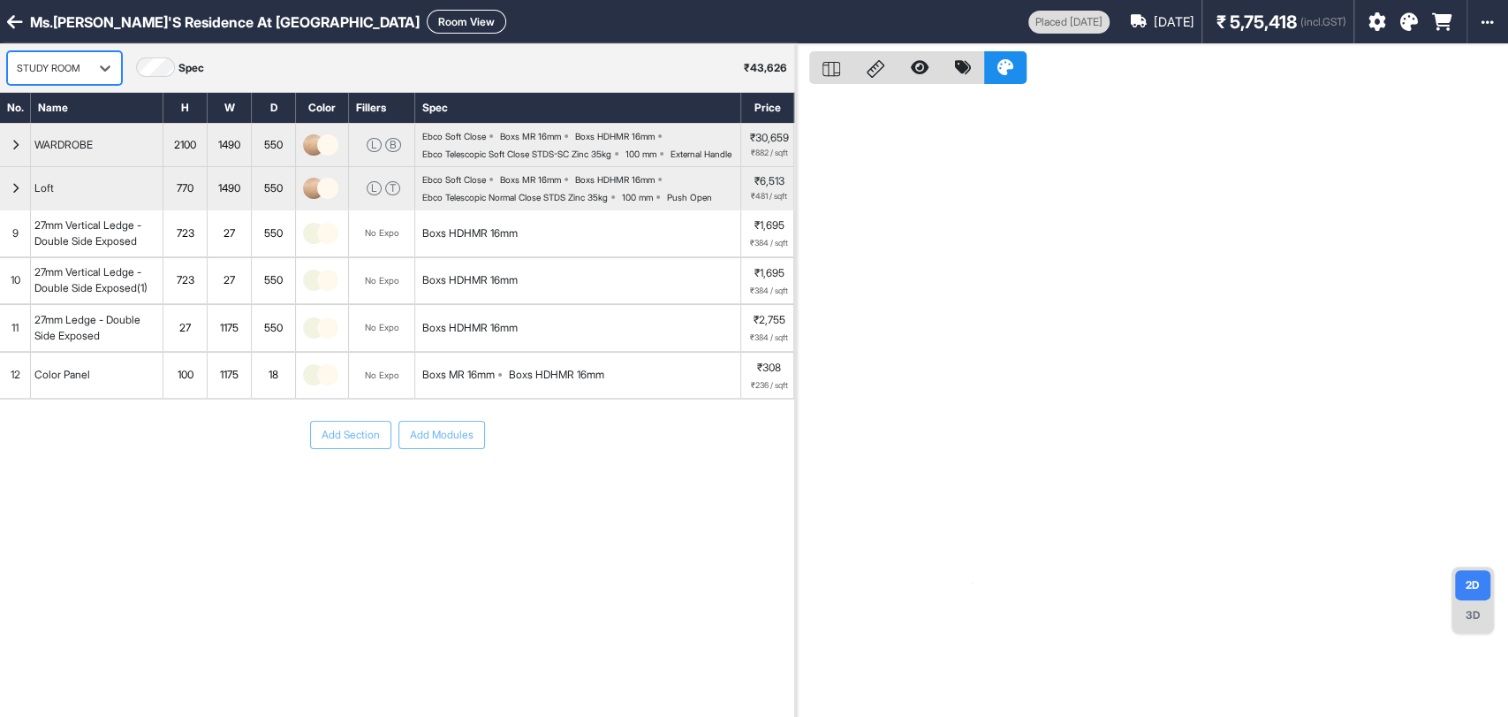
click at [56, 75] on div at bounding box center [49, 67] width 64 height 19
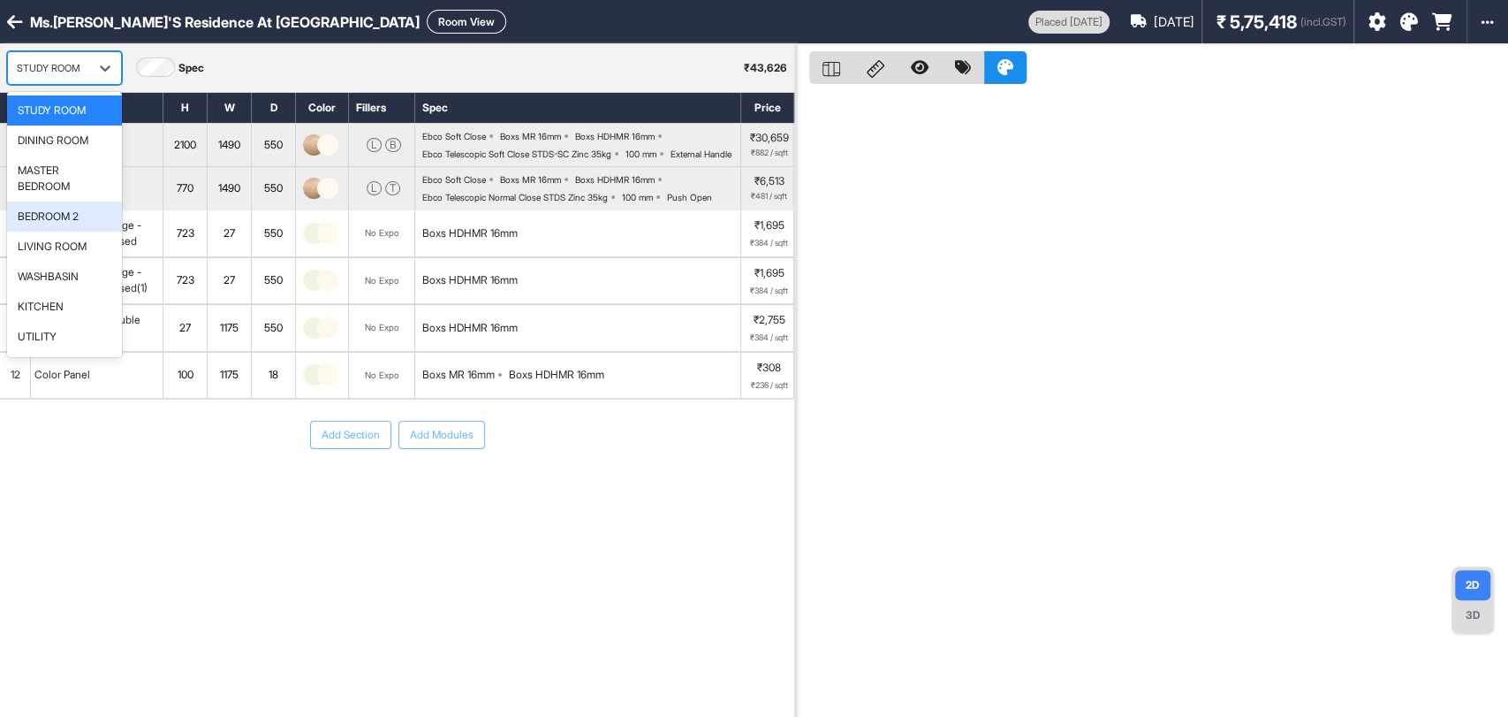
scroll to position [57, 0]
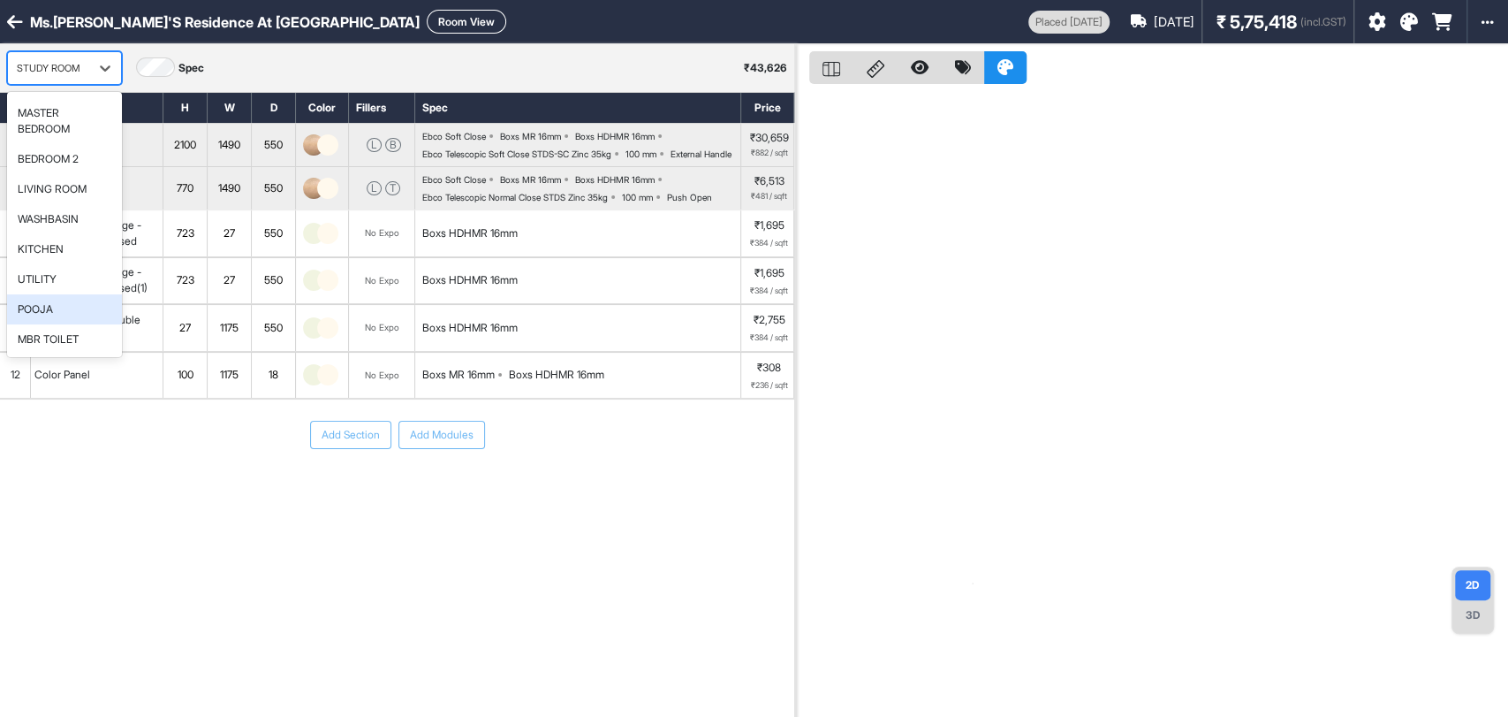
click at [35, 311] on div "POOJA" at bounding box center [35, 309] width 35 height 16
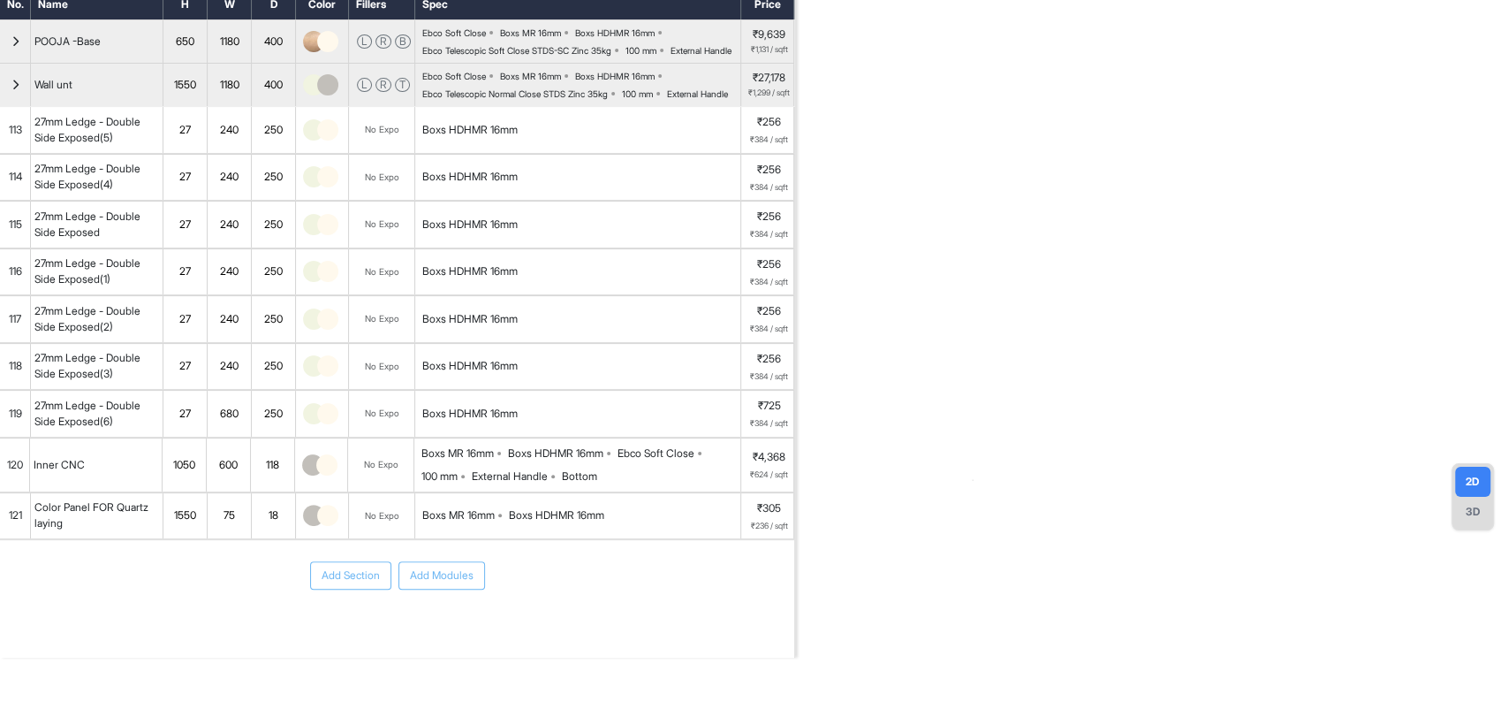
scroll to position [136, 0]
